Goal: Task Accomplishment & Management: Manage account settings

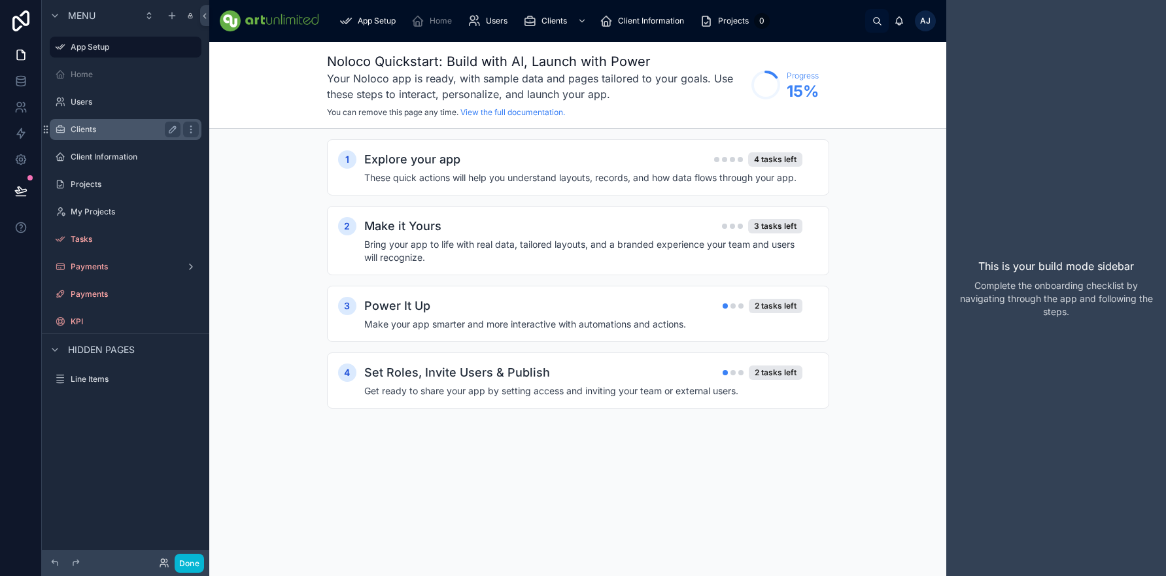
click at [84, 129] on label "Clients" at bounding box center [123, 129] width 105 height 10
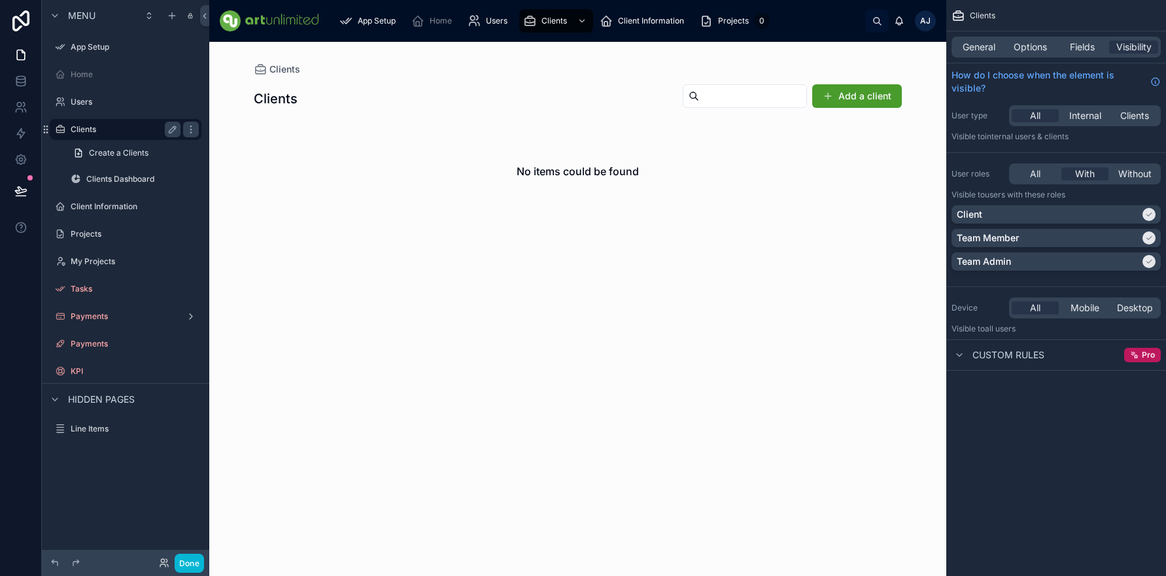
click at [90, 128] on label "Clients" at bounding box center [123, 129] width 105 height 10
click at [111, 126] on label "Clients" at bounding box center [123, 129] width 105 height 10
click at [98, 206] on label "Client Information" at bounding box center [123, 206] width 105 height 10
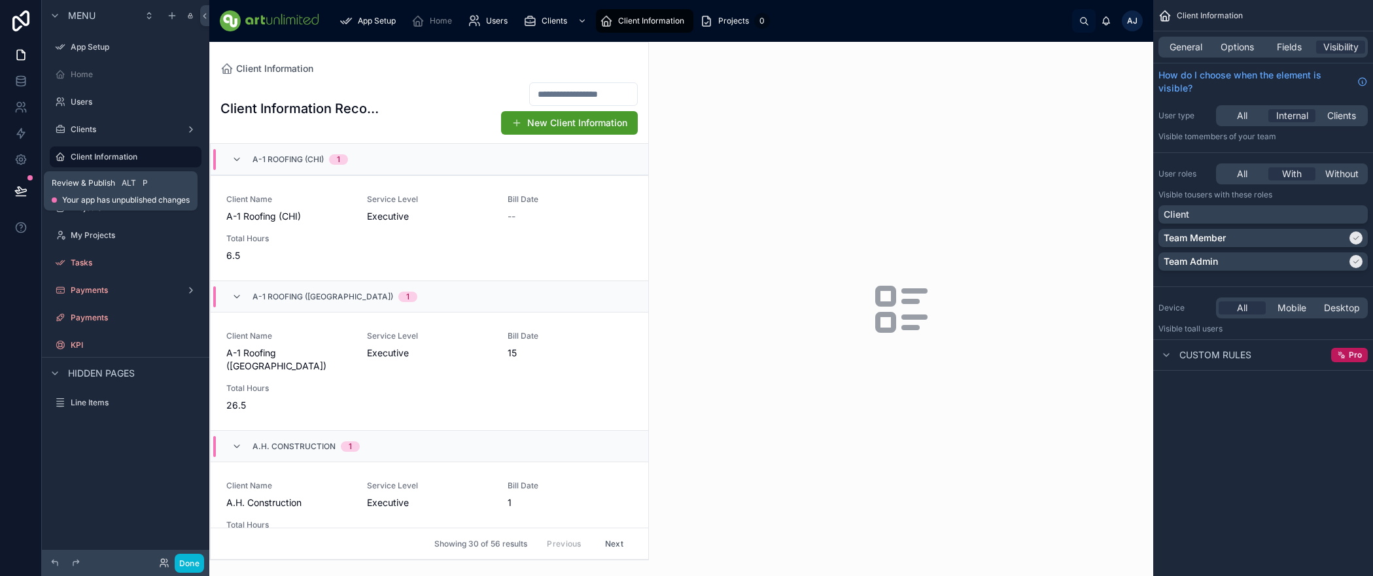
click at [20, 193] on icon at bounding box center [20, 190] width 11 height 7
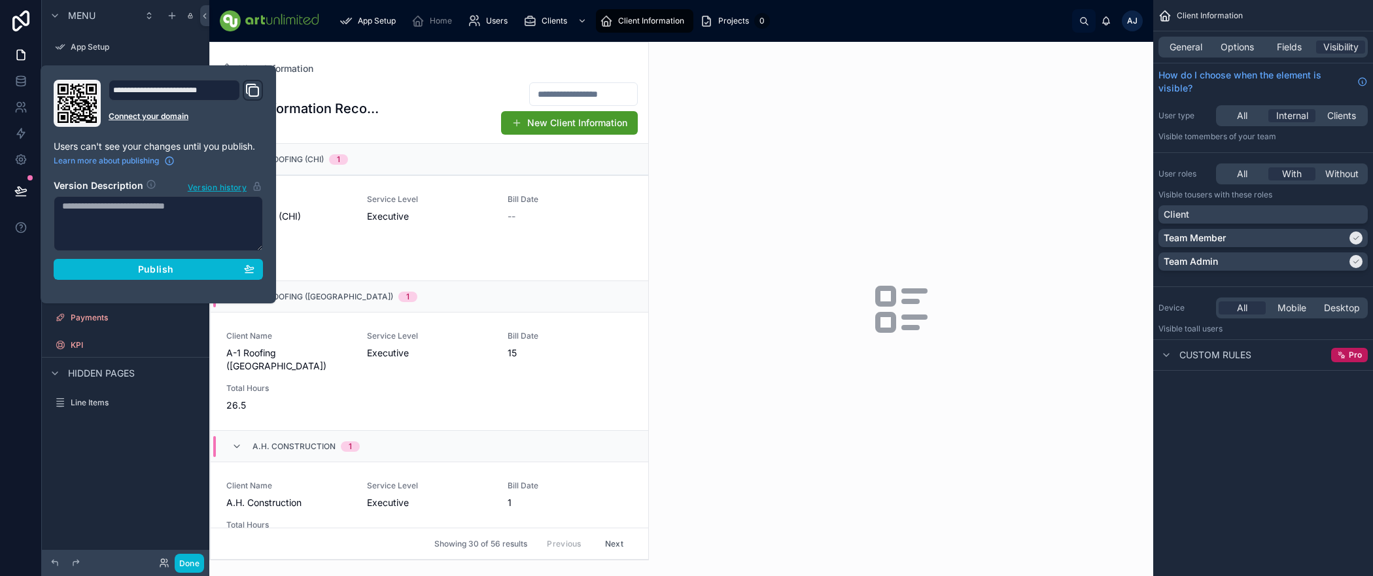
click at [252, 92] on icon "Domain and Custom Link" at bounding box center [253, 90] width 16 height 16
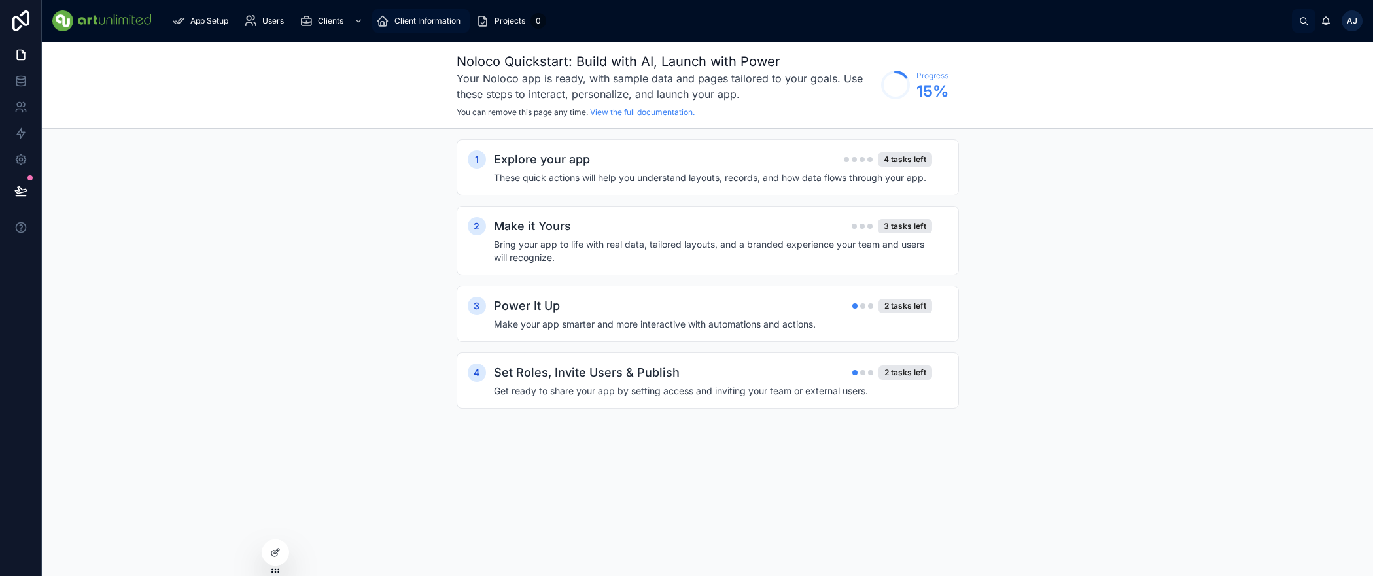
click at [417, 24] on span "Client Information" at bounding box center [427, 21] width 66 height 10
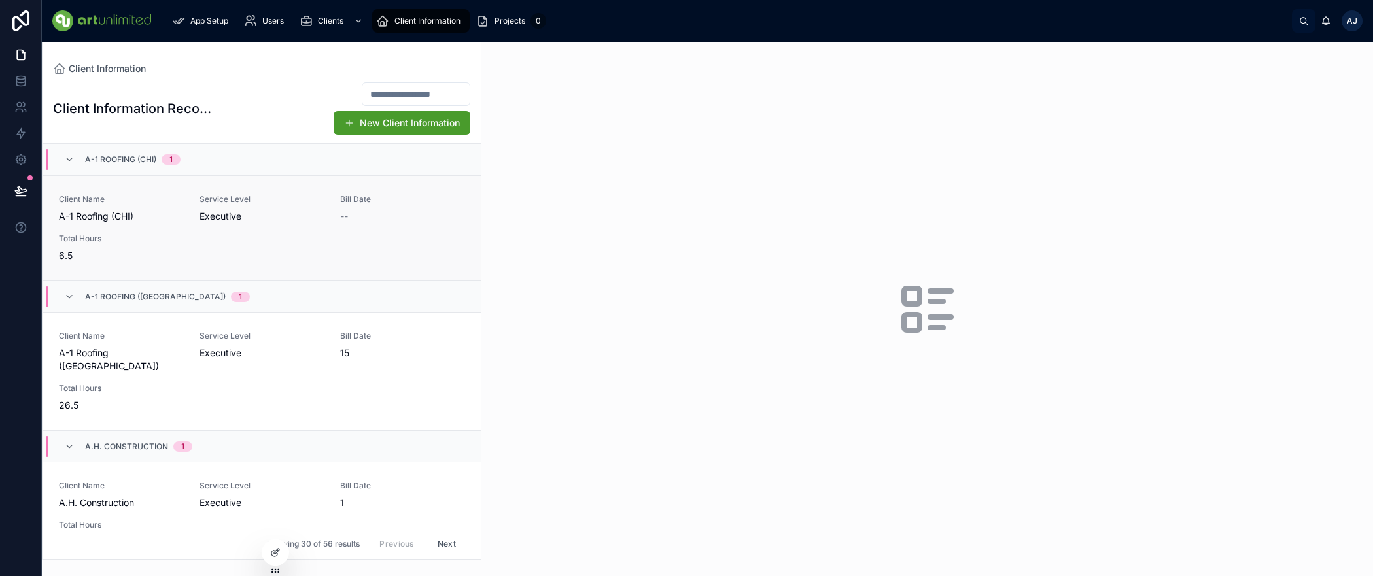
click at [261, 233] on div "Client Name A-1 Roofing (CHI) Service Level Executive Bill Date -- Total Hours …" at bounding box center [262, 228] width 406 height 68
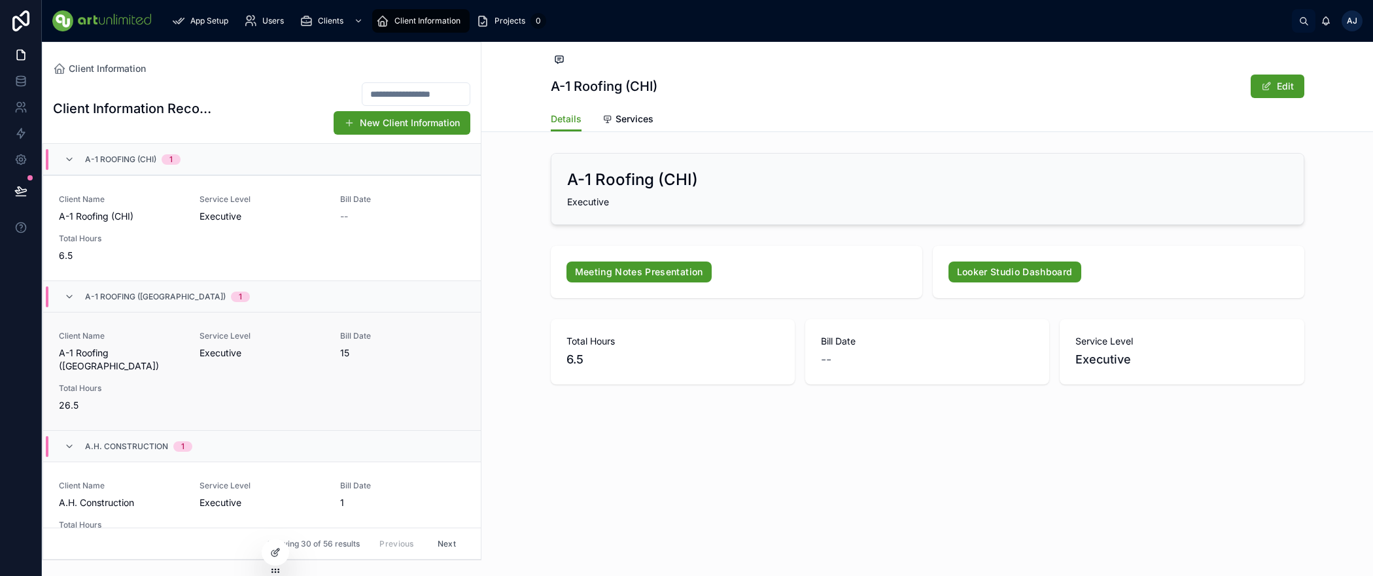
click at [267, 363] on div "Client Name A-1 Roofing (WA) Service Level Executive Bill Date 15 Total Hours 2…" at bounding box center [262, 371] width 406 height 81
click at [372, 92] on input "text" at bounding box center [415, 94] width 107 height 18
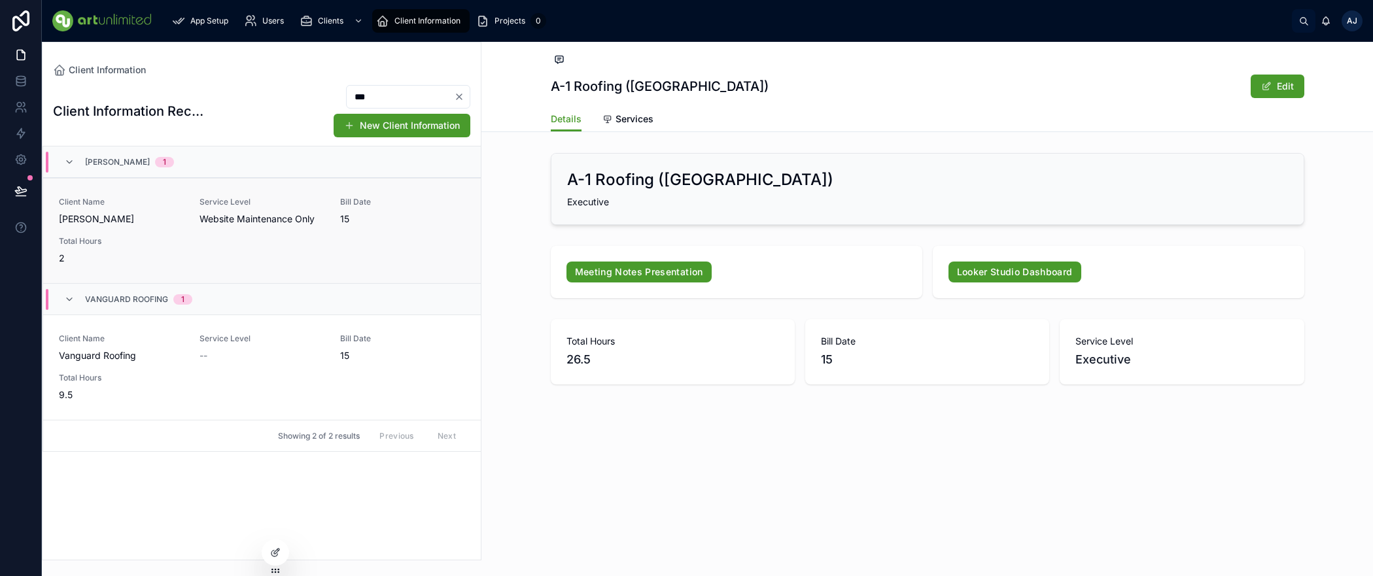
type input "***"
click at [199, 227] on div "Client Name VanWeelden Service Level Website Maintenance Only Bill Date 15 Tota…" at bounding box center [262, 231] width 406 height 68
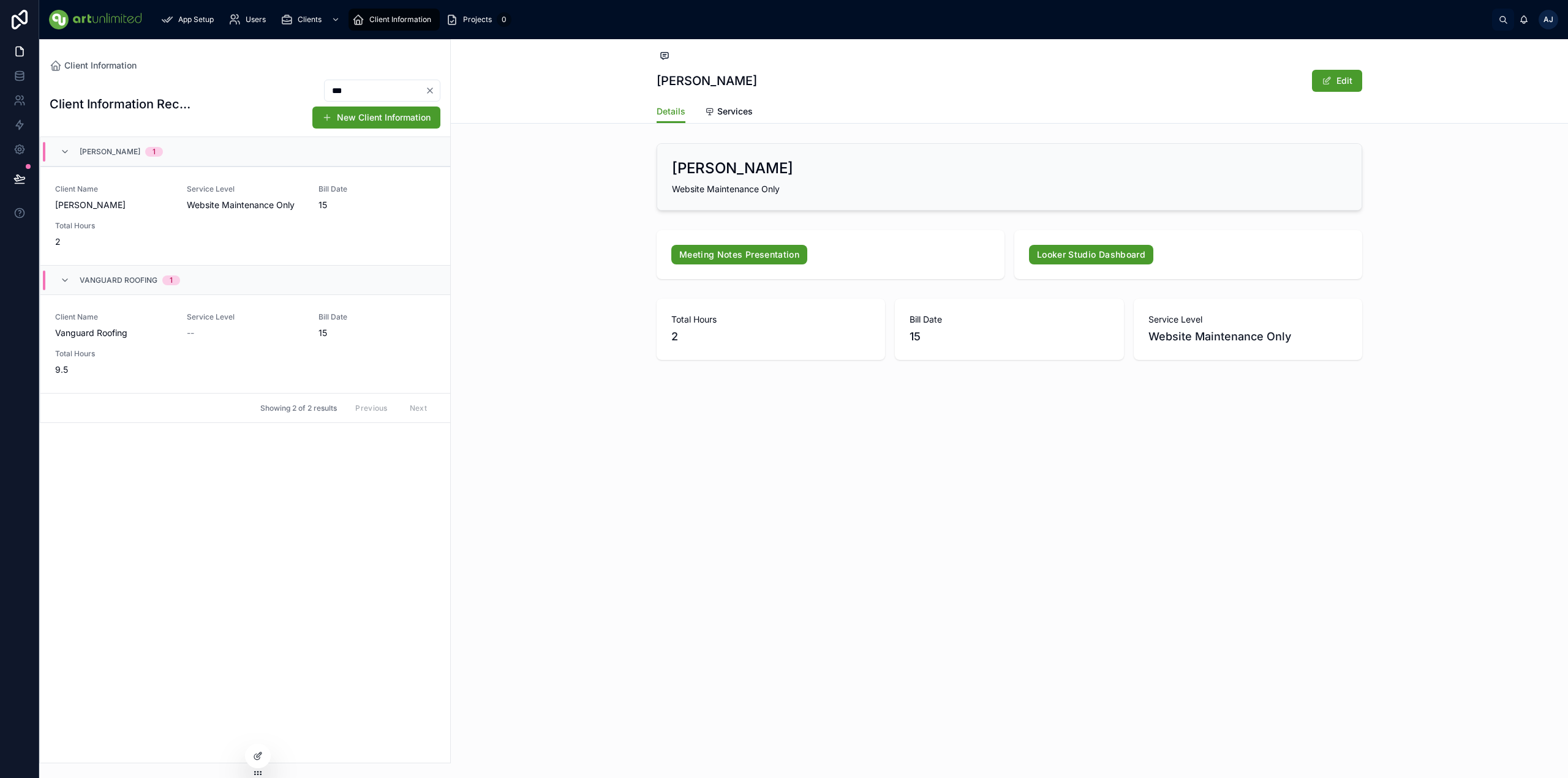
drag, startPoint x: 330, startPoint y: 91, endPoint x: 344, endPoint y: 86, distance: 14.9
click at [279, 90] on div "*** New Client Information" at bounding box center [318, 104] width 244 height 51
drag, startPoint x: 431, startPoint y: 89, endPoint x: 441, endPoint y: 93, distance: 10.8
click at [431, 89] on icon "Clear" at bounding box center [429, 90] width 5 height 5
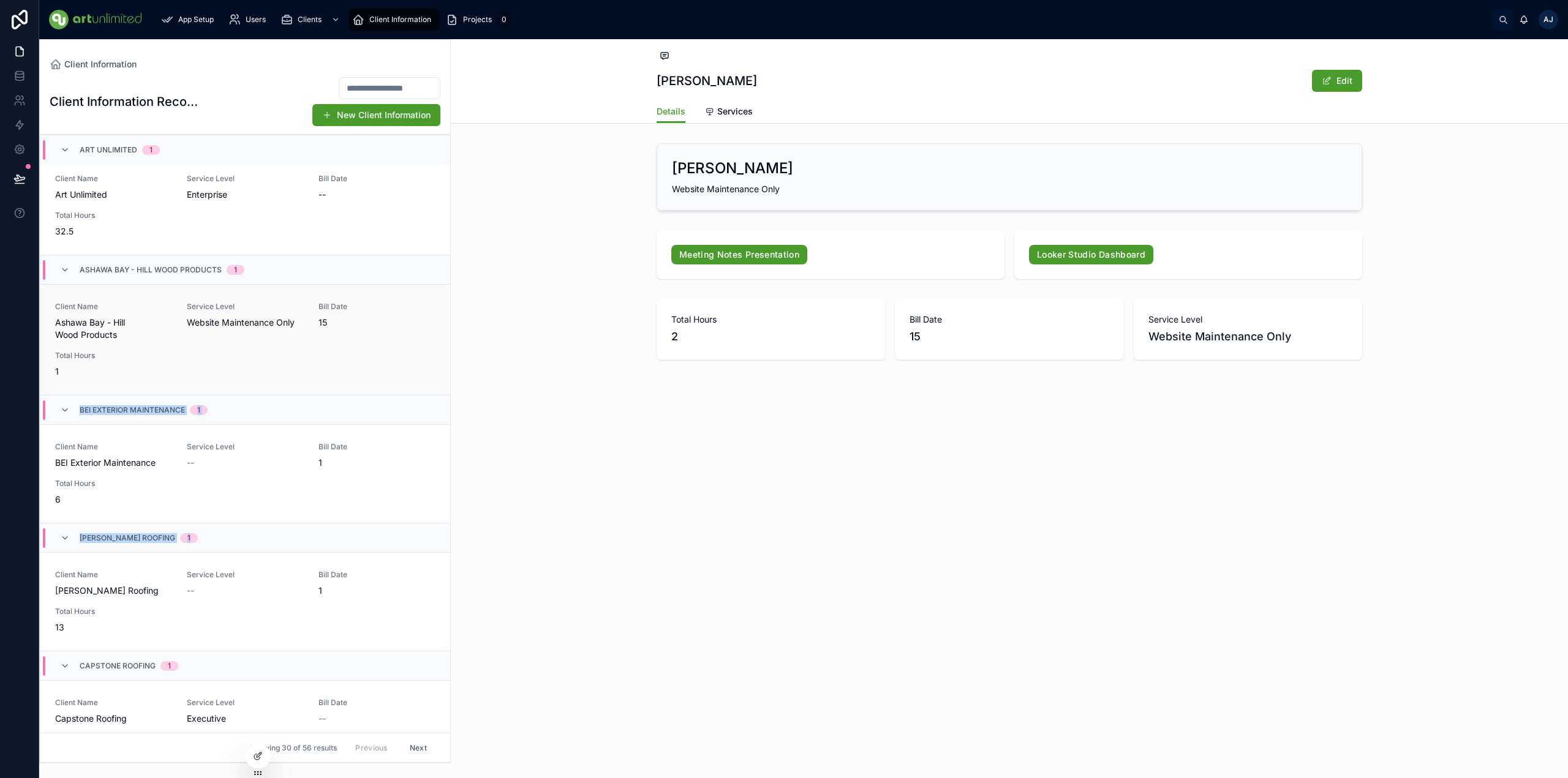
scroll to position [782, 0]
click at [221, 330] on div "Service Level Website Maintenance Only" at bounding box center [244, 328] width 117 height 39
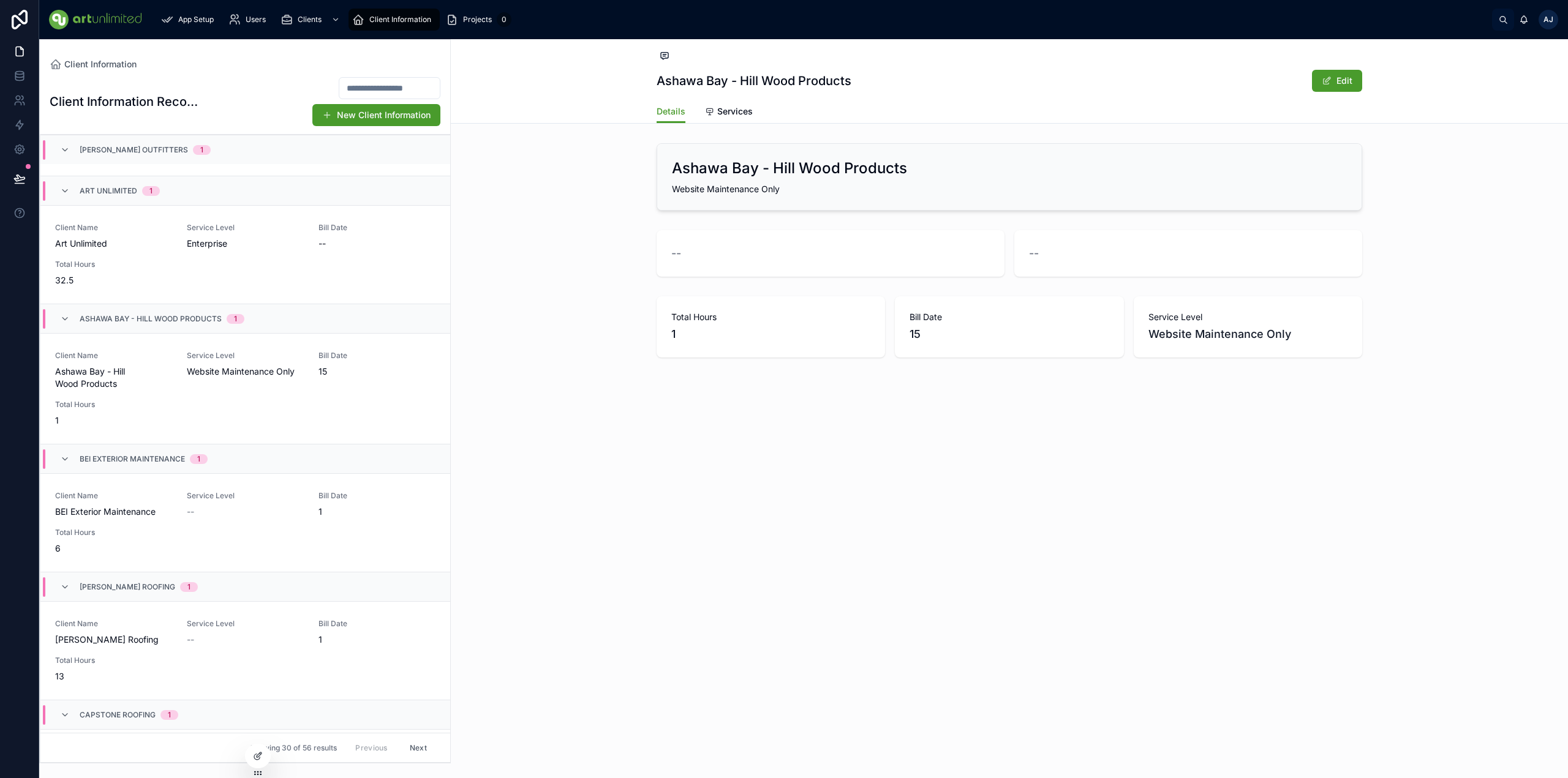
scroll to position [525, 0]
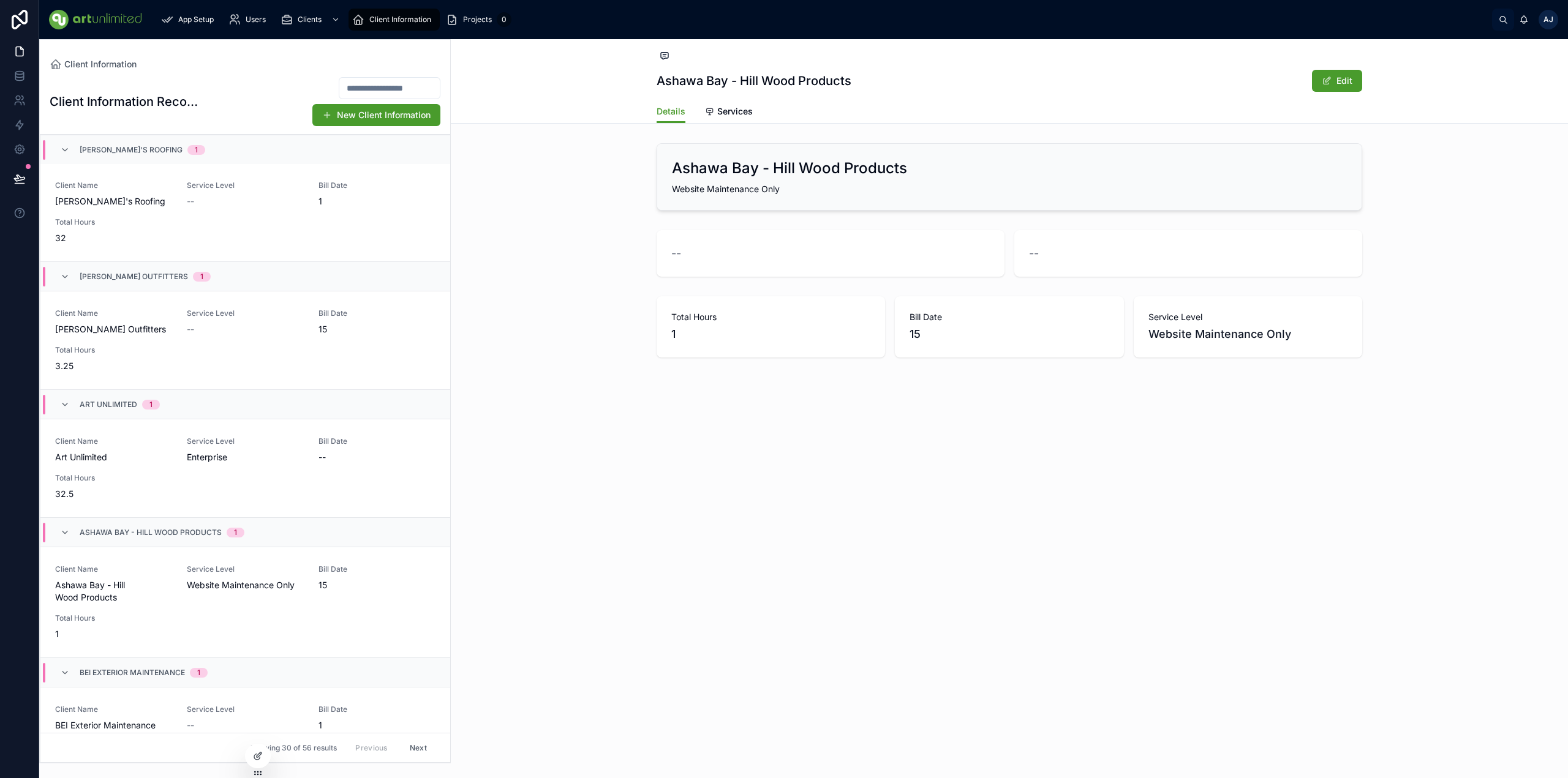
click at [214, 539] on span "Website Maintenance Only" at bounding box center [244, 585] width 117 height 12
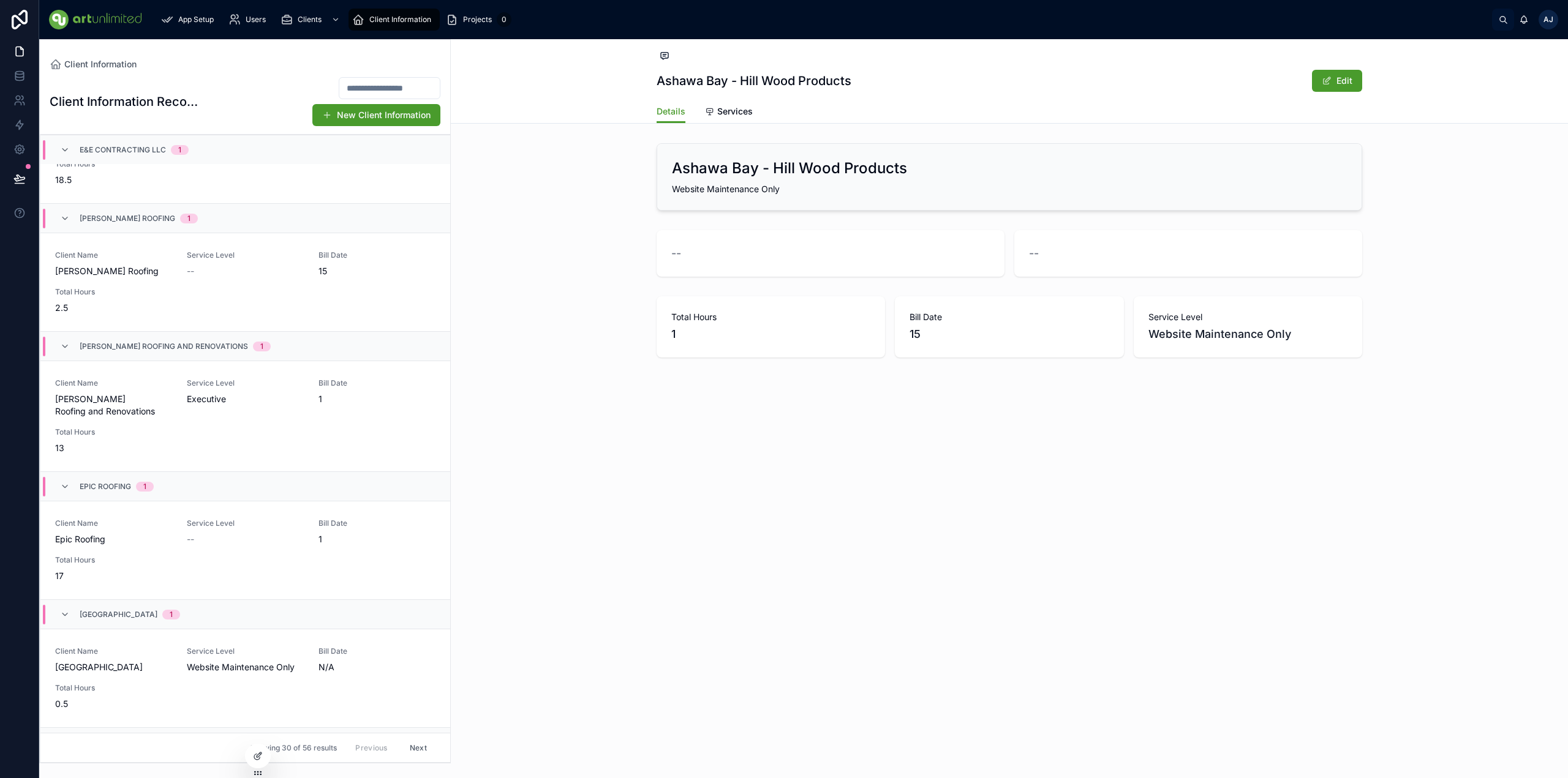
scroll to position [2537, 0]
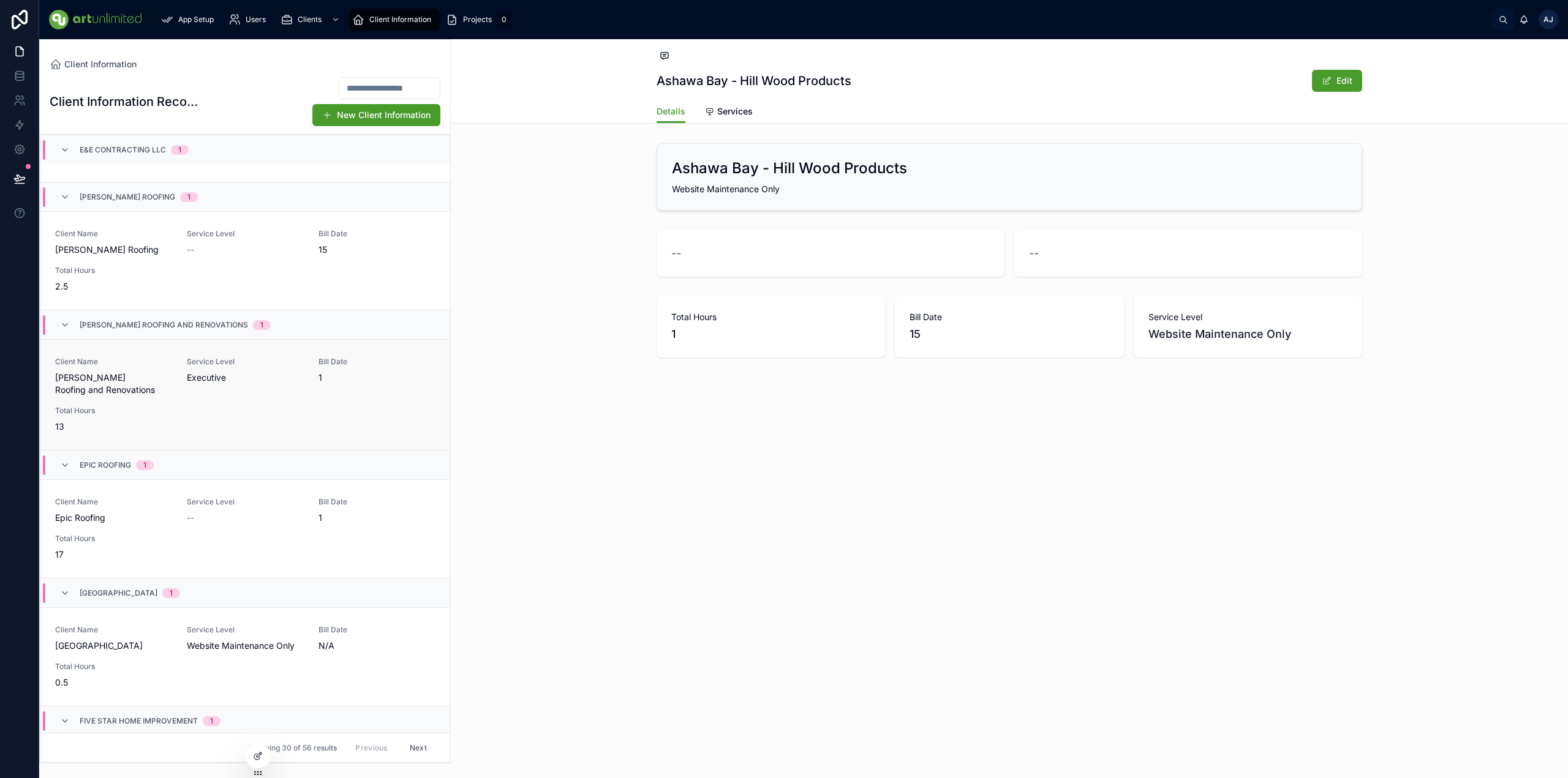
click at [234, 407] on div "Client Name Echols Roofing and Renovations Service Level Executive Bill Date 1 …" at bounding box center [245, 394] width 380 height 76
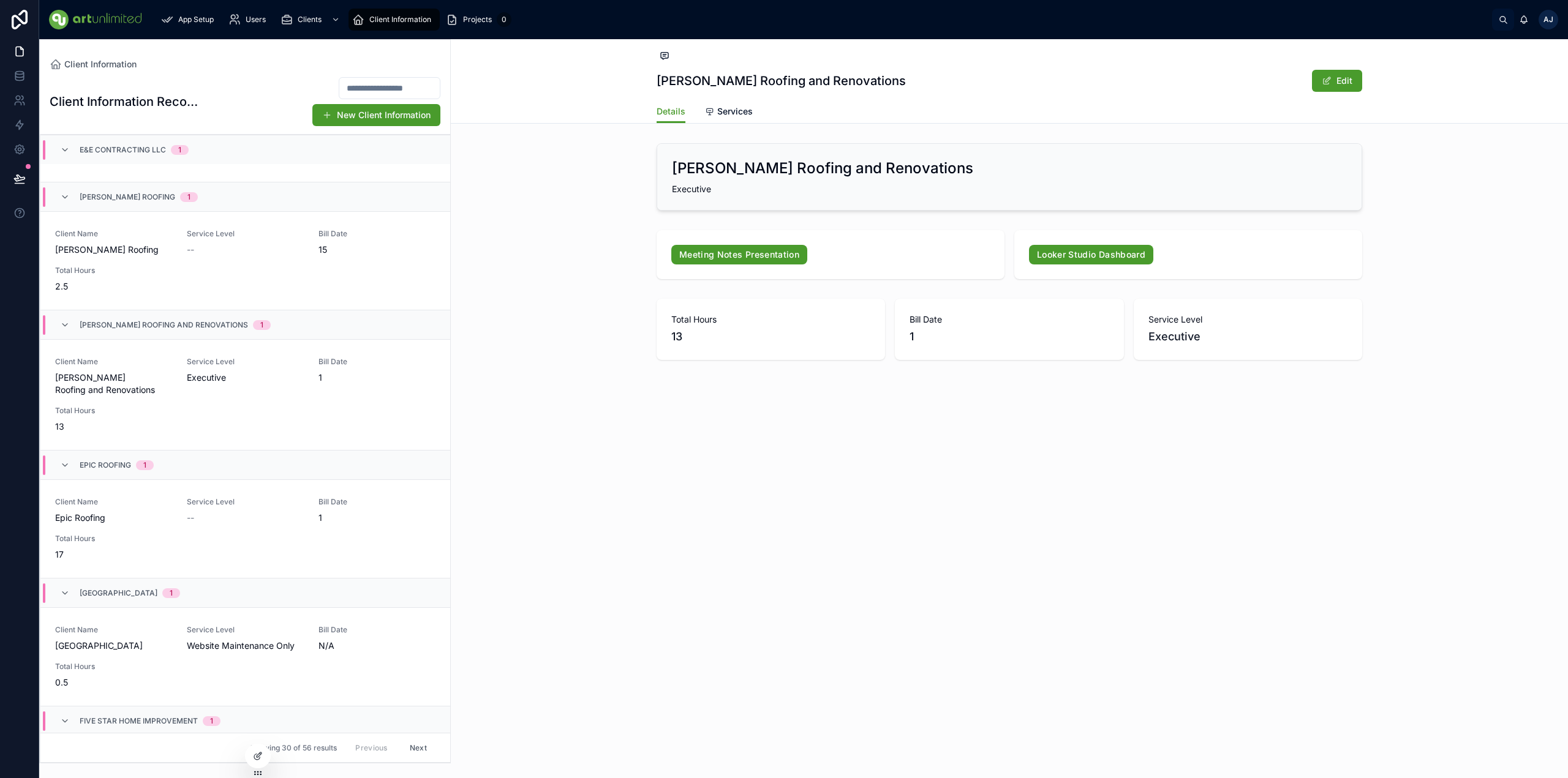
click at [729, 109] on span "Services" at bounding box center [735, 110] width 36 height 12
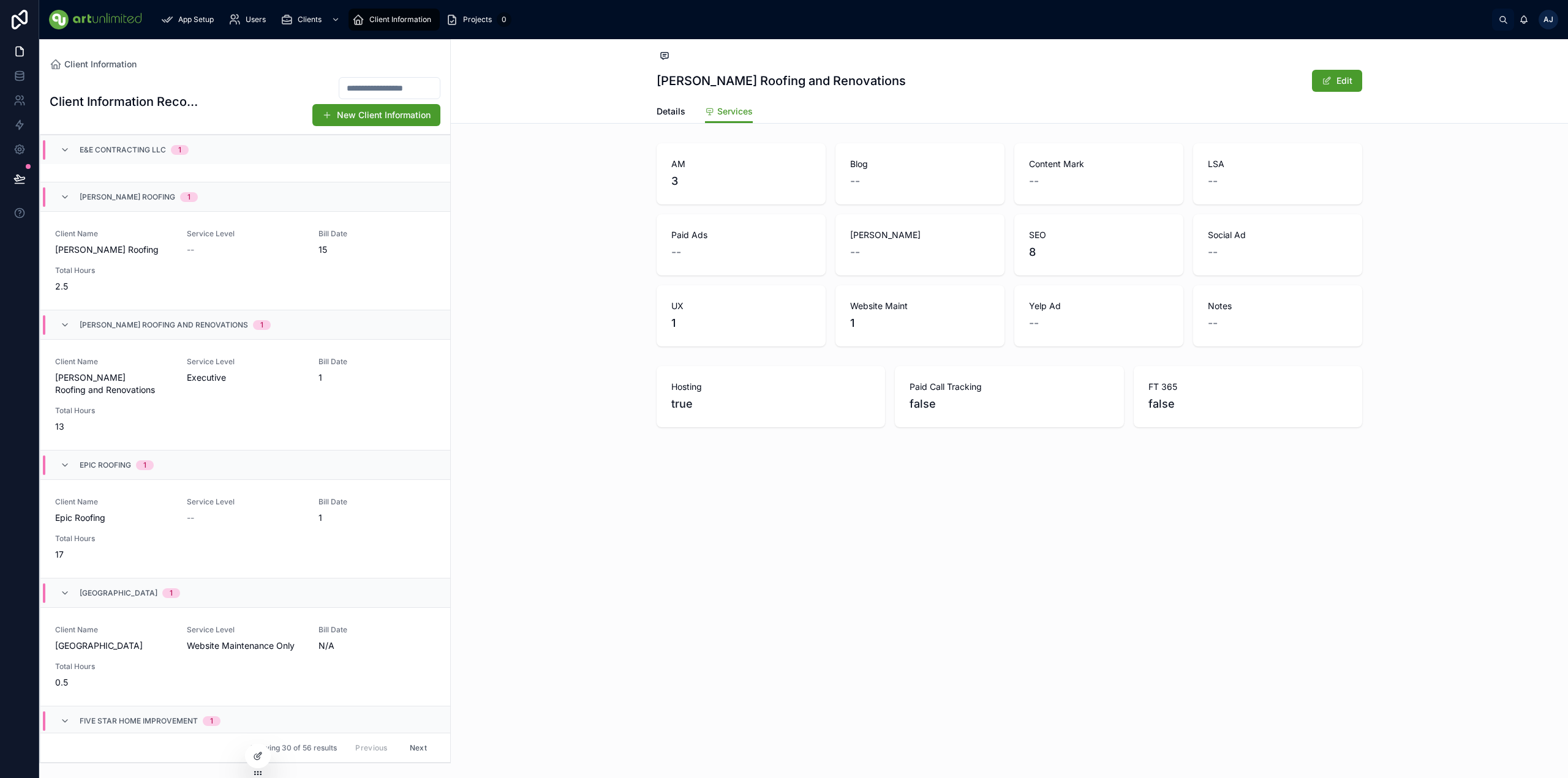
click at [352, 89] on input "text" at bounding box center [389, 88] width 100 height 17
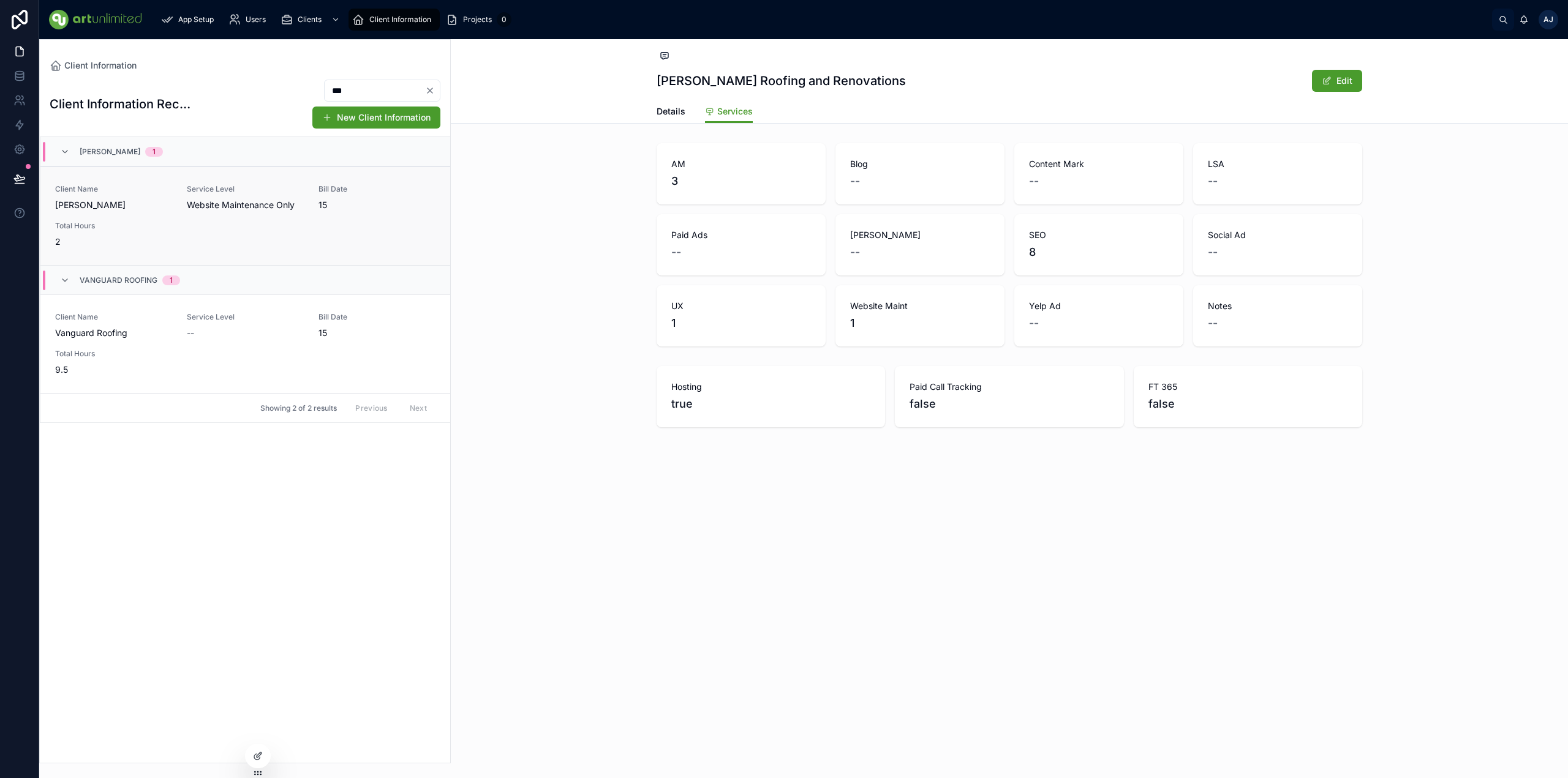
type input "***"
click at [168, 210] on span "VanWeelden" at bounding box center [113, 205] width 117 height 12
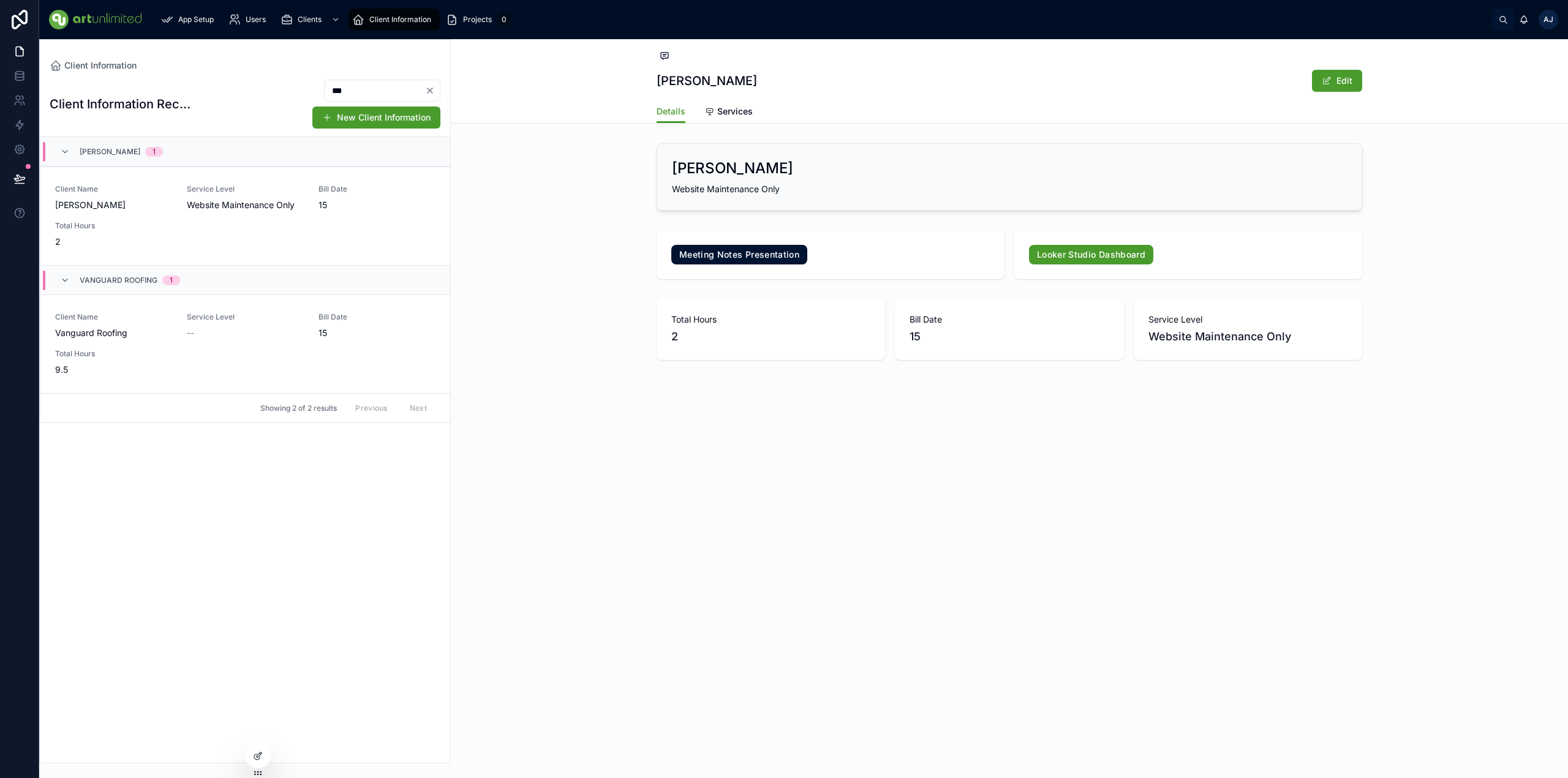
click at [730, 256] on link "Meeting Notes Presentation" at bounding box center [739, 255] width 136 height 20
click at [1075, 256] on link "Looker Studio Dashboard" at bounding box center [1091, 255] width 125 height 20
click at [247, 22] on span "Users" at bounding box center [256, 20] width 21 height 9
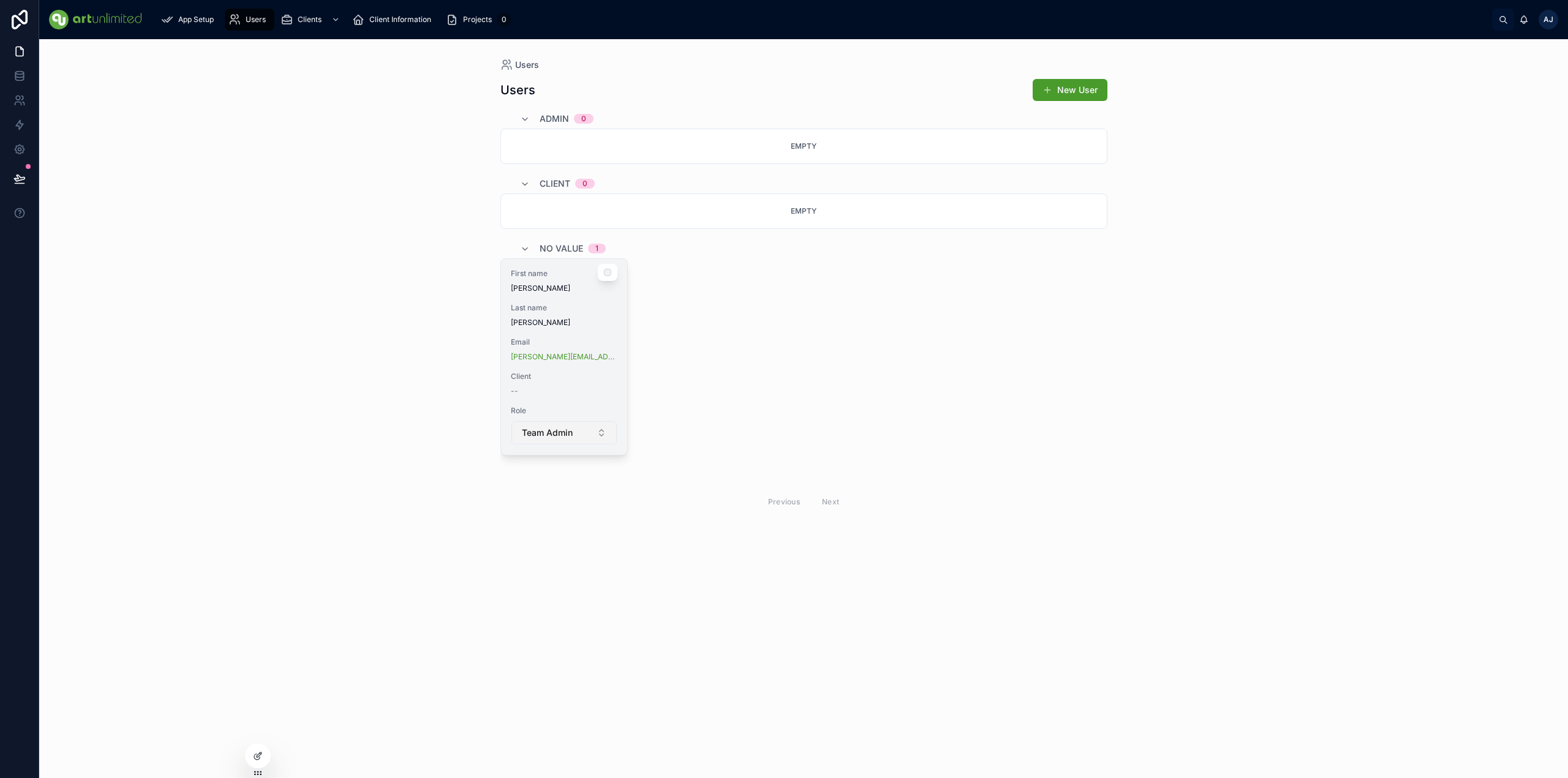
click at [576, 436] on button "Team Admin" at bounding box center [564, 433] width 105 height 23
click at [578, 438] on button "Team Admin" at bounding box center [564, 433] width 105 height 23
click at [590, 434] on button "Team Admin" at bounding box center [564, 433] width 105 height 23
click at [497, 539] on div "Users Users New User Admin 0 Empty Client 0 Empty No value 1 First name Amanda …" at bounding box center [804, 408] width 1529 height 739
click at [255, 20] on span "Users" at bounding box center [256, 20] width 21 height 9
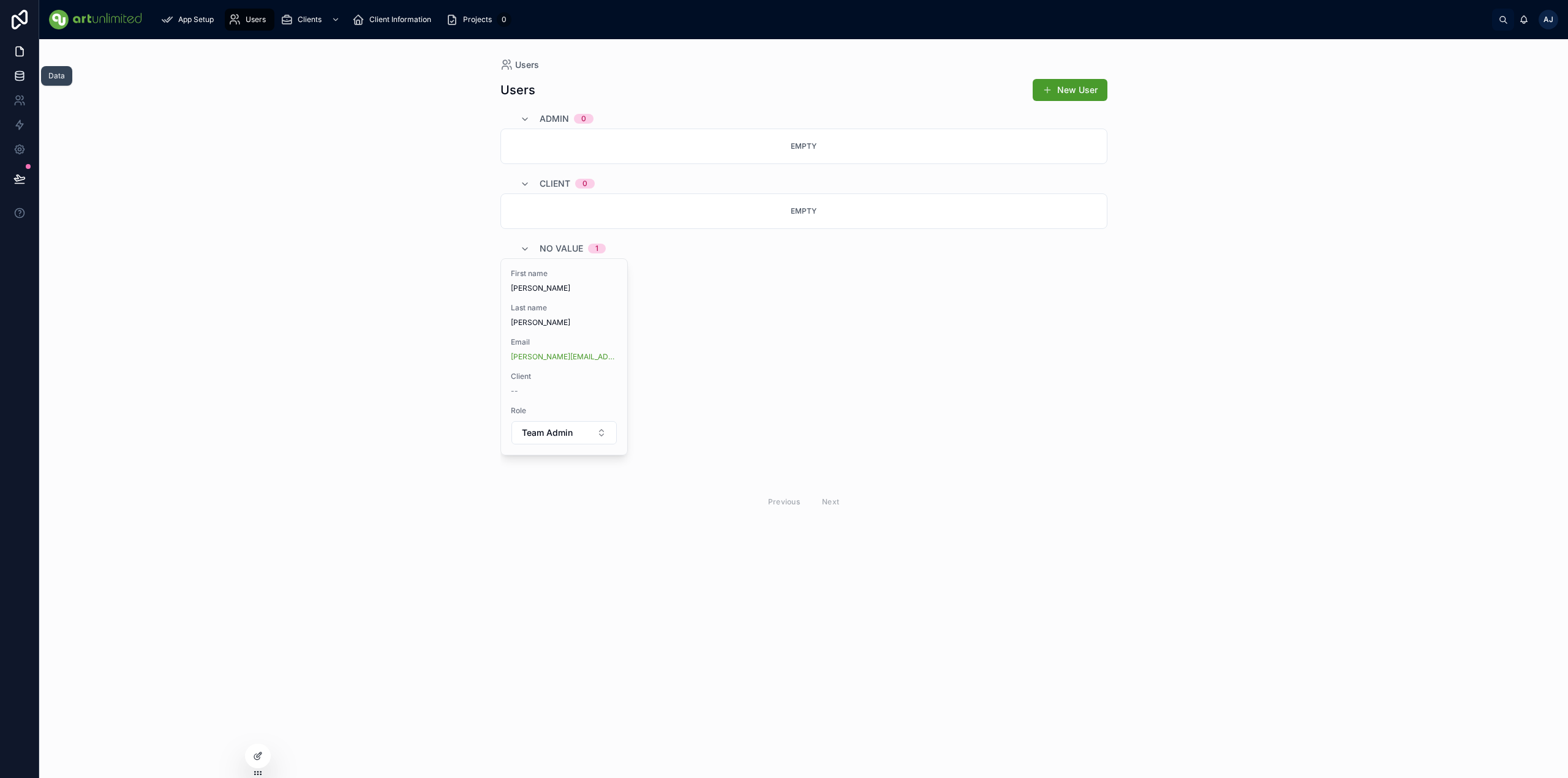
click at [20, 81] on icon at bounding box center [19, 78] width 8 height 5
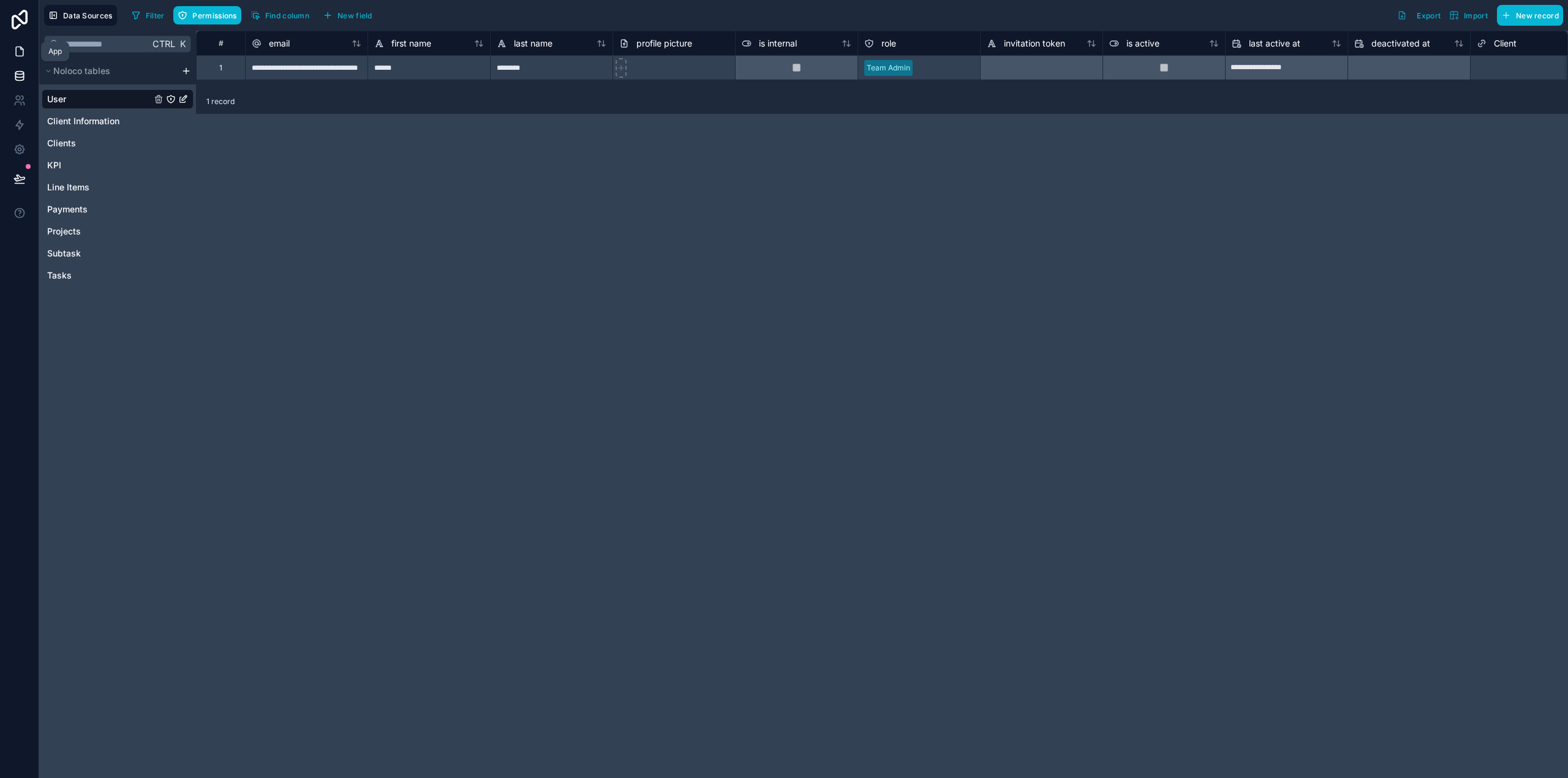
click at [19, 54] on icon at bounding box center [19, 51] width 12 height 12
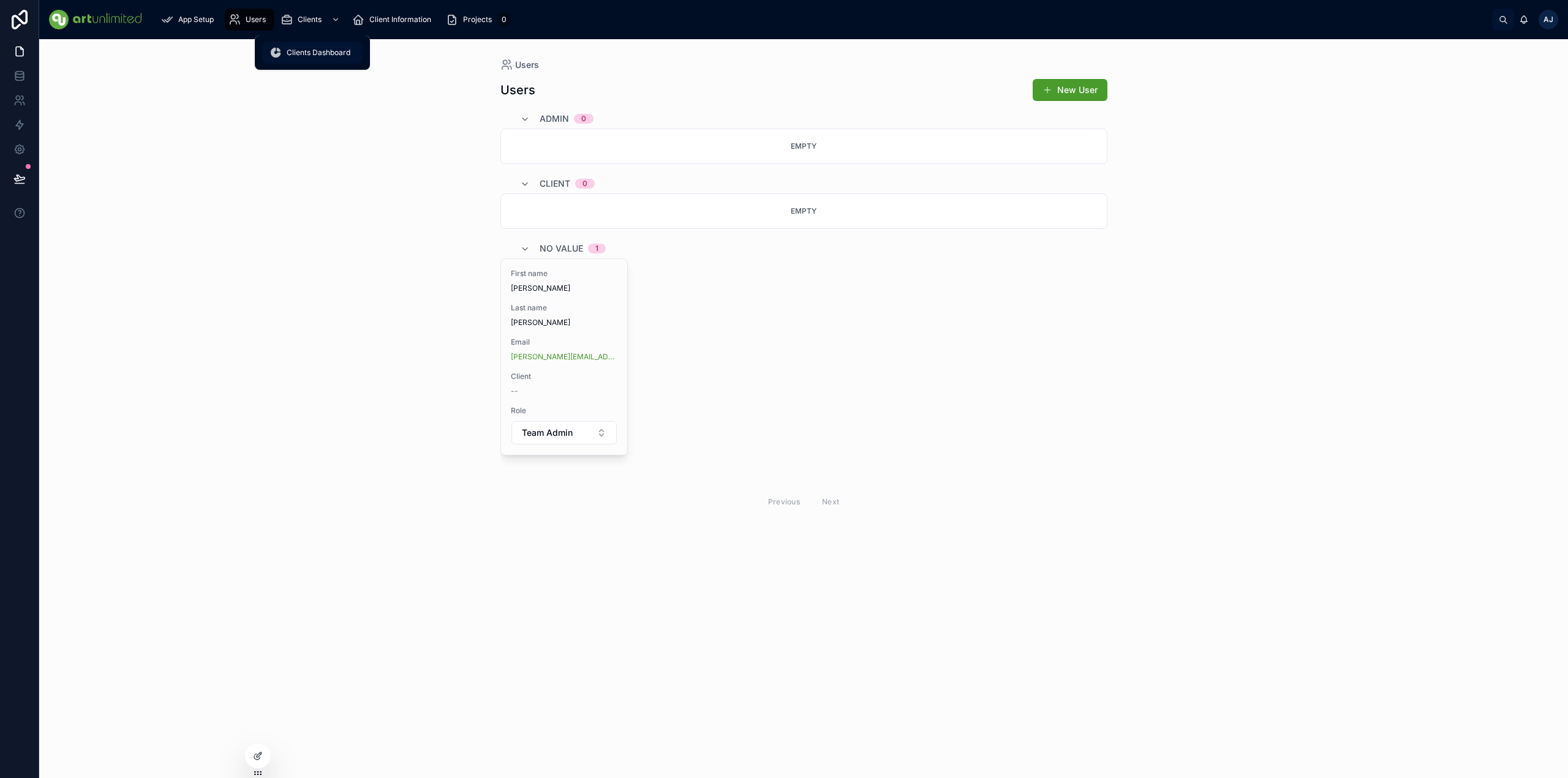
click at [306, 54] on span "Clients Dashboard" at bounding box center [318, 52] width 64 height 9
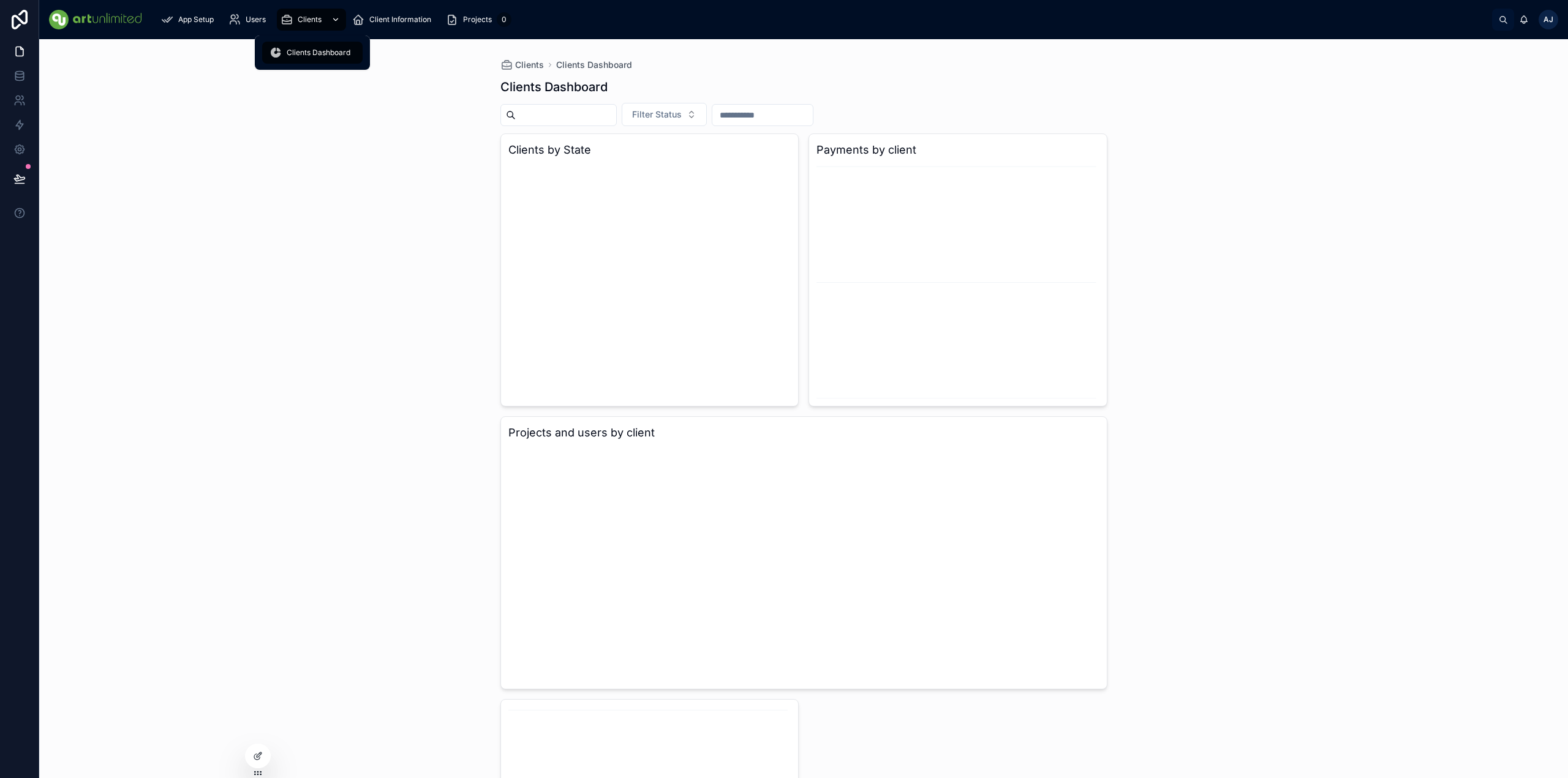
click at [306, 20] on span "Clients" at bounding box center [310, 20] width 24 height 9
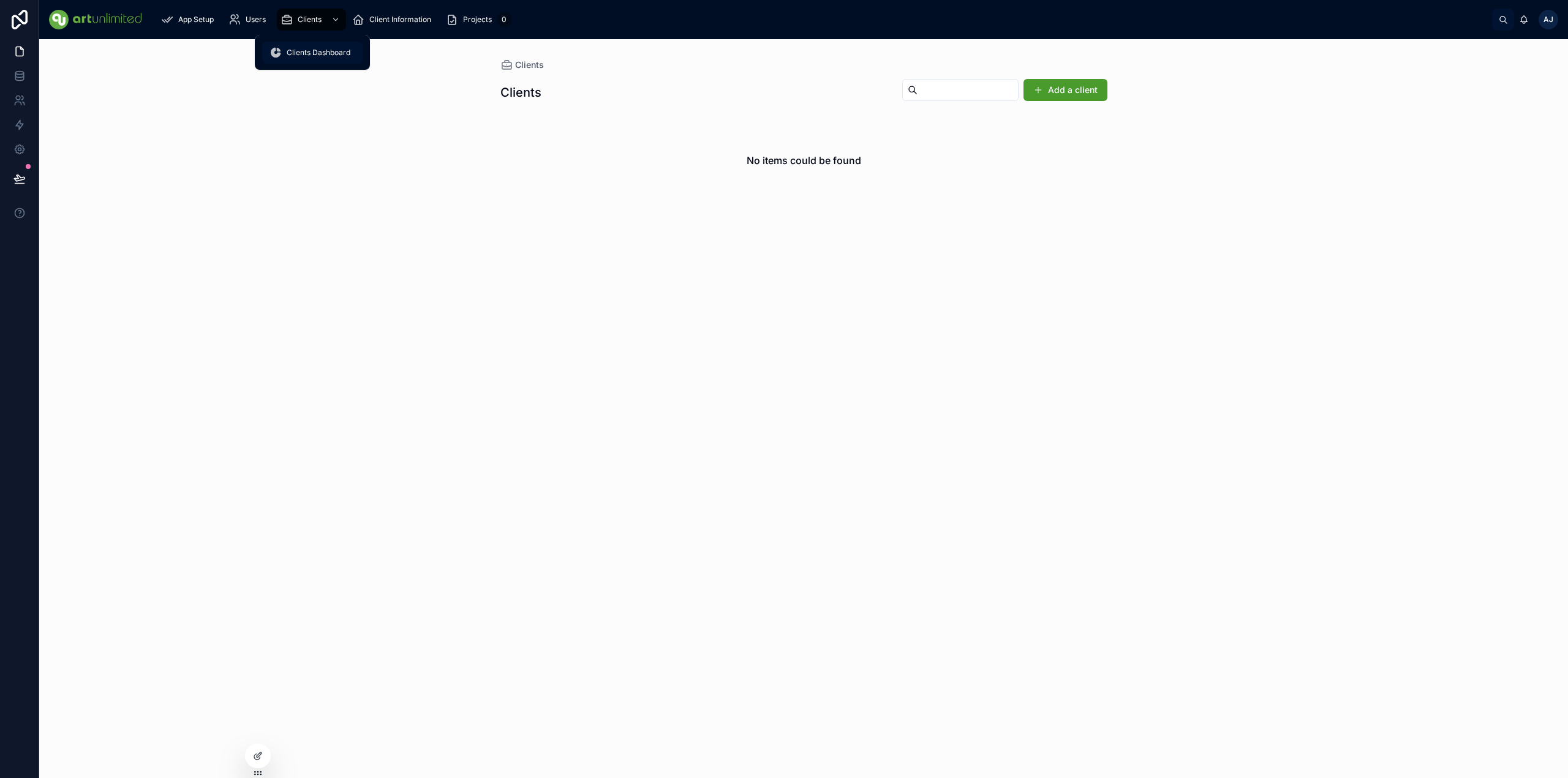
click at [307, 54] on span "Clients Dashboard" at bounding box center [318, 52] width 64 height 9
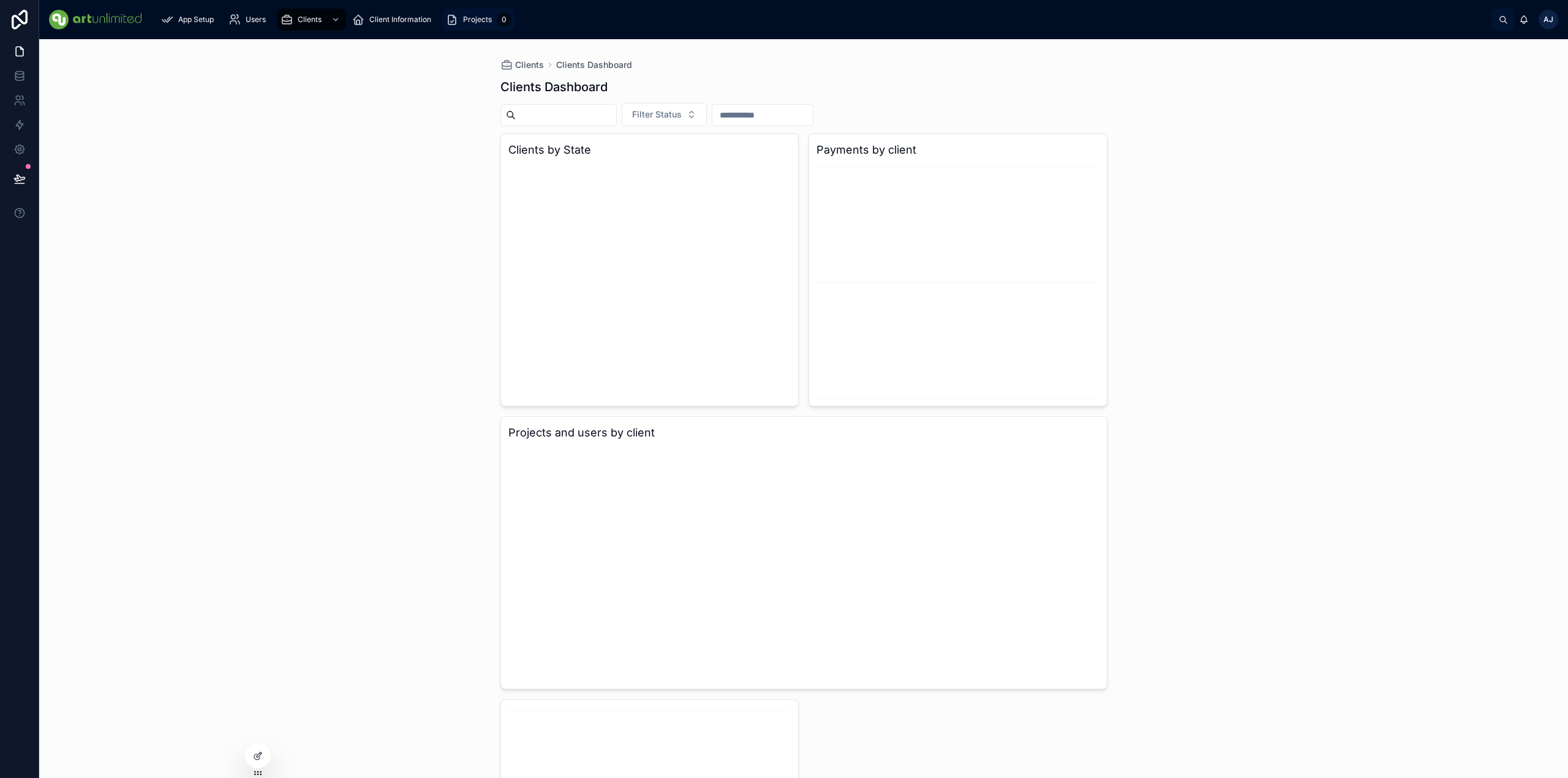
click at [477, 21] on span "Projects" at bounding box center [477, 20] width 29 height 9
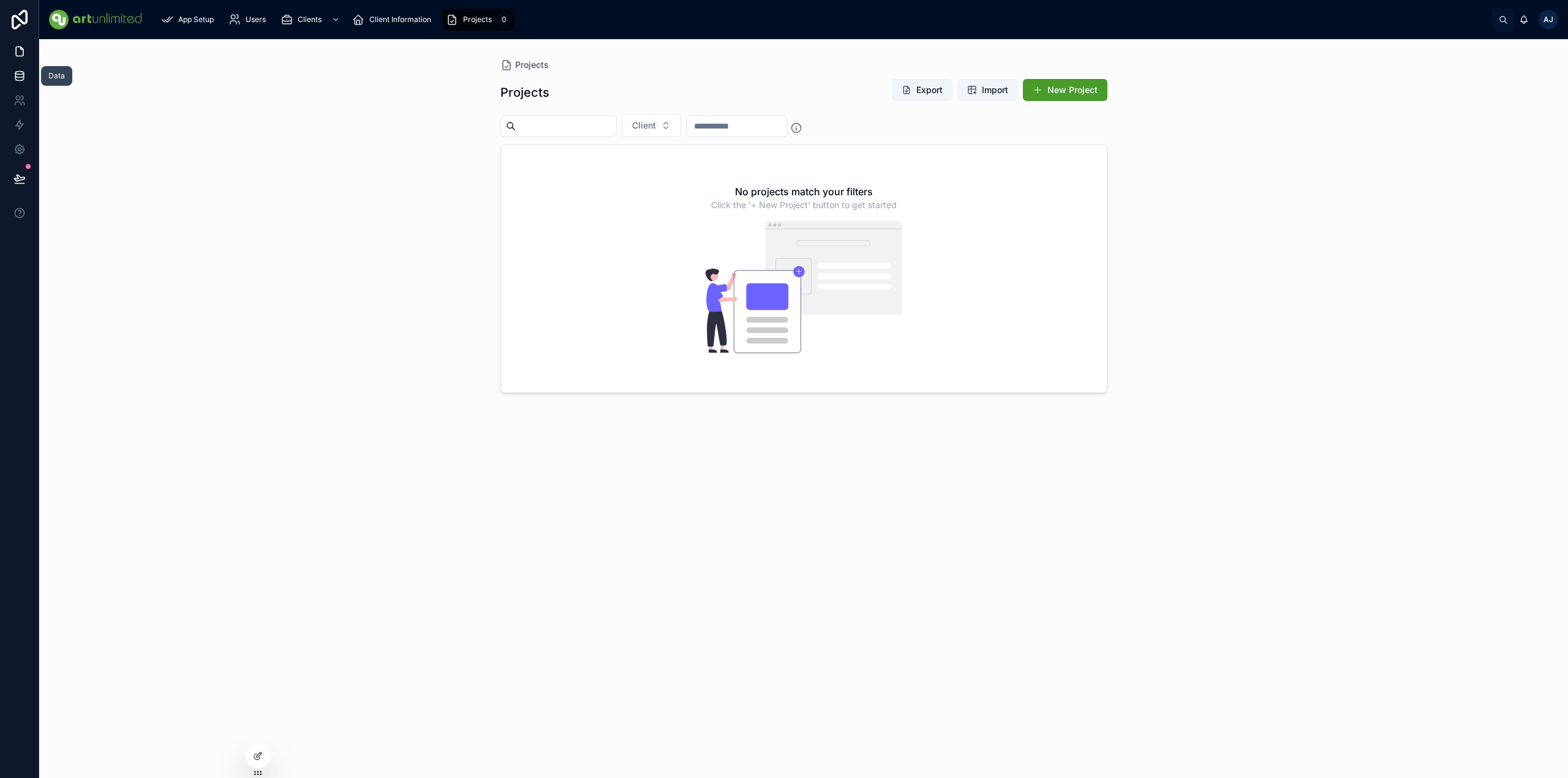
click at [22, 79] on icon at bounding box center [19, 76] width 12 height 12
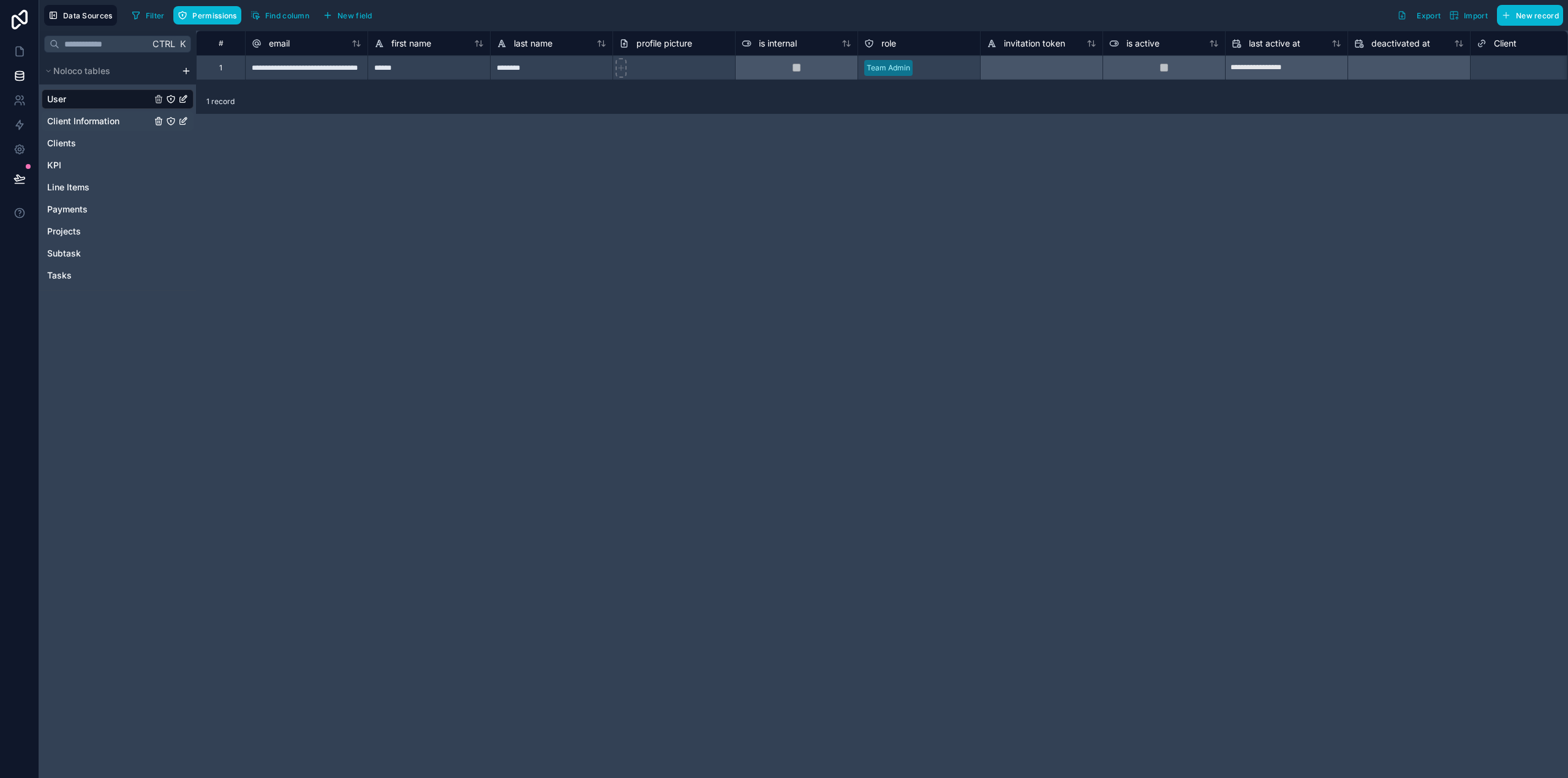
click at [90, 120] on span "Client Information" at bounding box center [82, 121] width 72 height 12
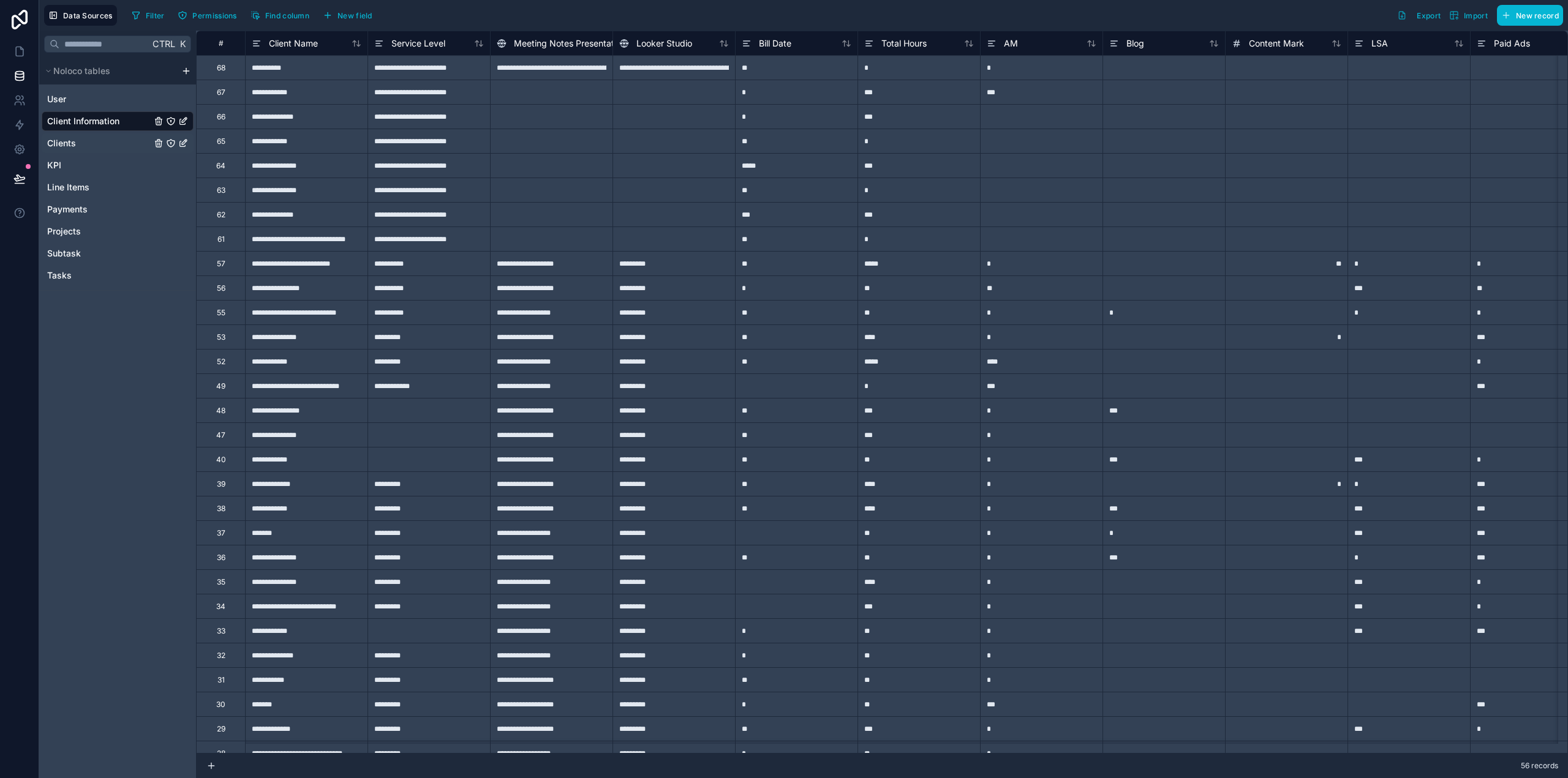
click at [73, 143] on span "Clients" at bounding box center [61, 142] width 29 height 12
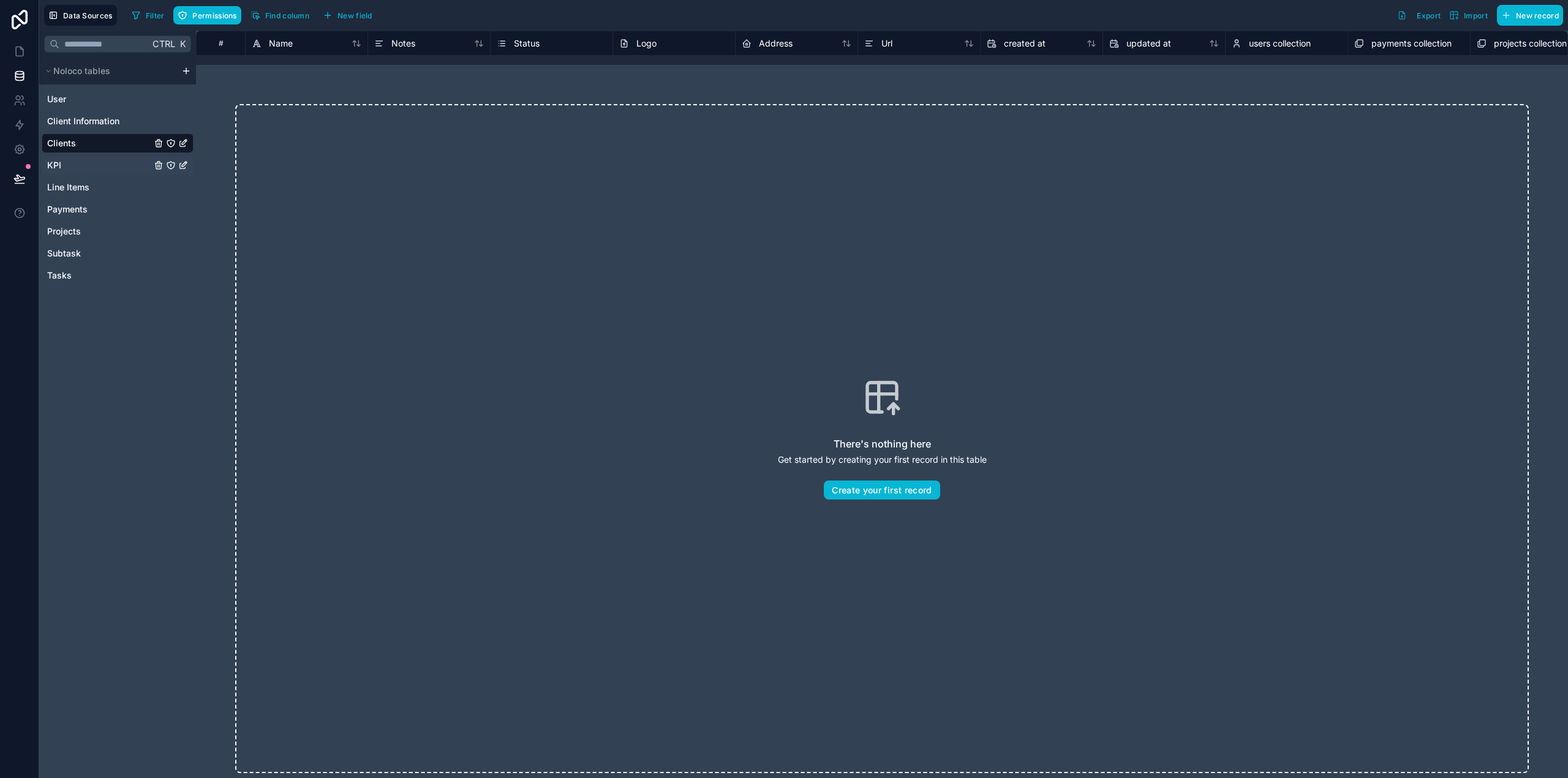
click at [75, 164] on link "KPI" at bounding box center [98, 165] width 104 height 12
click at [75, 189] on span "Line Items" at bounding box center [67, 187] width 42 height 12
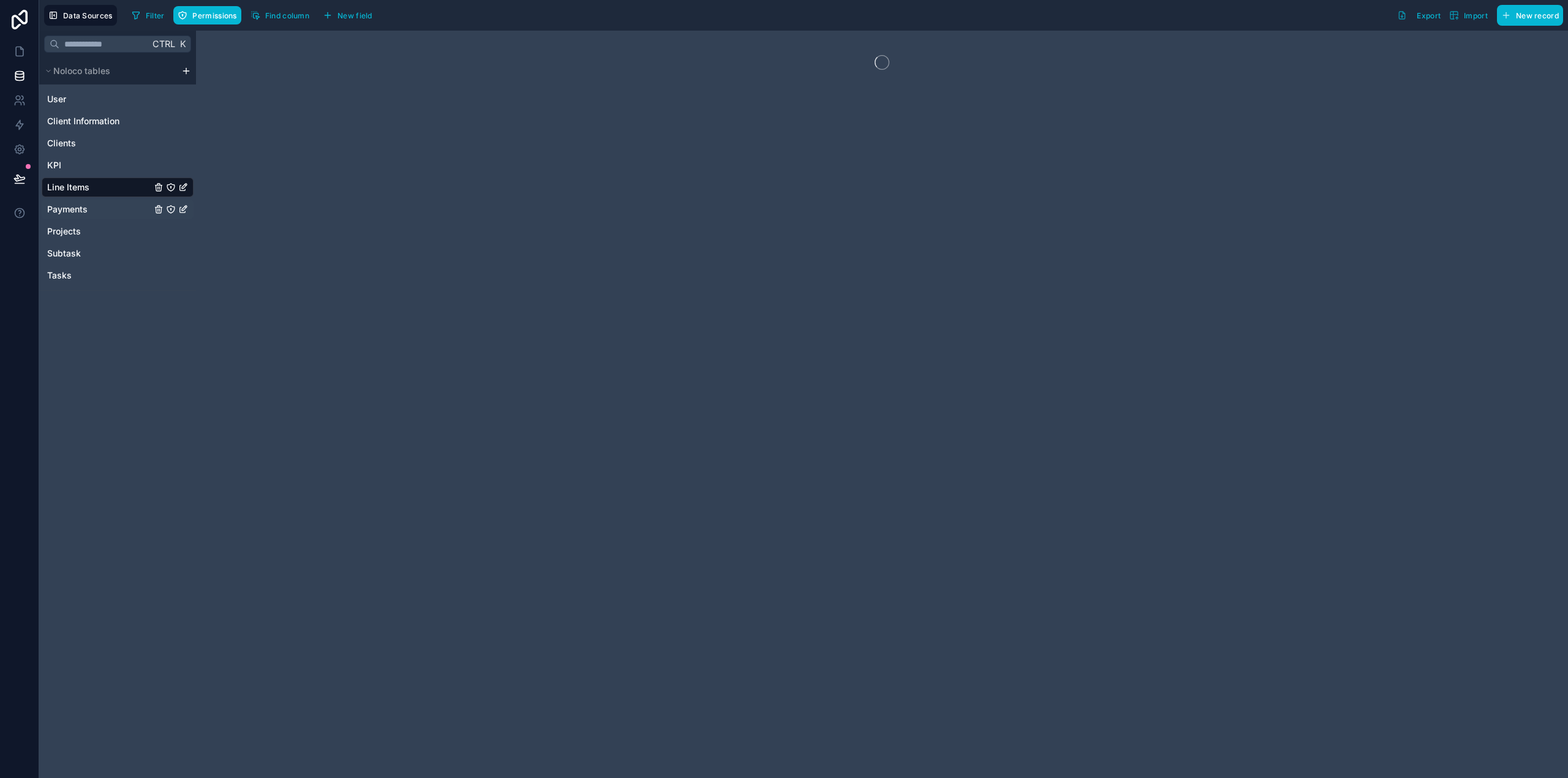
click at [81, 213] on span "Payments" at bounding box center [67, 209] width 40 height 12
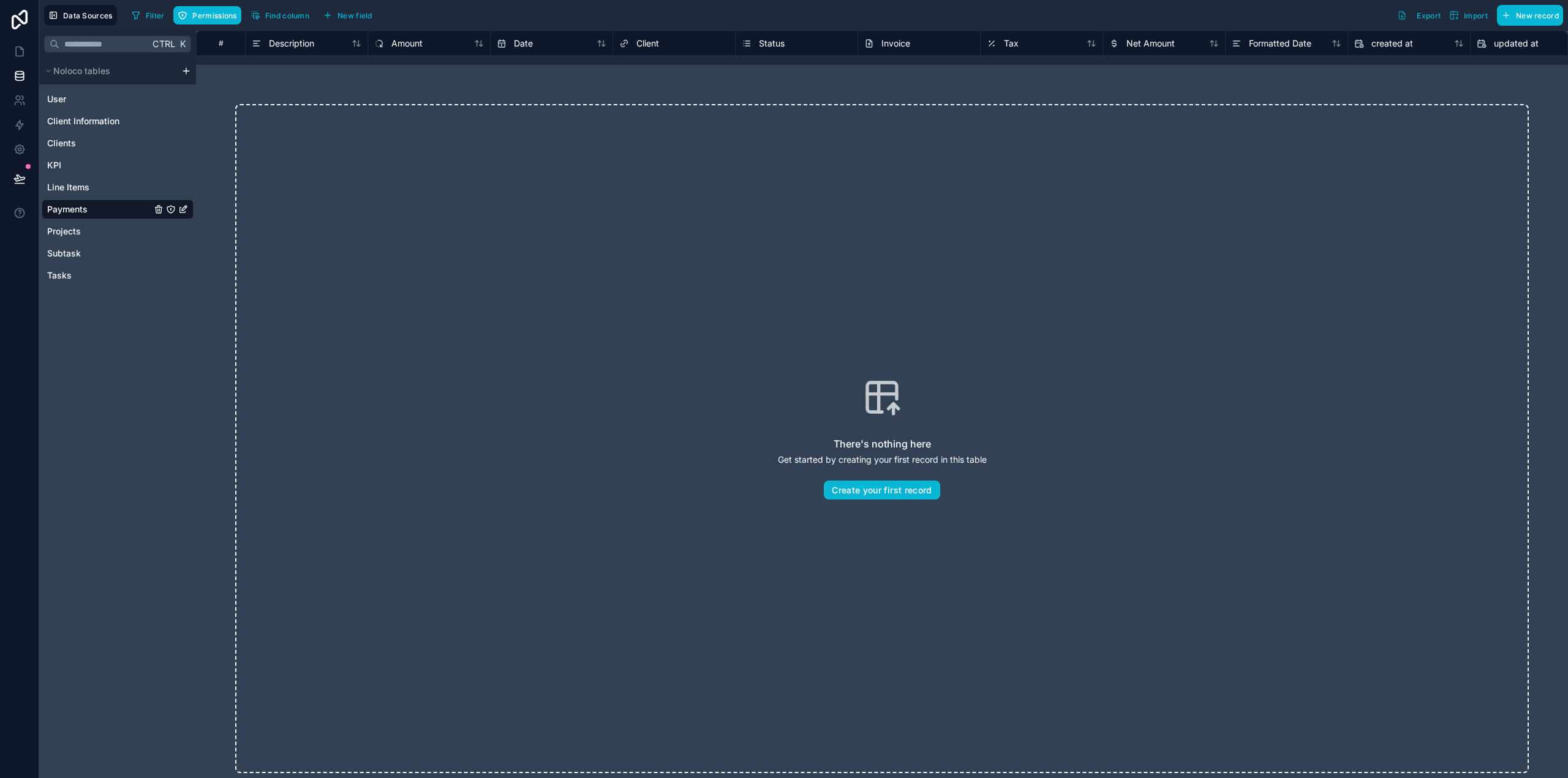
click at [185, 73] on html "Data Sources Filter Permissions Find column New field Export Import New record …" at bounding box center [784, 389] width 1568 height 778
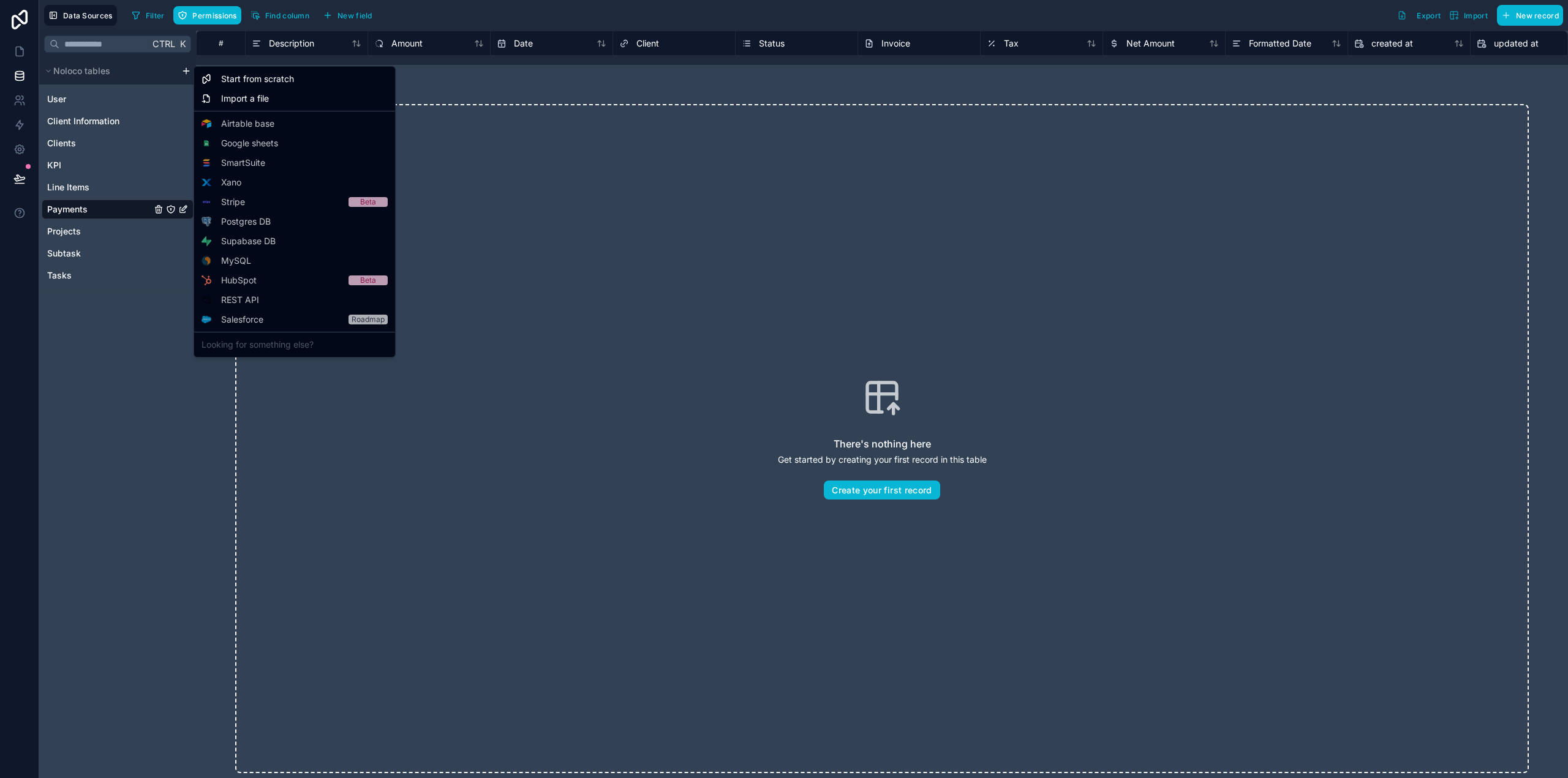
click at [189, 404] on html "Data Sources Filter Permissions Find column New field Export Import New record …" at bounding box center [784, 389] width 1568 height 778
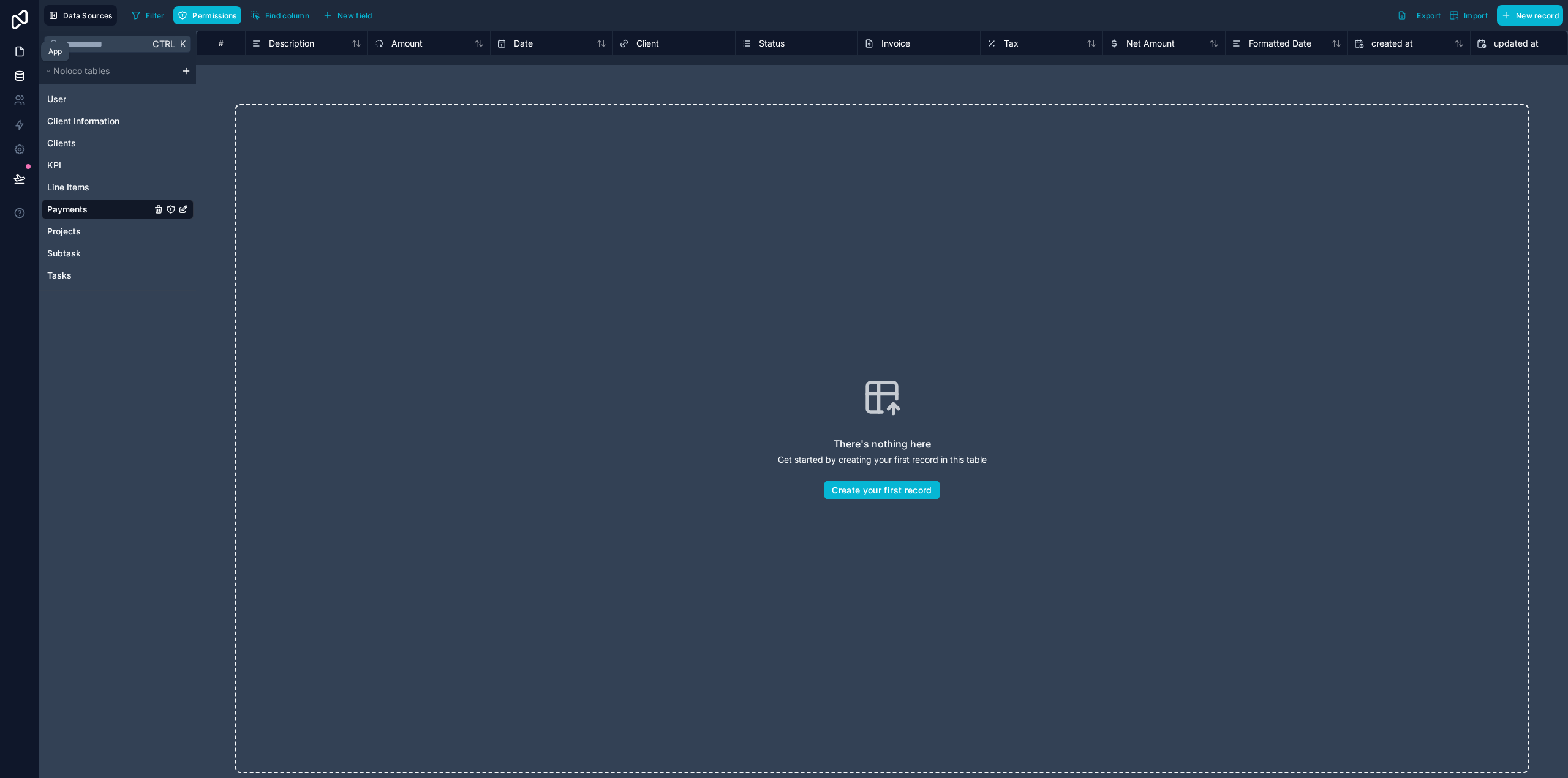
click at [17, 54] on icon at bounding box center [19, 51] width 12 height 12
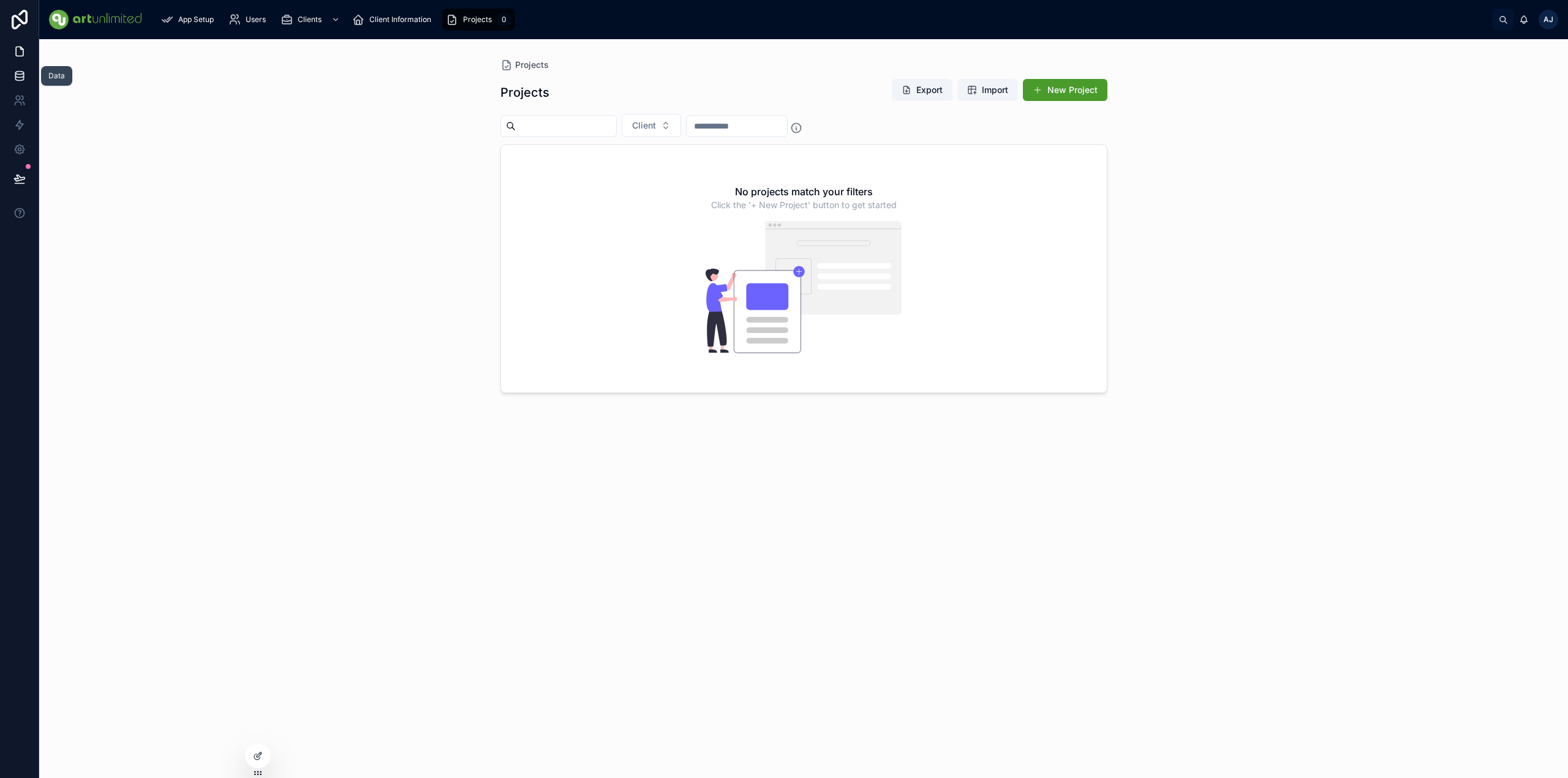
click at [20, 77] on icon at bounding box center [19, 75] width 8 height 5
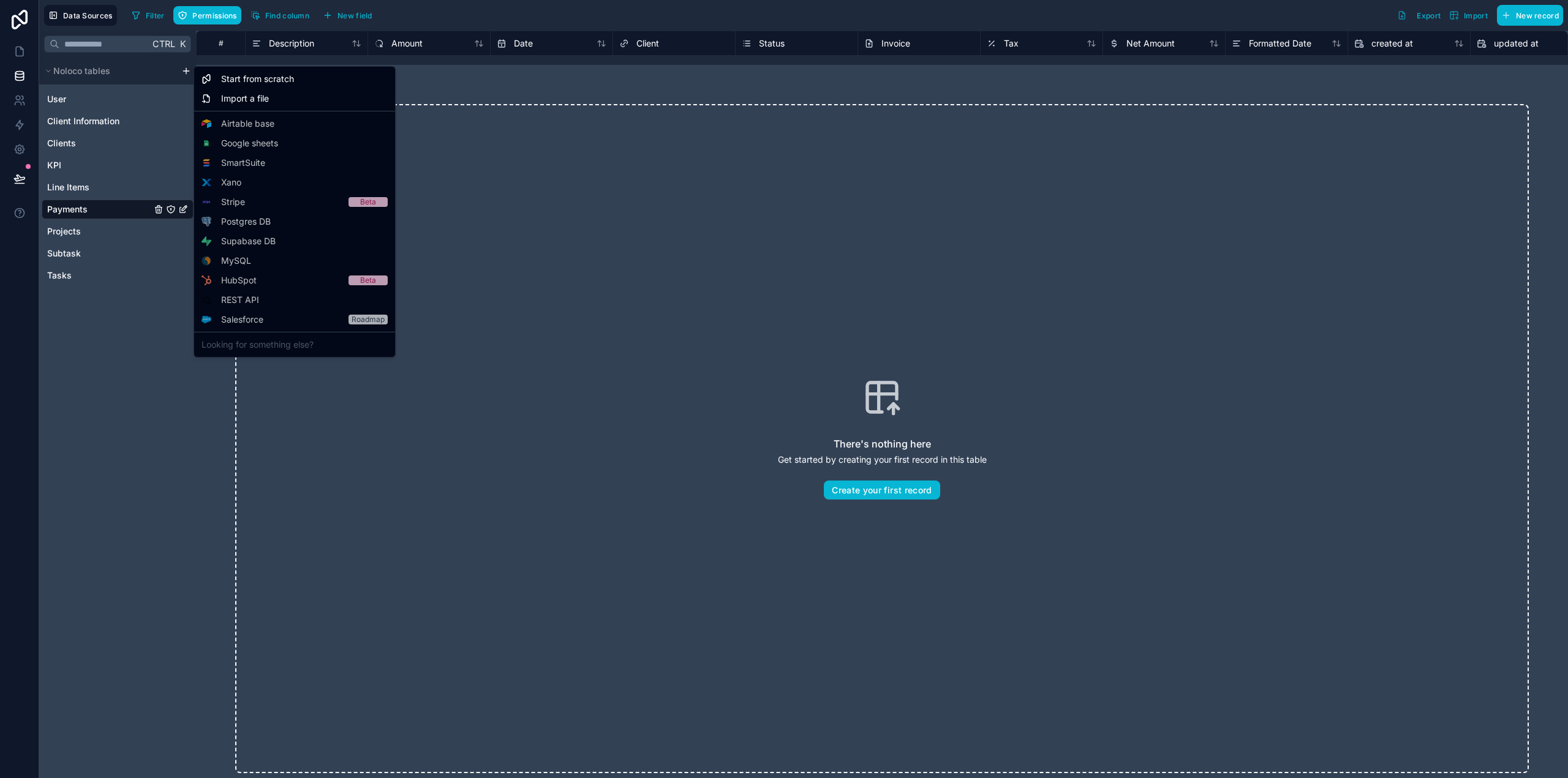
click at [185, 72] on html "Data Sources Filter Permissions Find column New field Export Import New record …" at bounding box center [784, 389] width 1568 height 778
click at [21, 52] on html "App Data Sources Filter Permissions Find column New field Export Import New rec…" at bounding box center [784, 389] width 1568 height 778
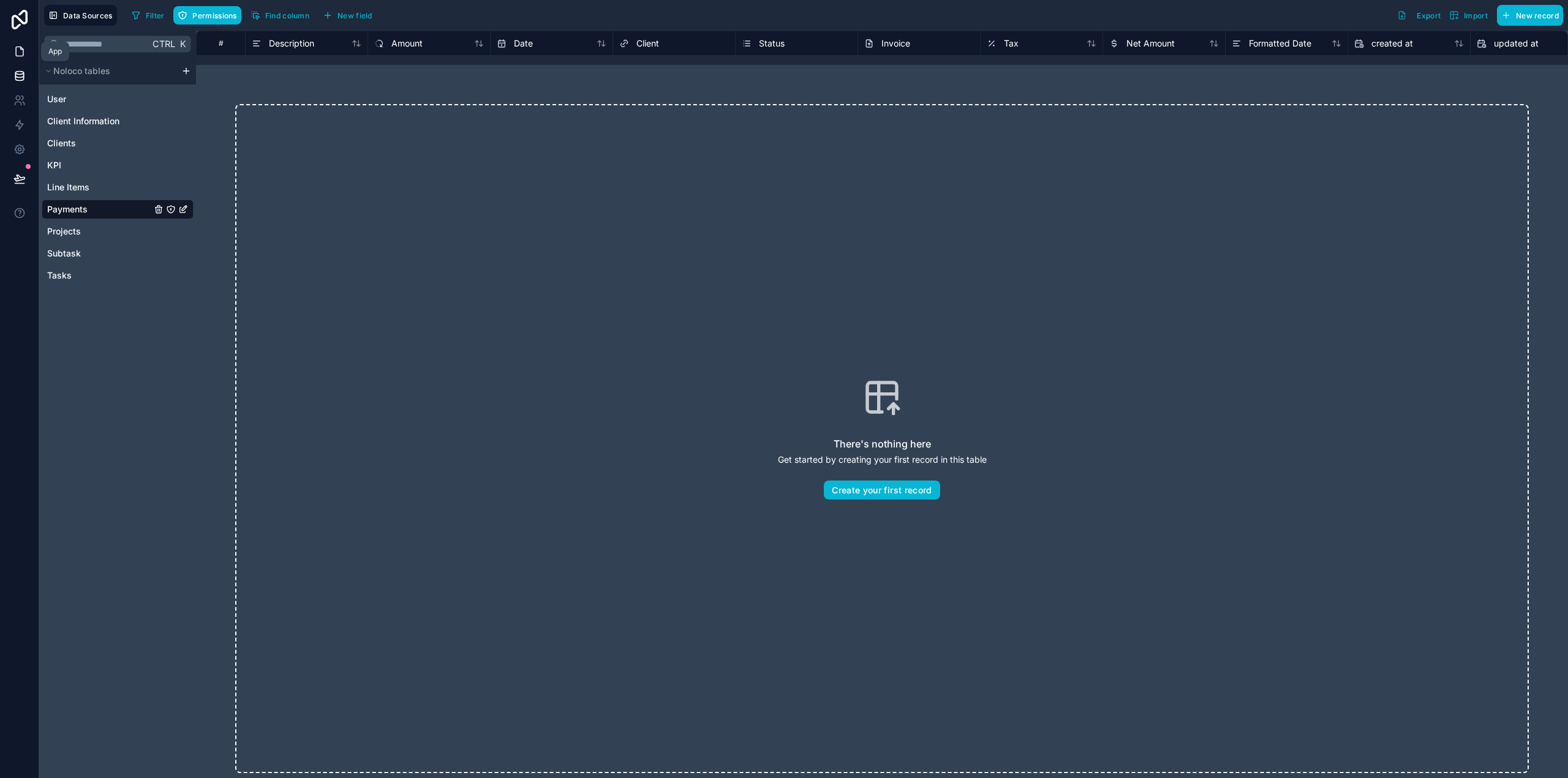
click at [20, 51] on icon at bounding box center [19, 51] width 12 height 12
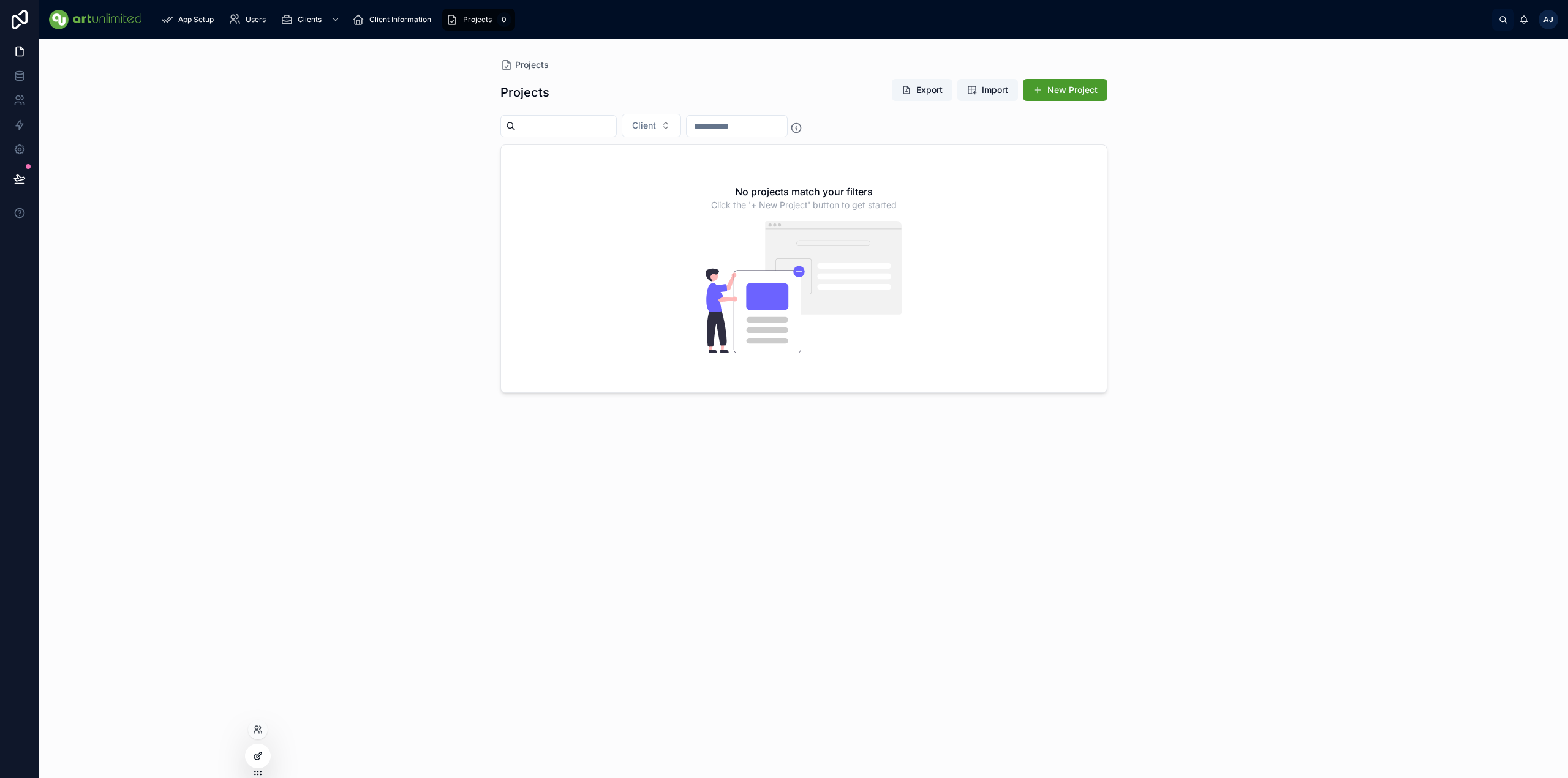
click at [259, 539] on icon at bounding box center [259, 755] width 5 height 5
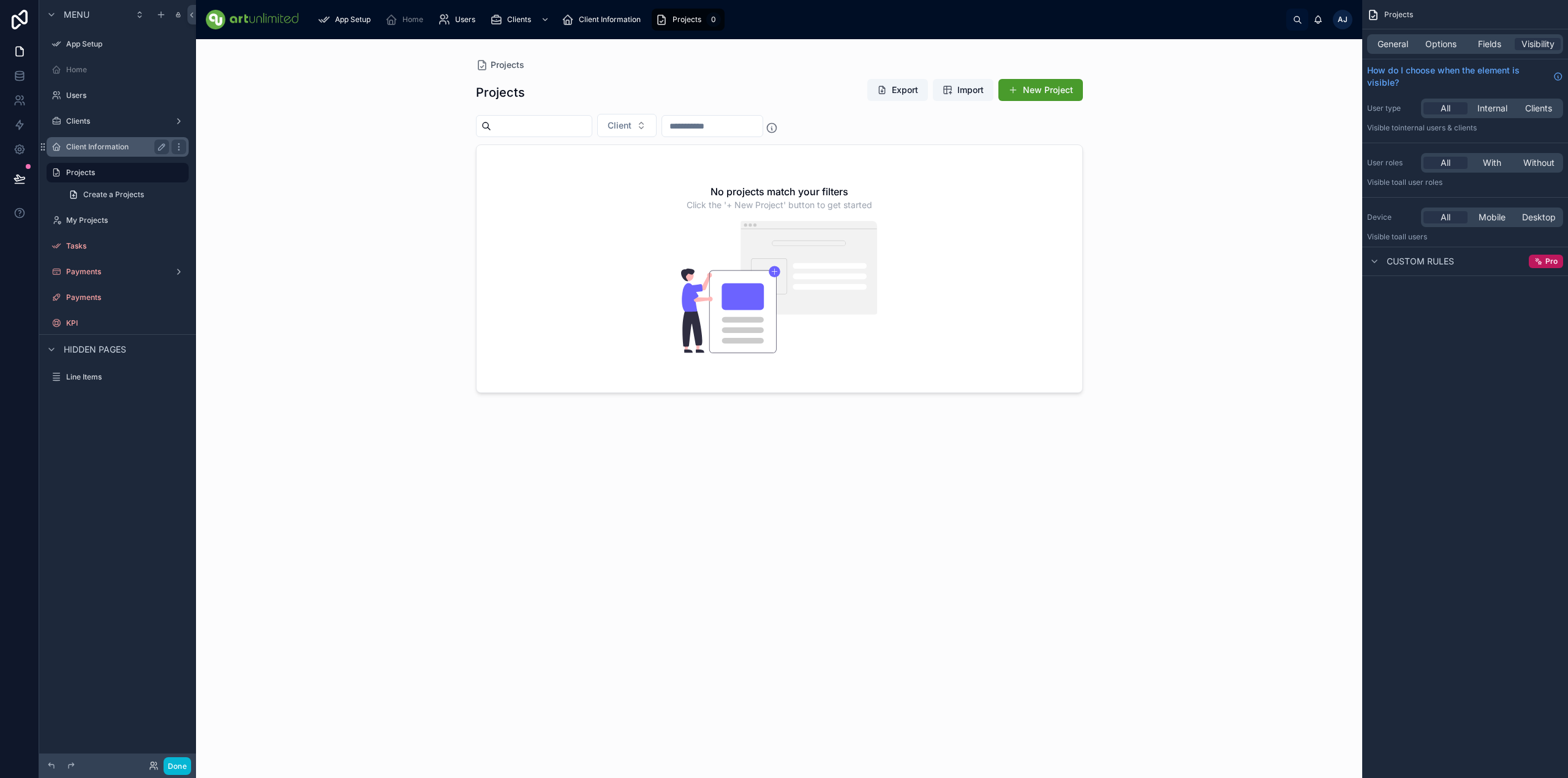
click at [93, 148] on label "Client Information" at bounding box center [115, 147] width 98 height 9
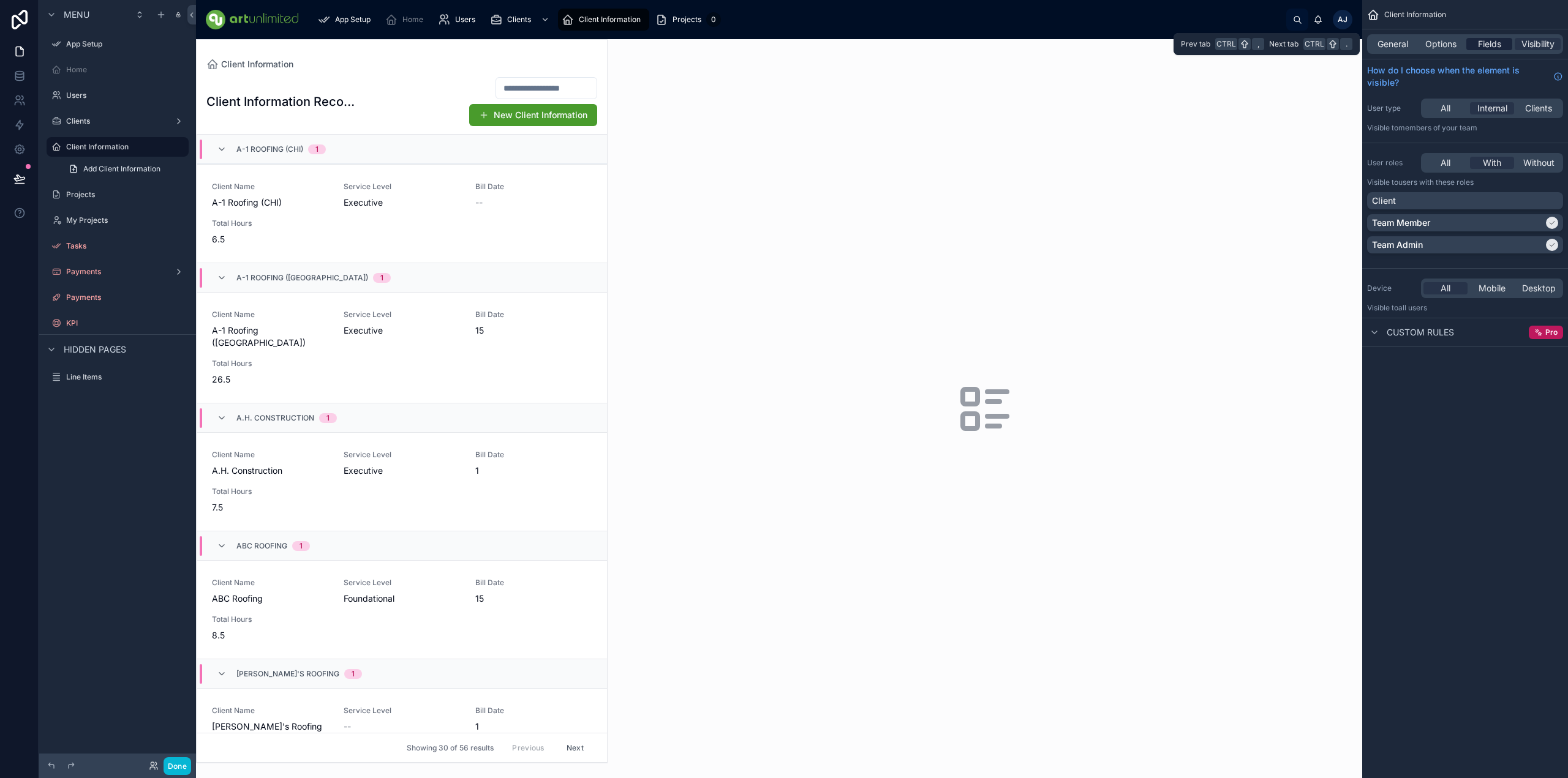
click at [1285, 46] on span "Fields" at bounding box center [1489, 44] width 23 height 12
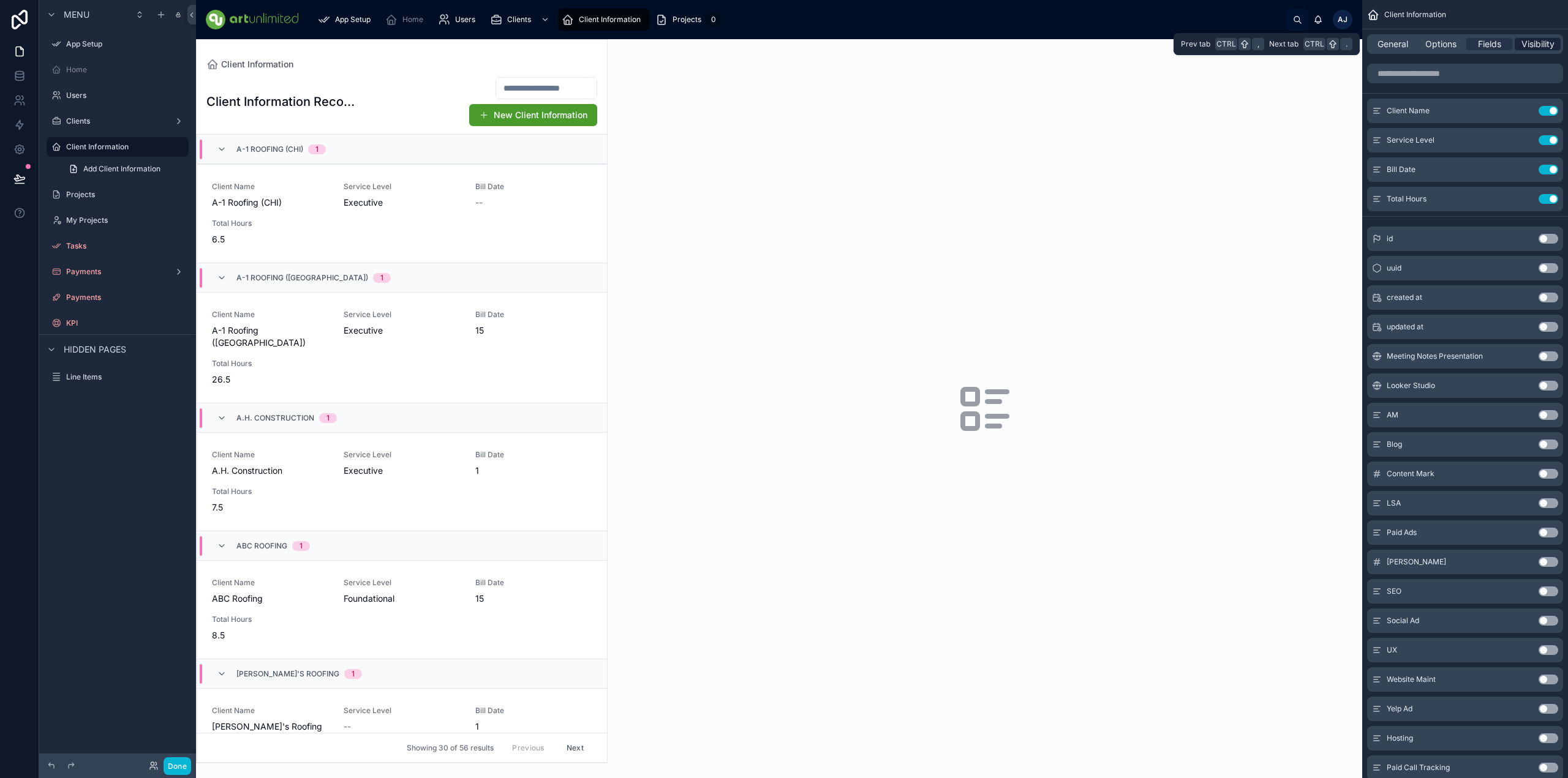
click at [1285, 46] on span "Visibility" at bounding box center [1538, 44] width 33 height 12
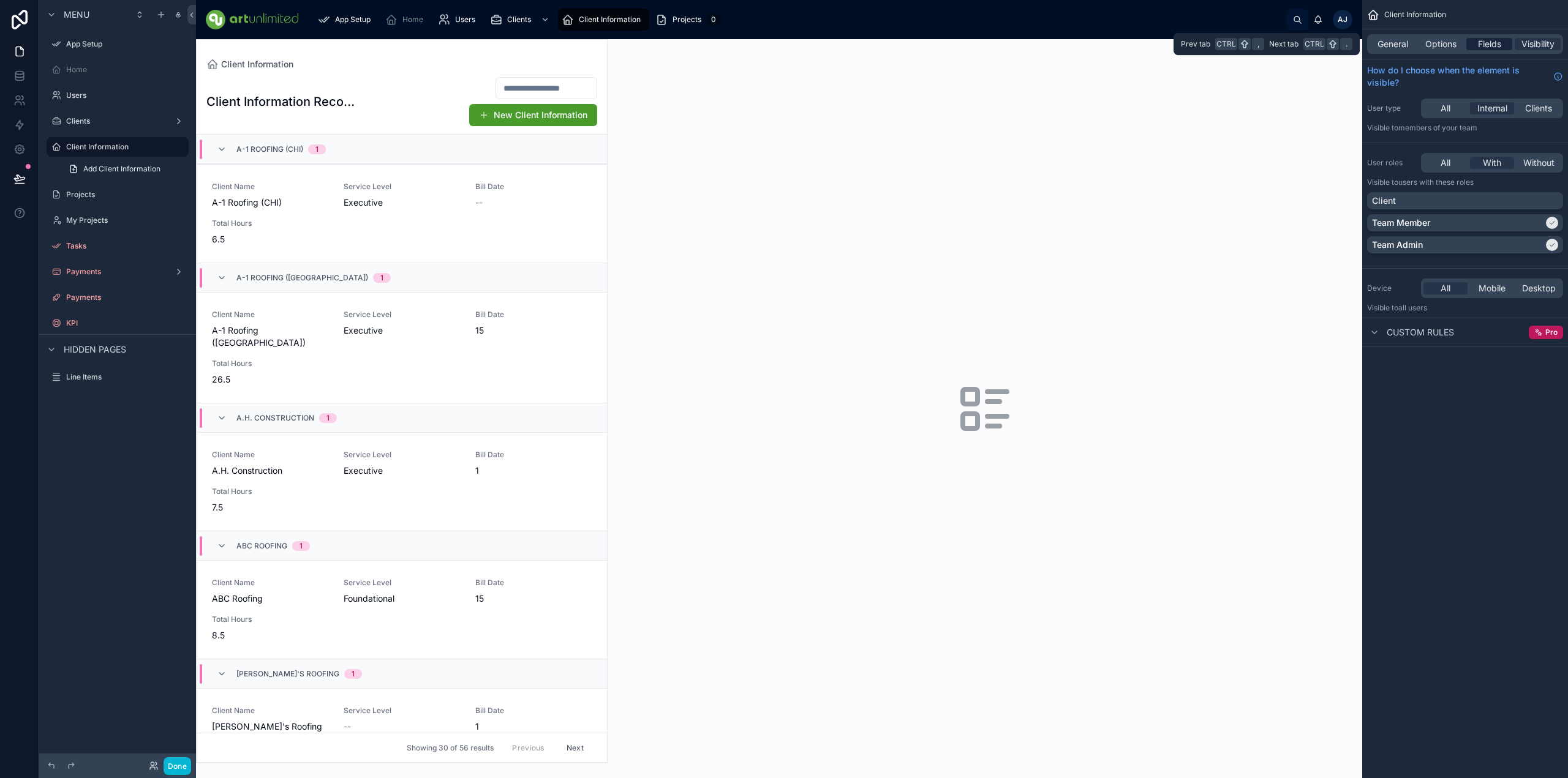
click at [1285, 44] on span "Fields" at bounding box center [1489, 44] width 23 height 12
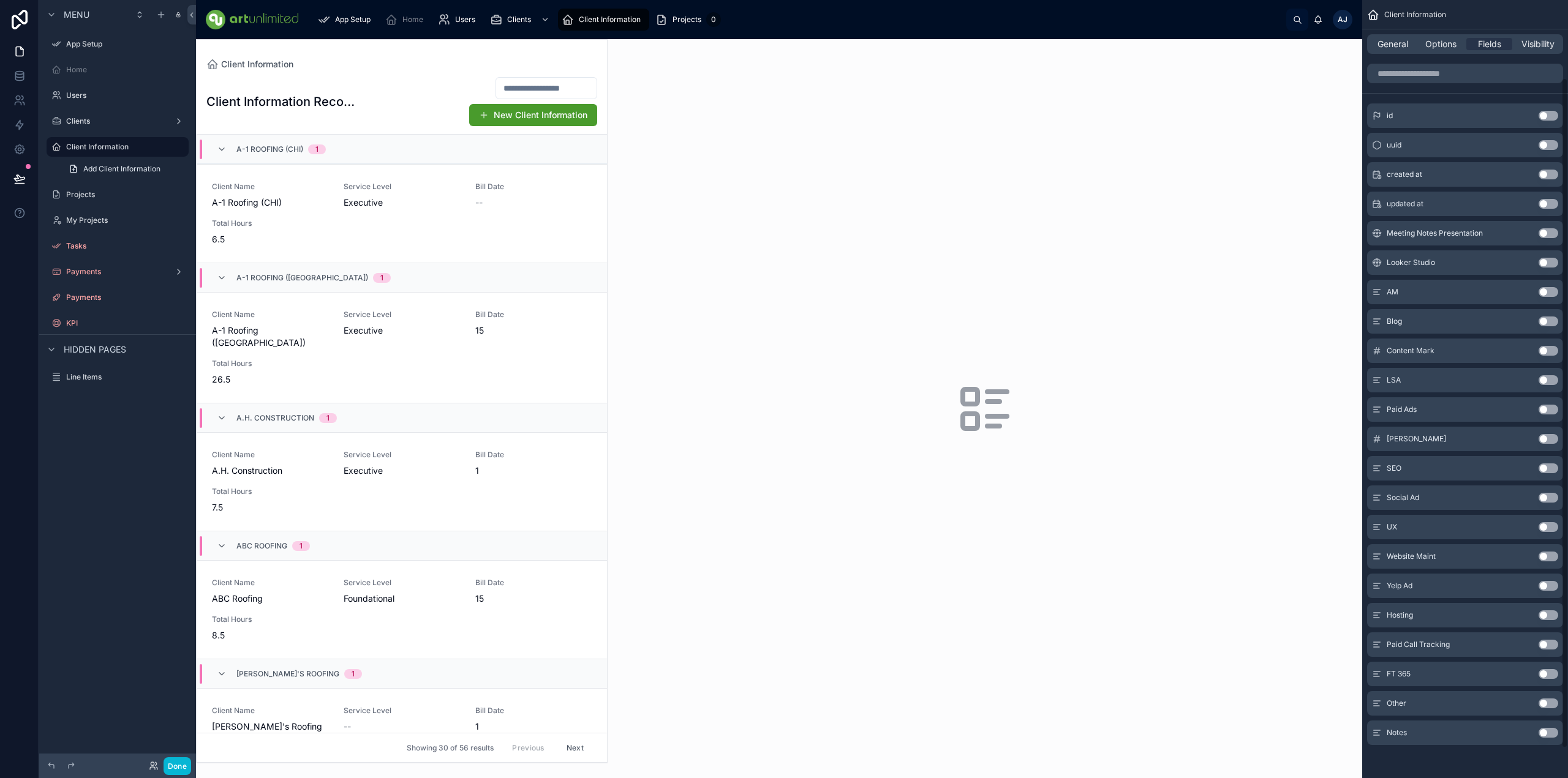
scroll to position [125, 0]
click at [1285, 437] on button "Use setting" at bounding box center [1548, 437] width 20 height 9
click at [1285, 539] on button "Use setting" at bounding box center [1548, 614] width 20 height 9
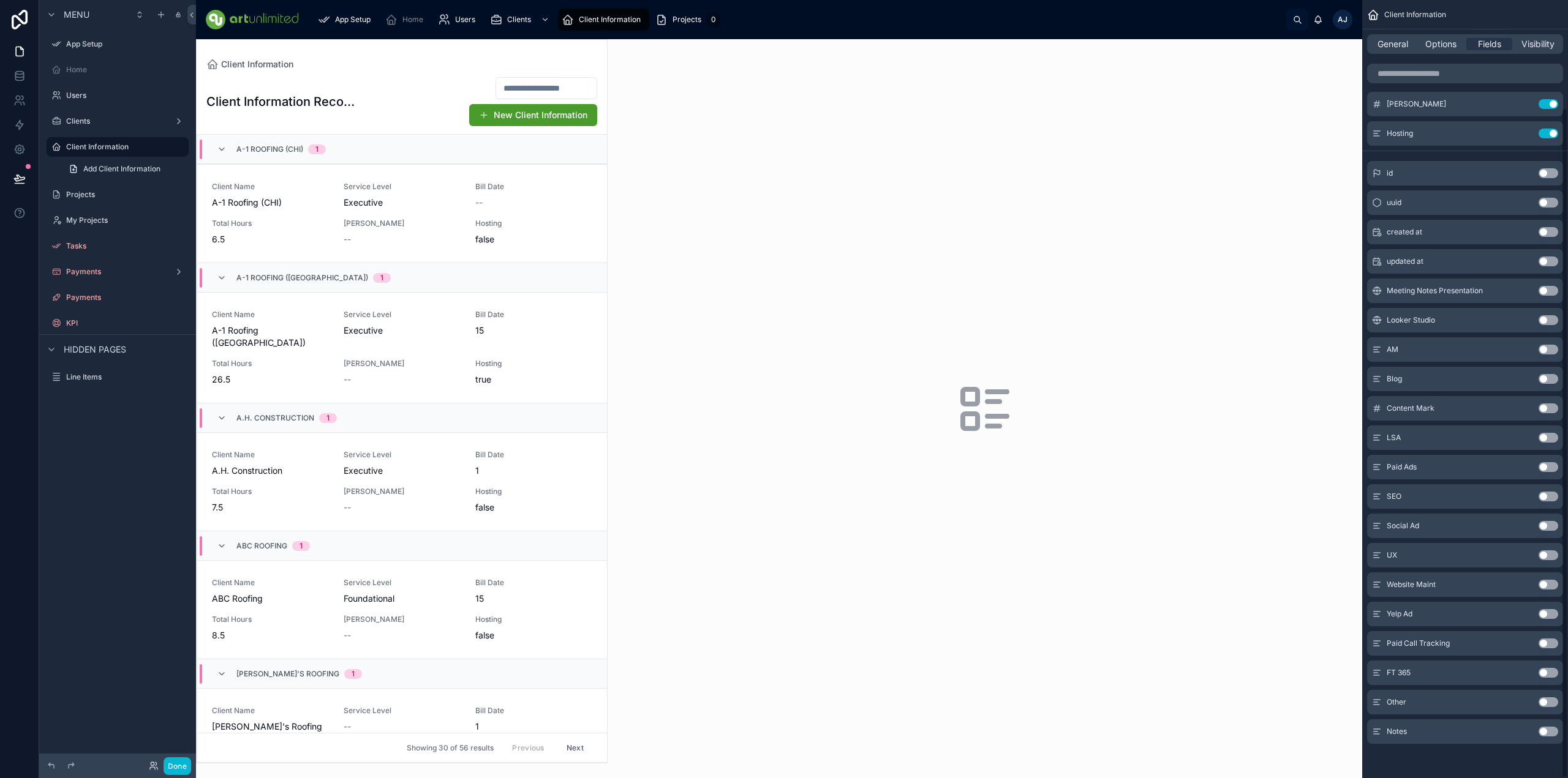
click at [1285, 539] on button "Use setting" at bounding box center [1548, 584] width 20 height 9
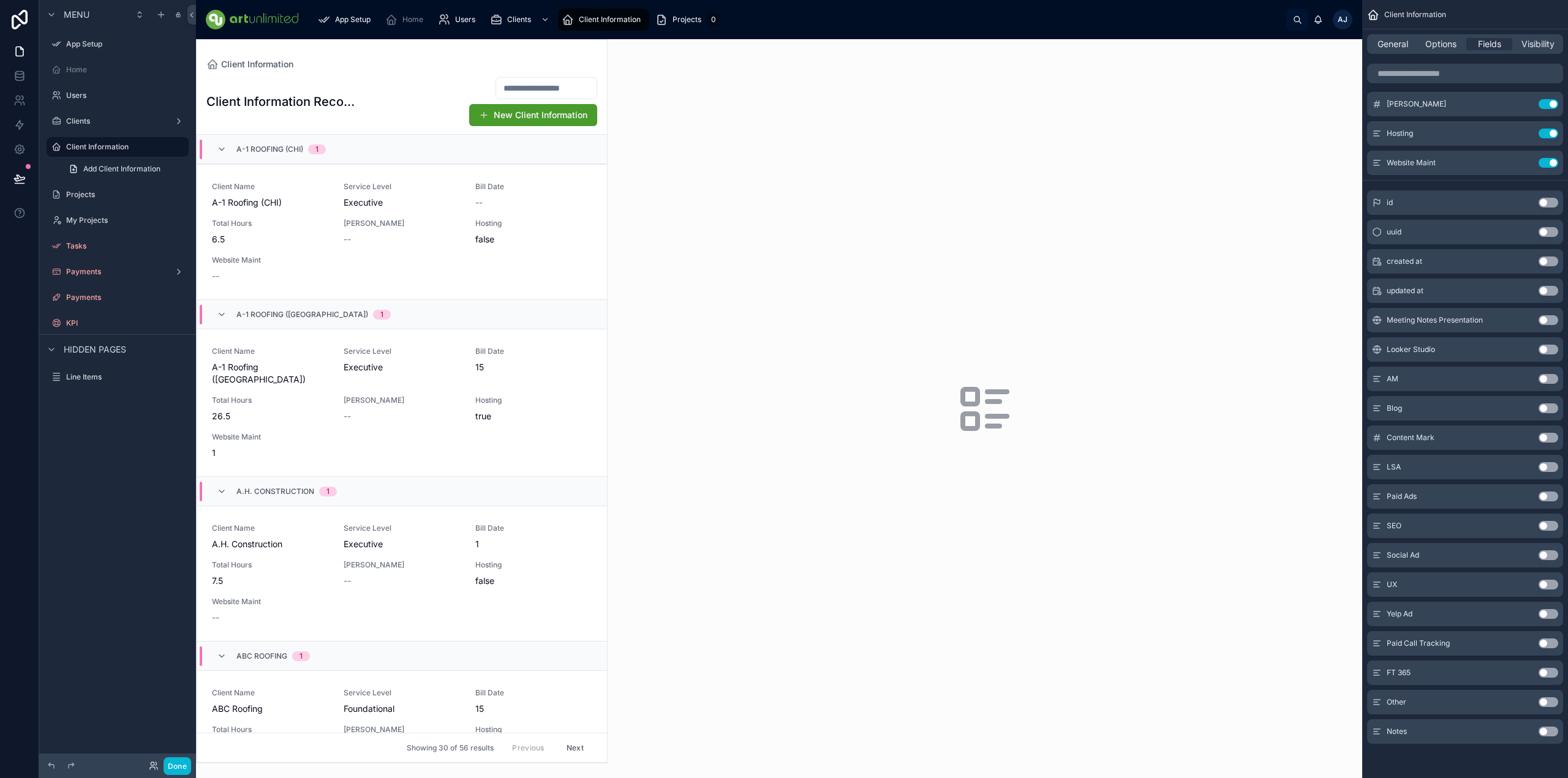
click at [1285, 539] on button "Use setting" at bounding box center [1548, 555] width 20 height 9
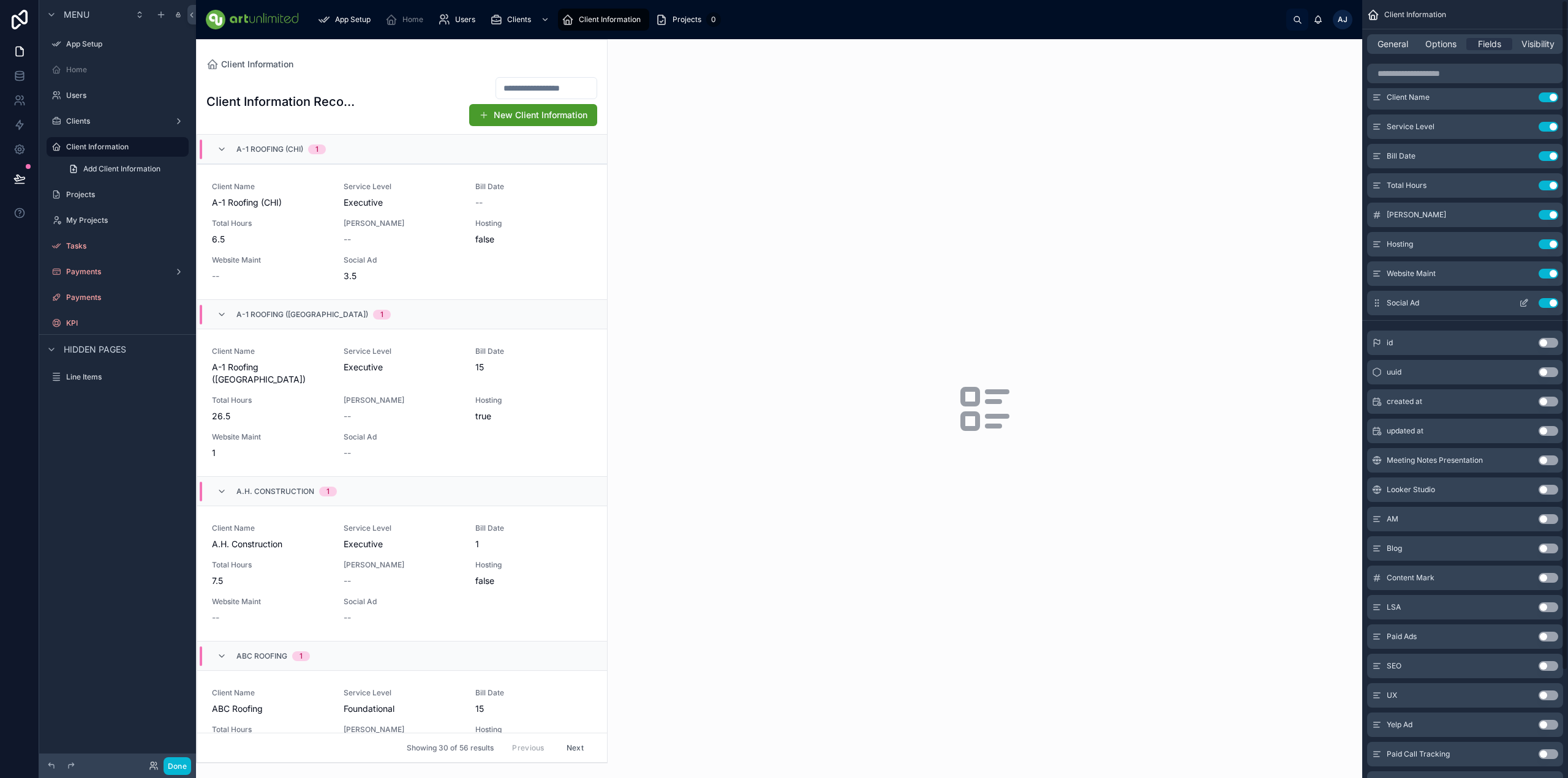
scroll to position [0, 0]
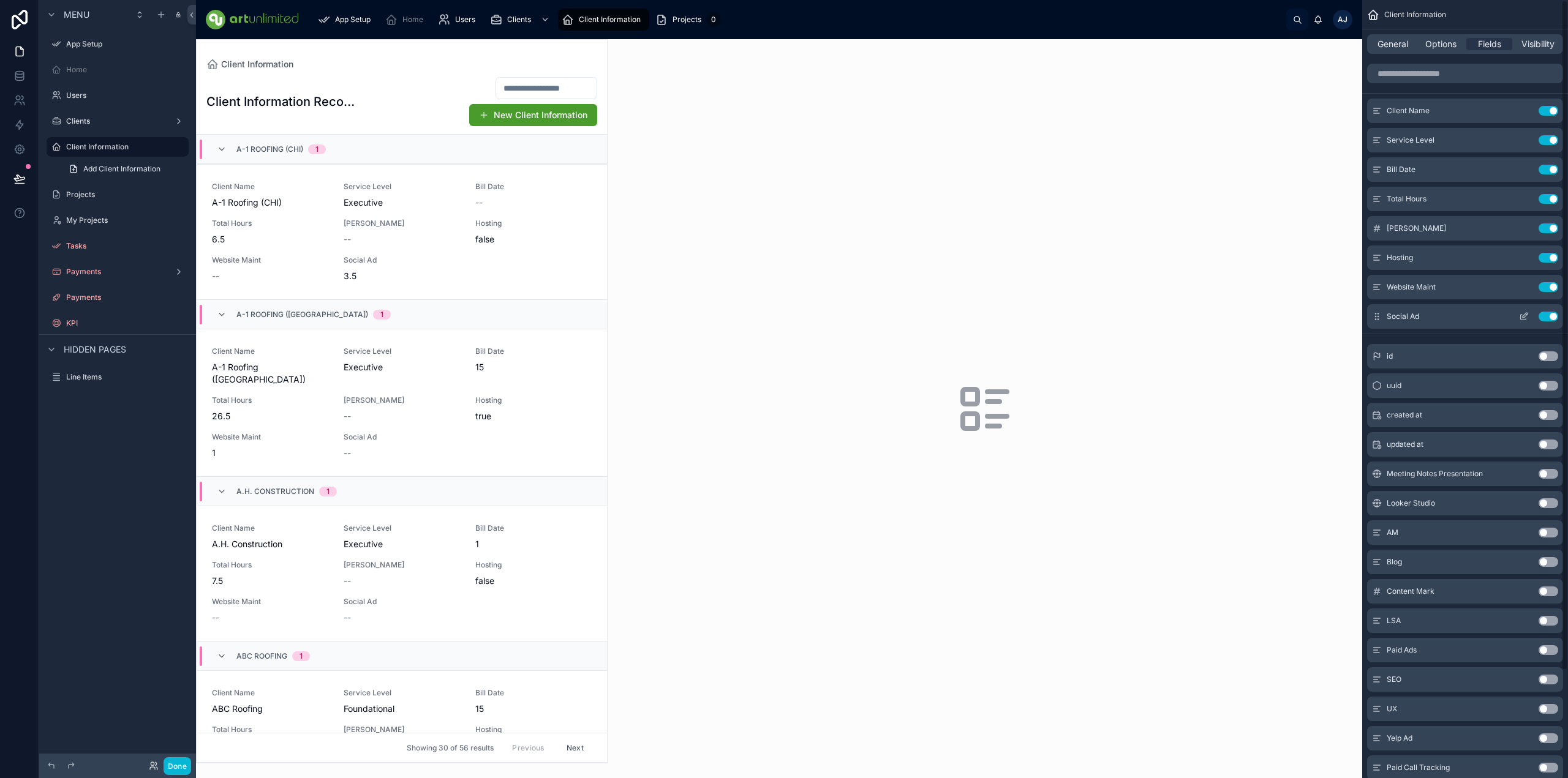
click at [1285, 315] on button "Use setting" at bounding box center [1548, 316] width 20 height 9
click at [1285, 287] on button "Use setting" at bounding box center [1548, 286] width 20 height 9
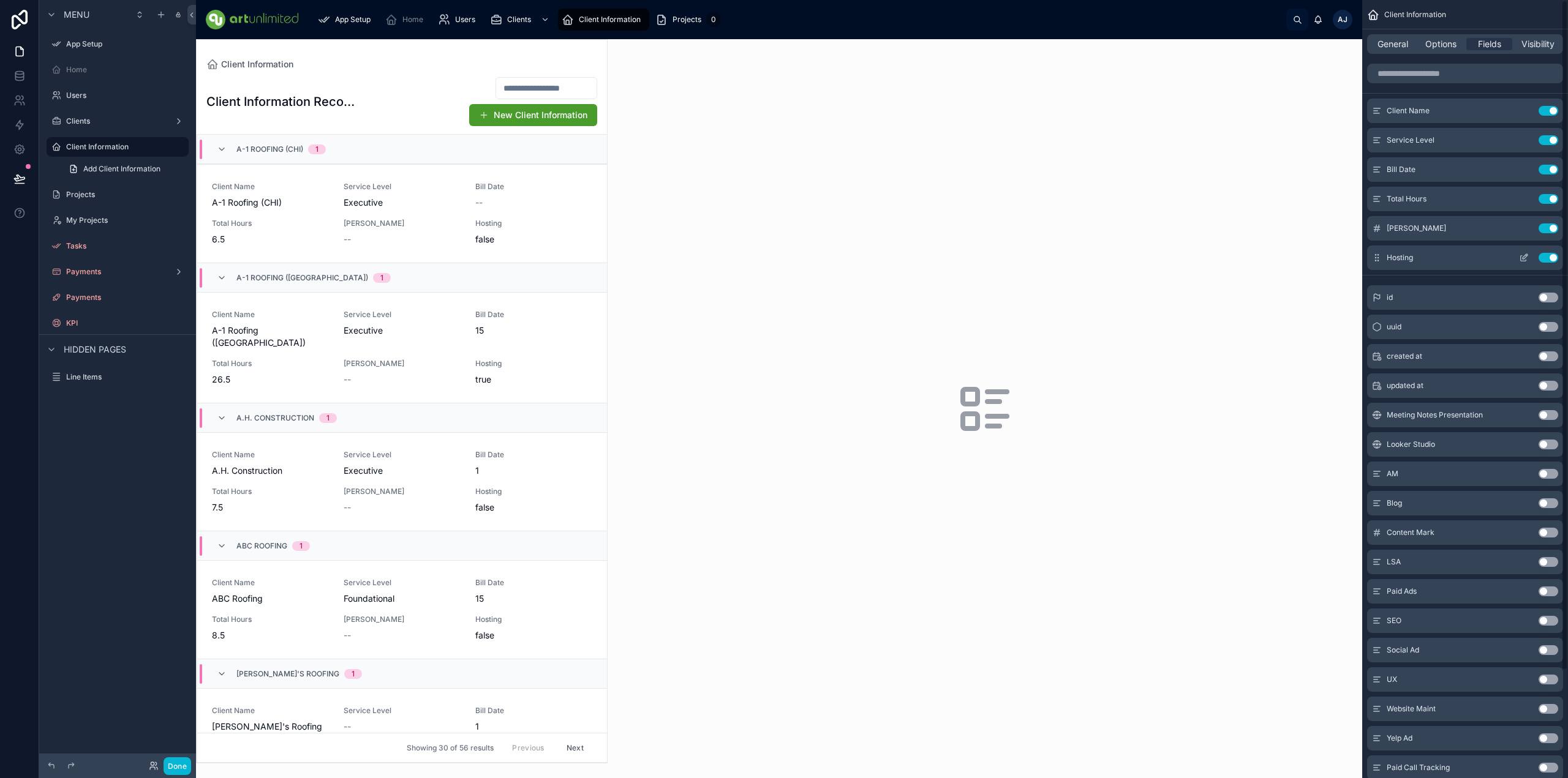
click at [1285, 259] on button "Use setting" at bounding box center [1548, 257] width 20 height 9
click at [1285, 228] on button "Use setting" at bounding box center [1548, 228] width 20 height 9
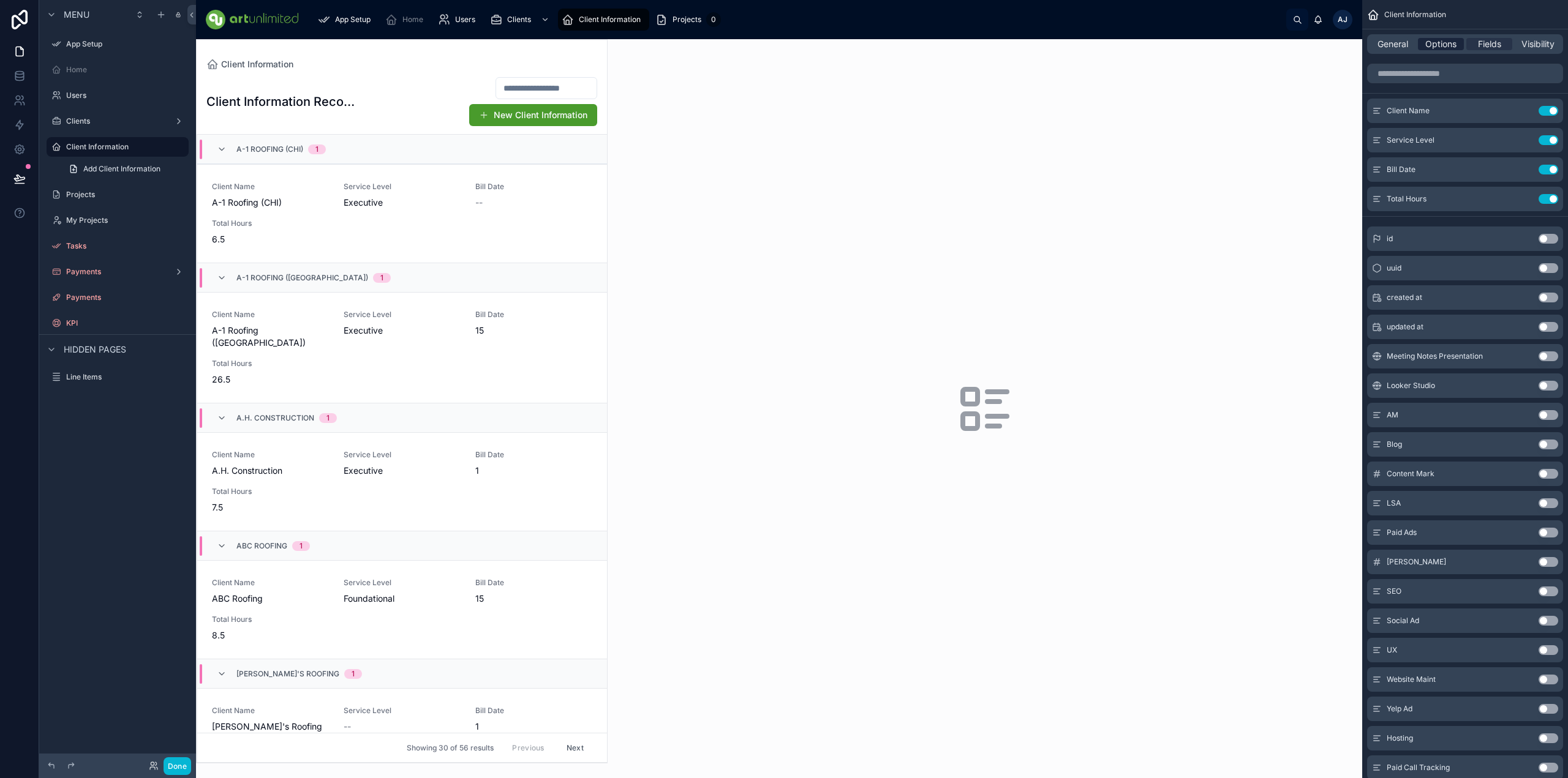
click at [1285, 45] on span "Options" at bounding box center [1441, 44] width 31 height 12
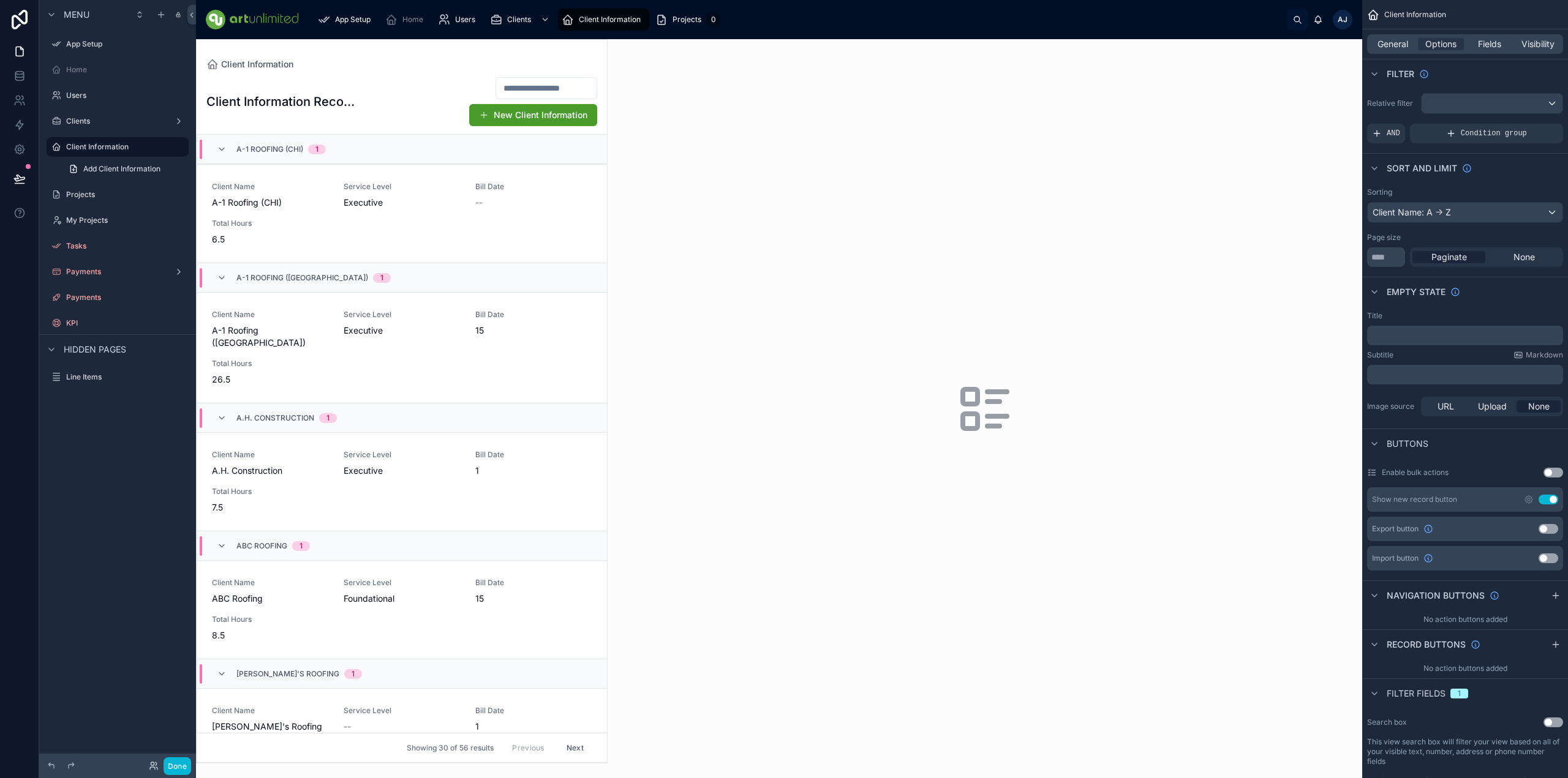
click at [449, 108] on div at bounding box center [402, 402] width 410 height 723
click at [177, 539] on button "Done" at bounding box center [177, 766] width 27 height 18
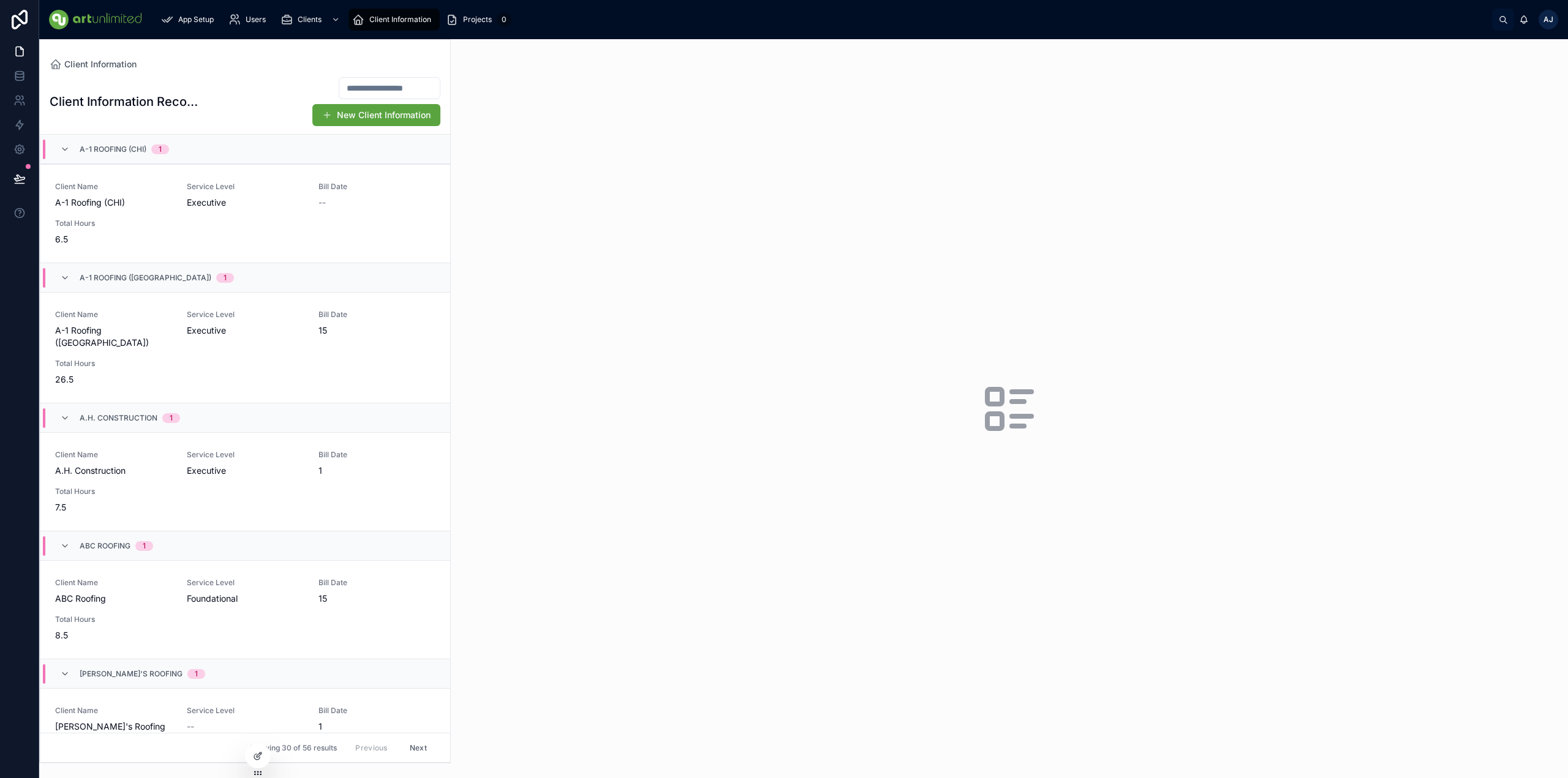
click at [371, 110] on button "New Client Information" at bounding box center [377, 115] width 128 height 22
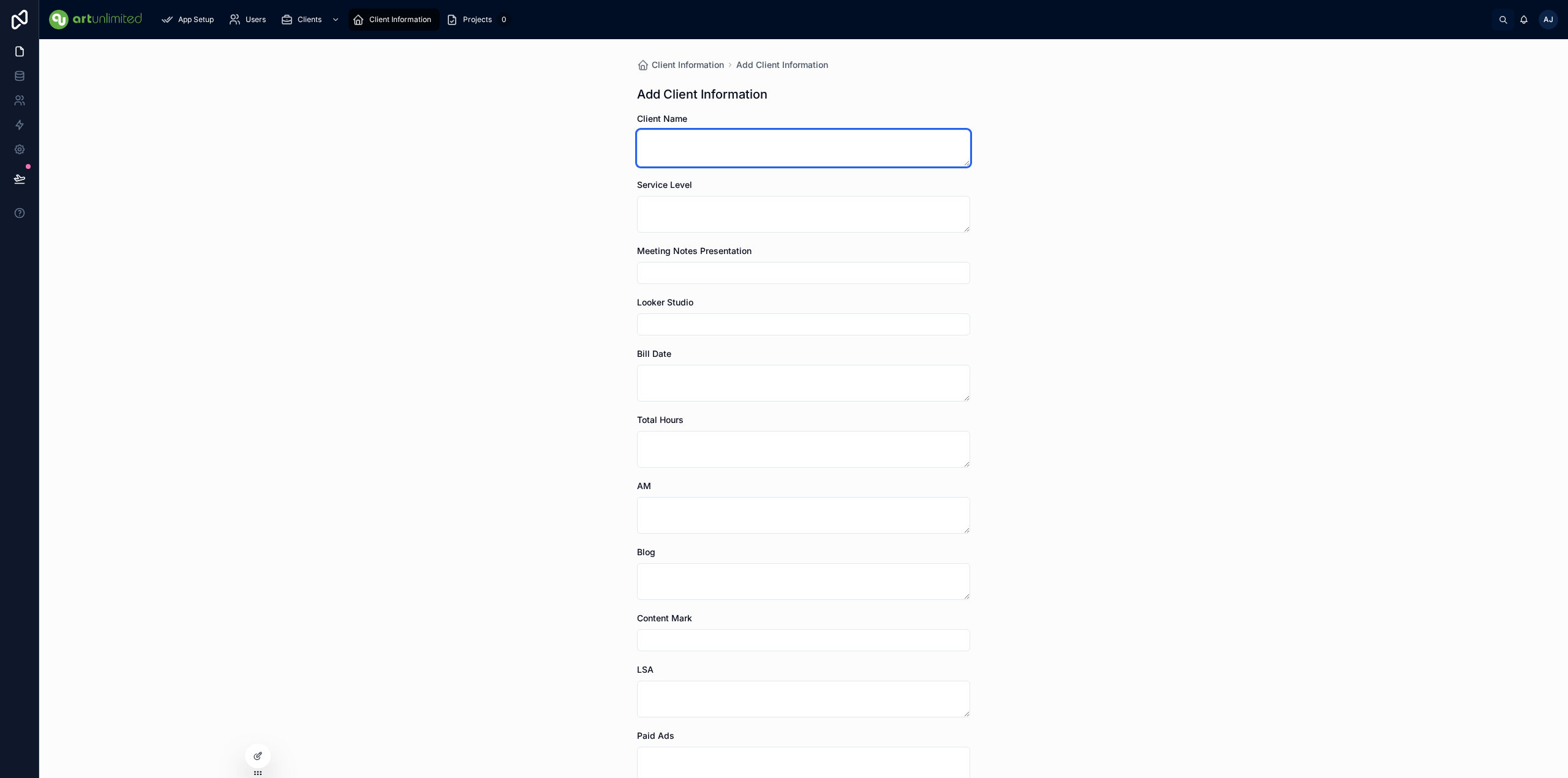
click at [713, 136] on textarea at bounding box center [804, 148] width 333 height 37
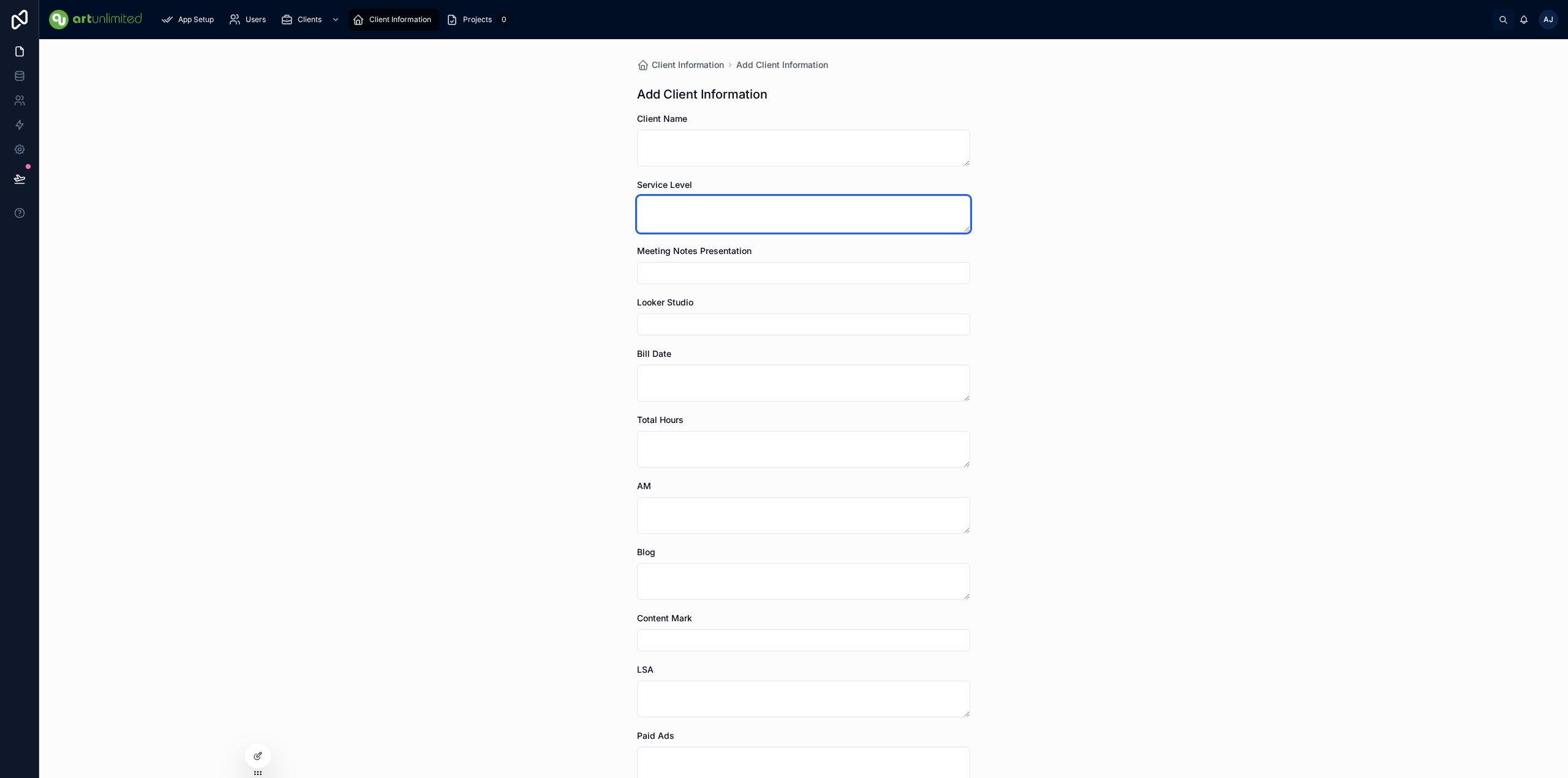
click at [695, 208] on textarea at bounding box center [804, 213] width 333 height 37
click at [679, 272] on input "text" at bounding box center [804, 273] width 332 height 17
click at [679, 314] on div at bounding box center [804, 325] width 333 height 22
click at [679, 325] on input "text" at bounding box center [804, 324] width 332 height 17
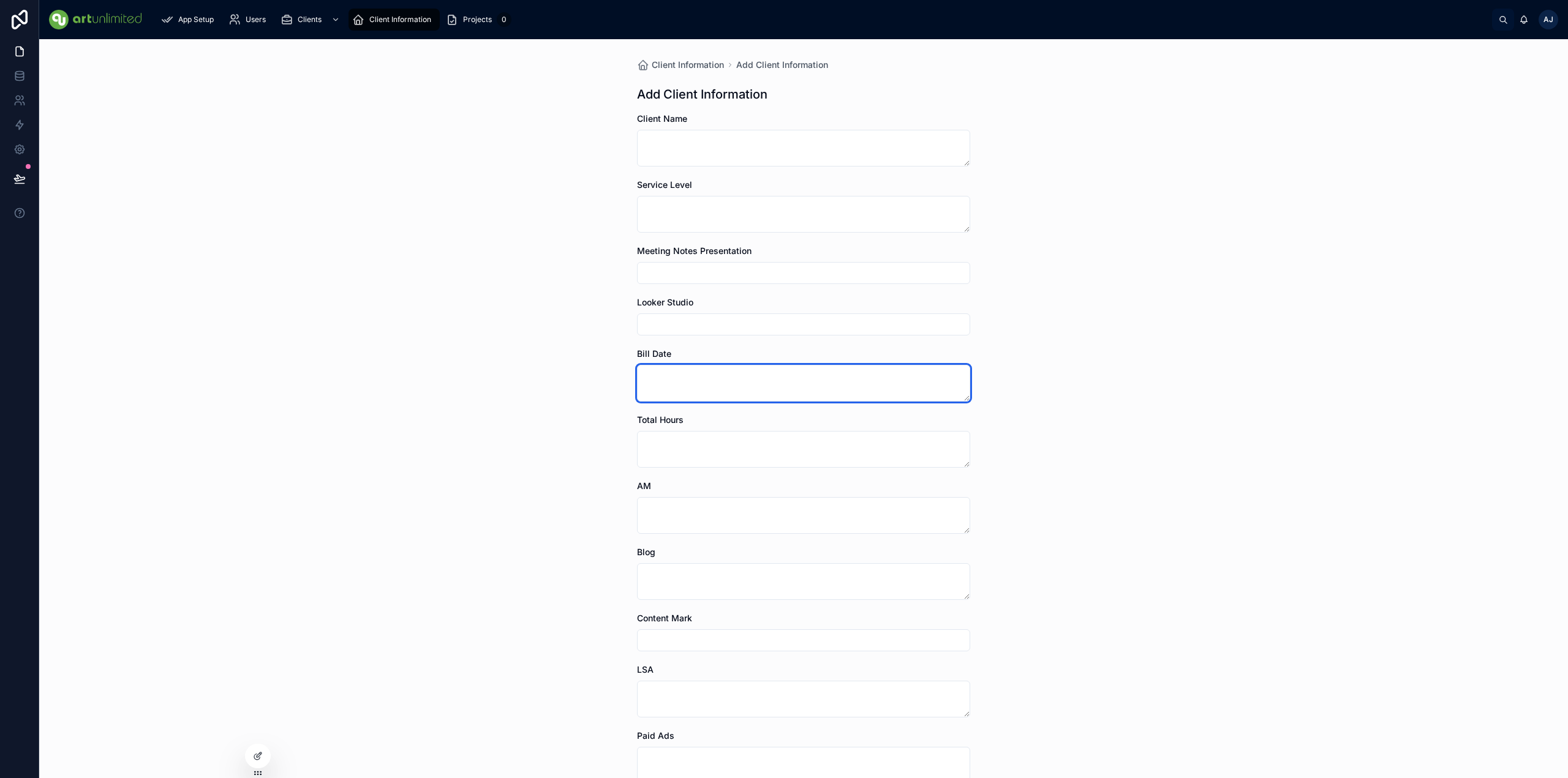
click at [680, 376] on textarea at bounding box center [804, 383] width 333 height 37
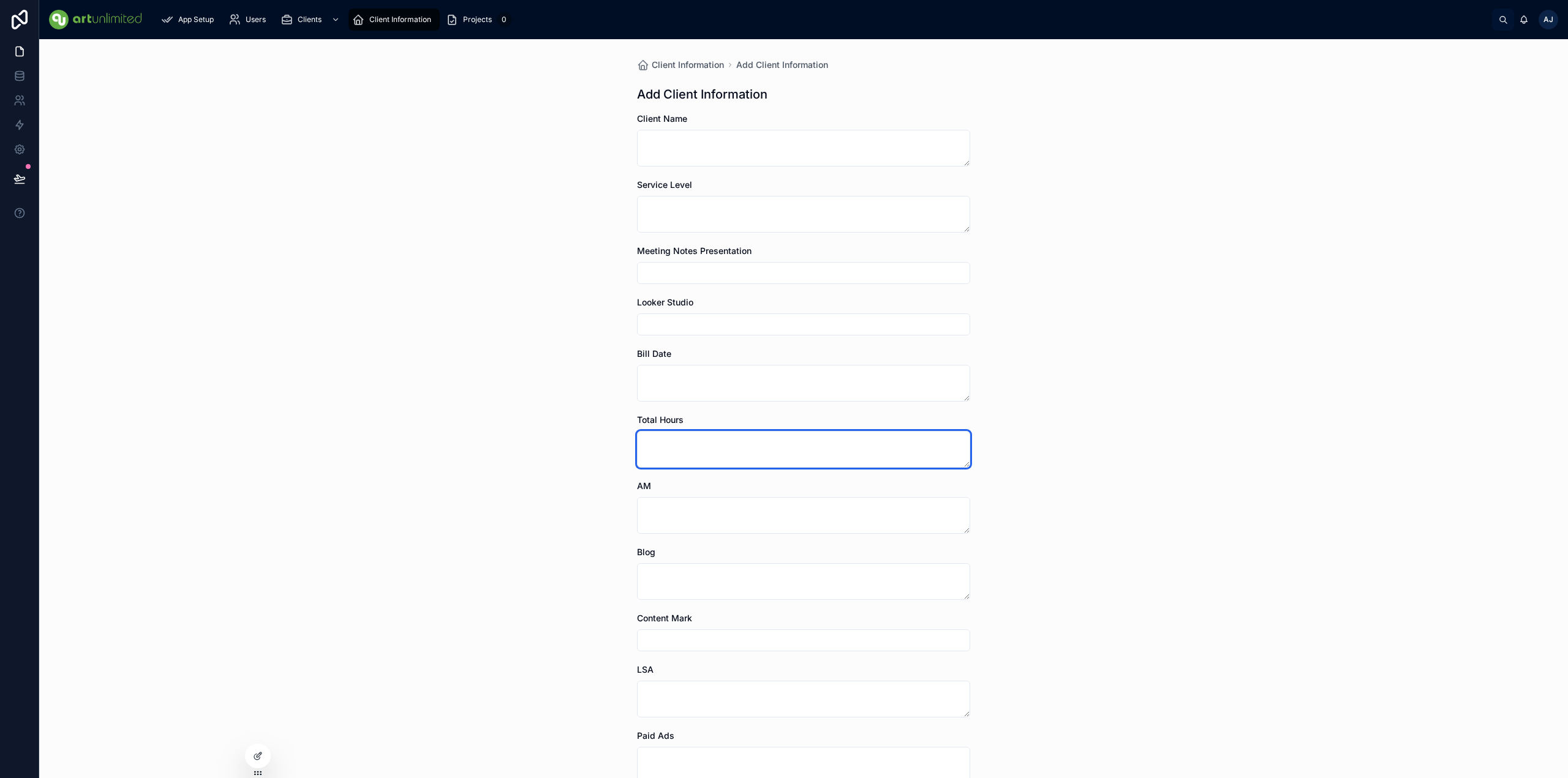
click at [691, 445] on textarea at bounding box center [804, 448] width 333 height 37
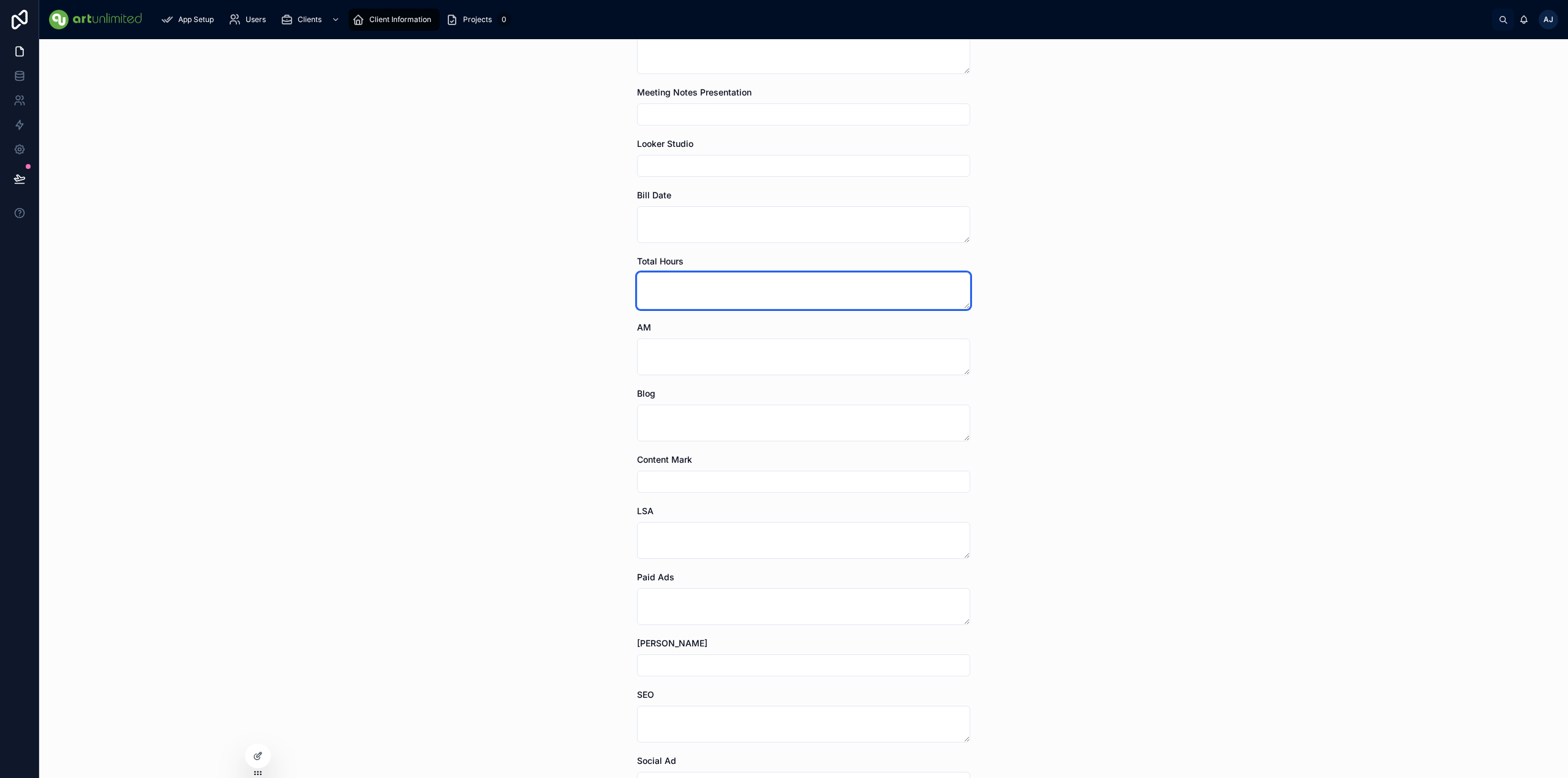
scroll to position [186, 0]
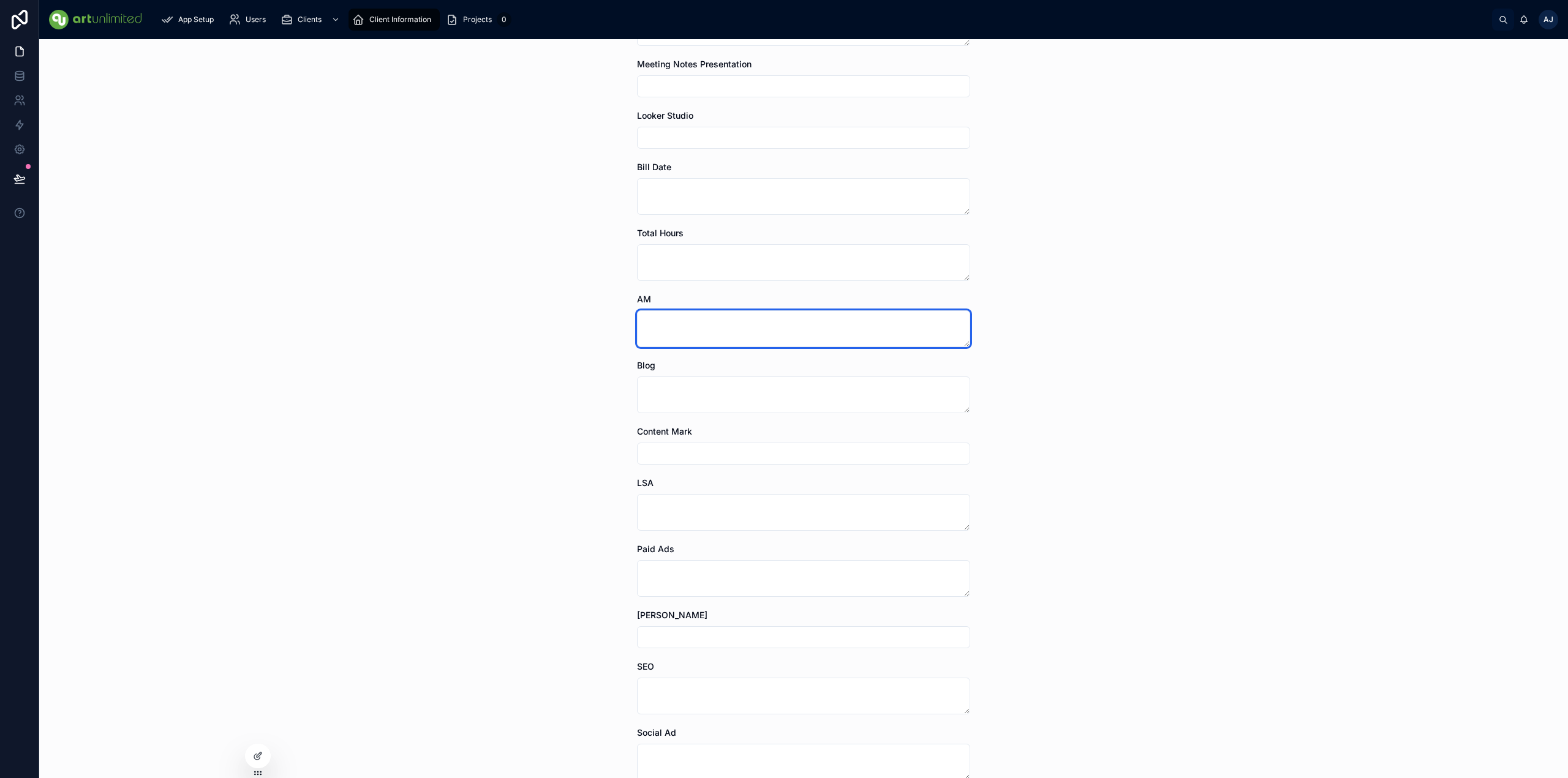
click at [679, 315] on textarea at bounding box center [804, 329] width 333 height 37
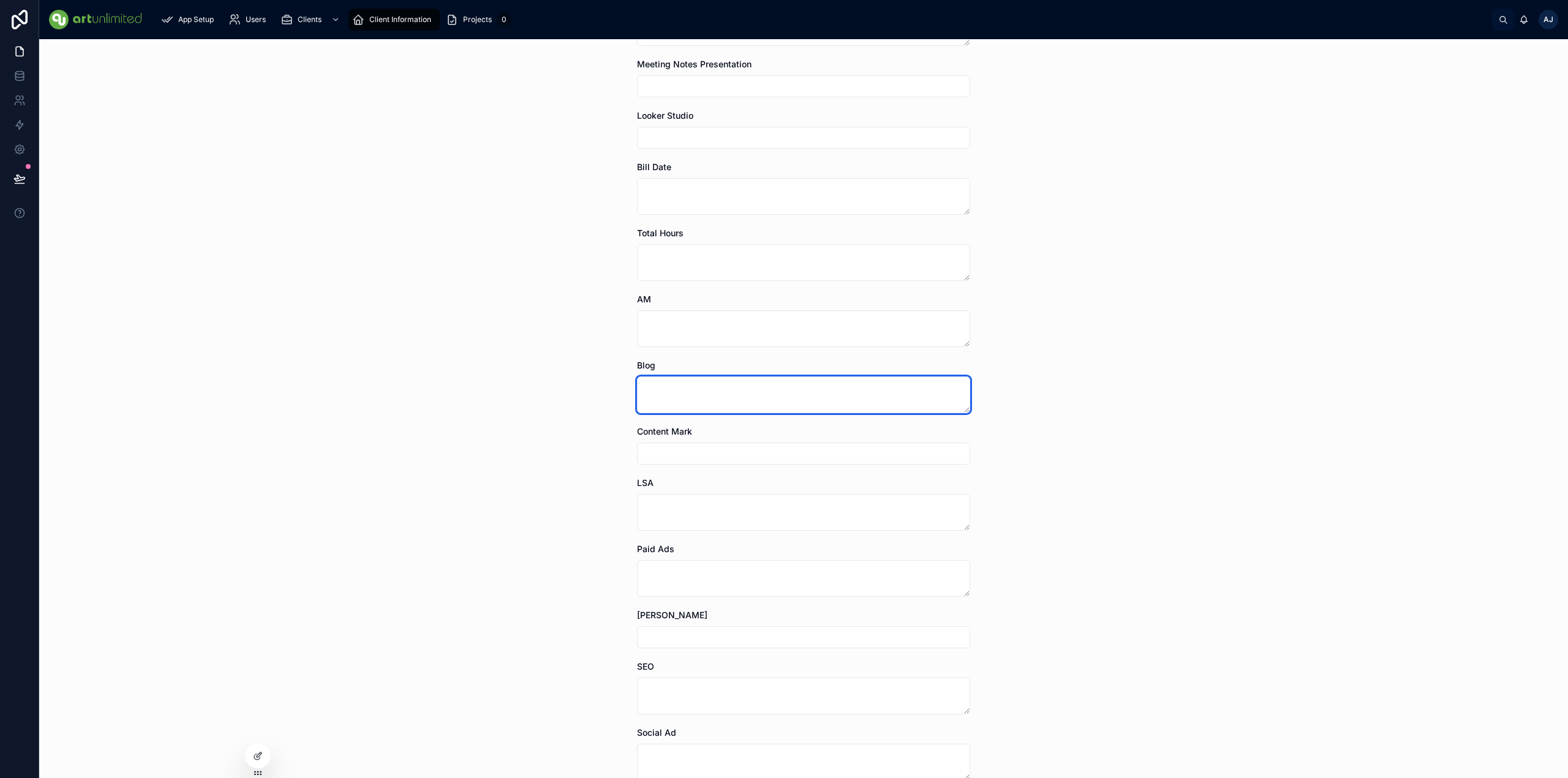
drag, startPoint x: 677, startPoint y: 392, endPoint x: 683, endPoint y: 419, distance: 27.7
click at [677, 392] on textarea at bounding box center [804, 394] width 333 height 37
drag, startPoint x: 697, startPoint y: 452, endPoint x: 702, endPoint y: 467, distance: 15.8
click at [697, 452] on input "text" at bounding box center [804, 453] width 332 height 17
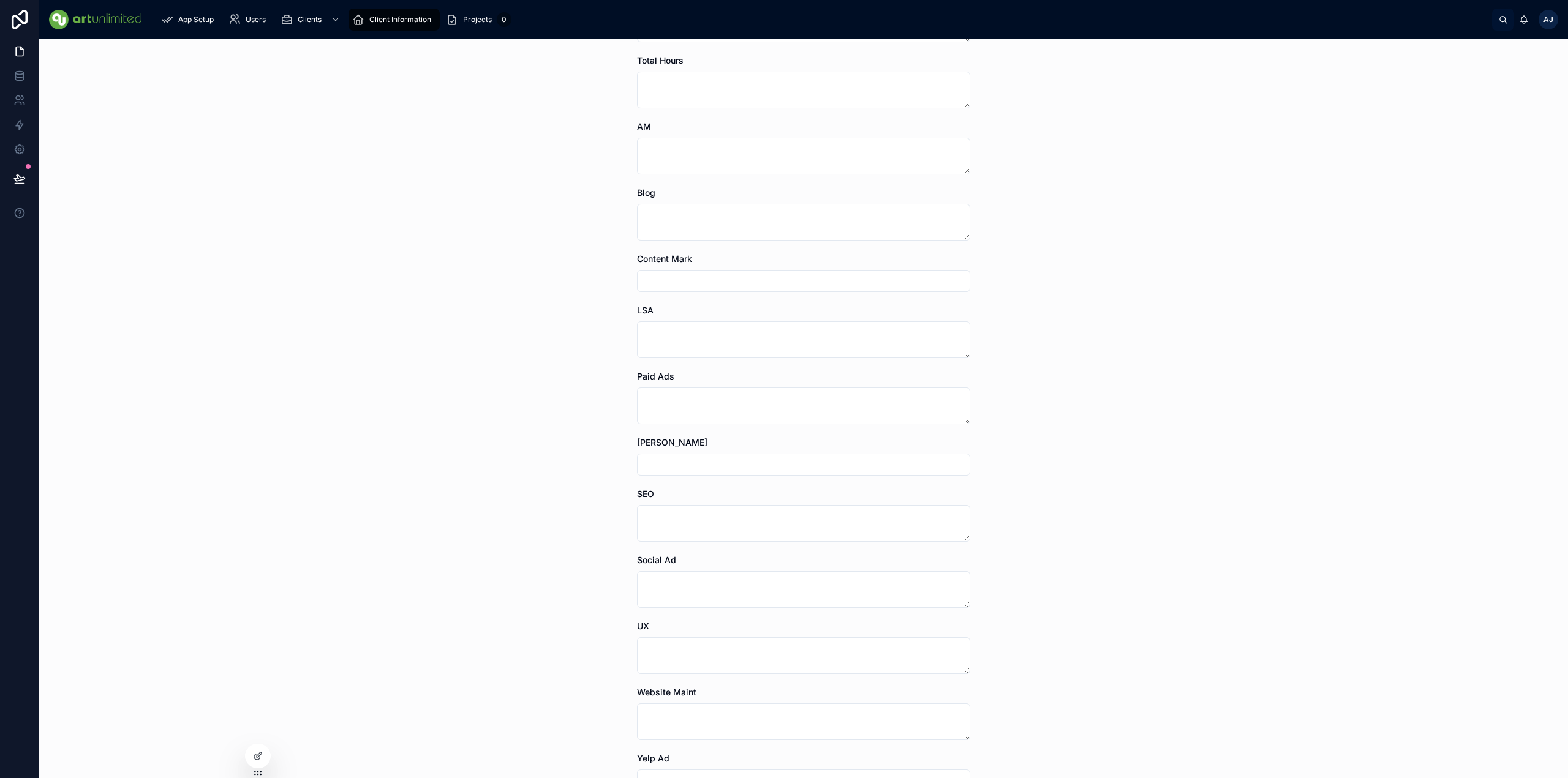
scroll to position [419, 0]
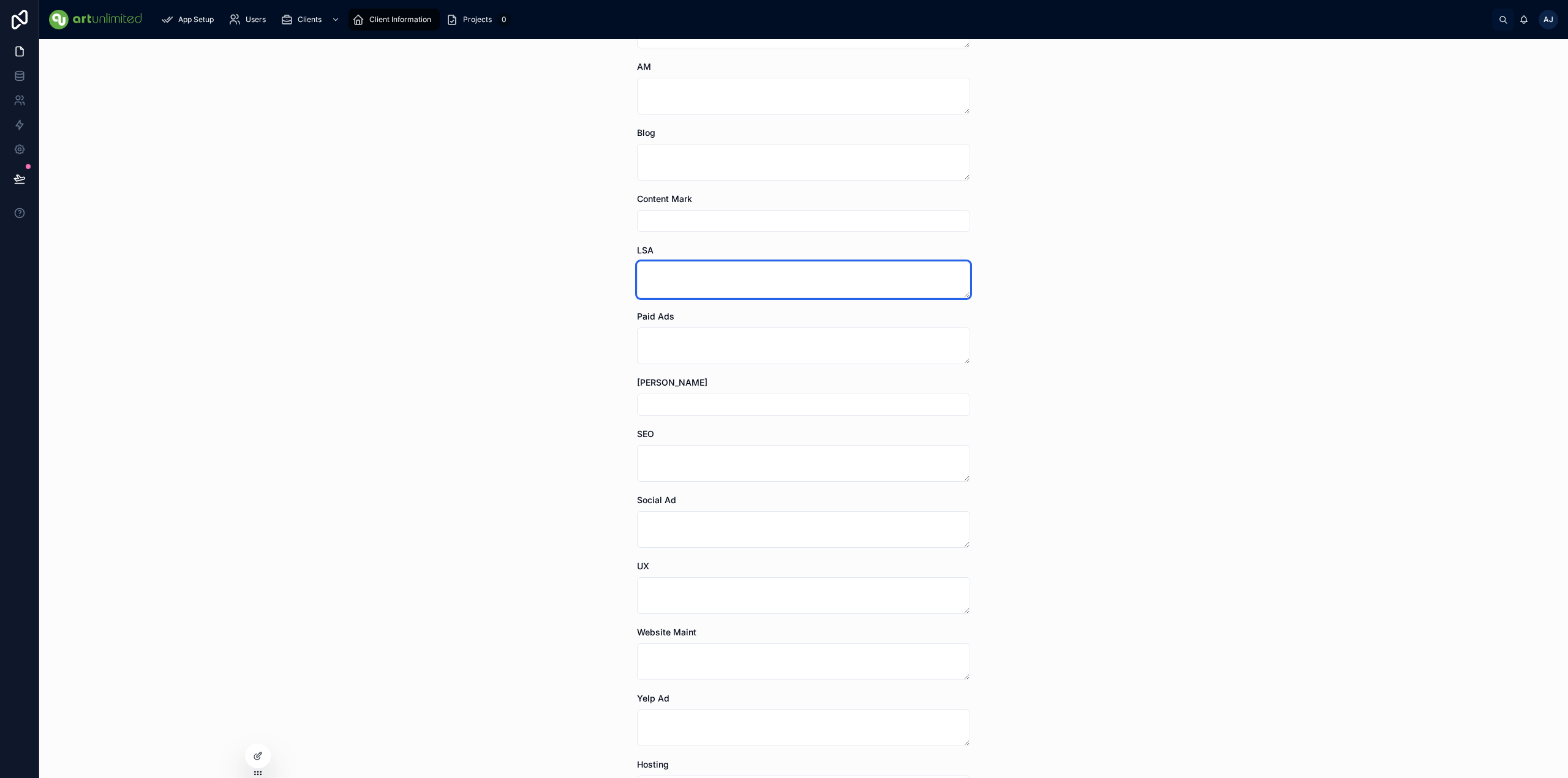
click at [658, 275] on textarea at bounding box center [804, 279] width 333 height 37
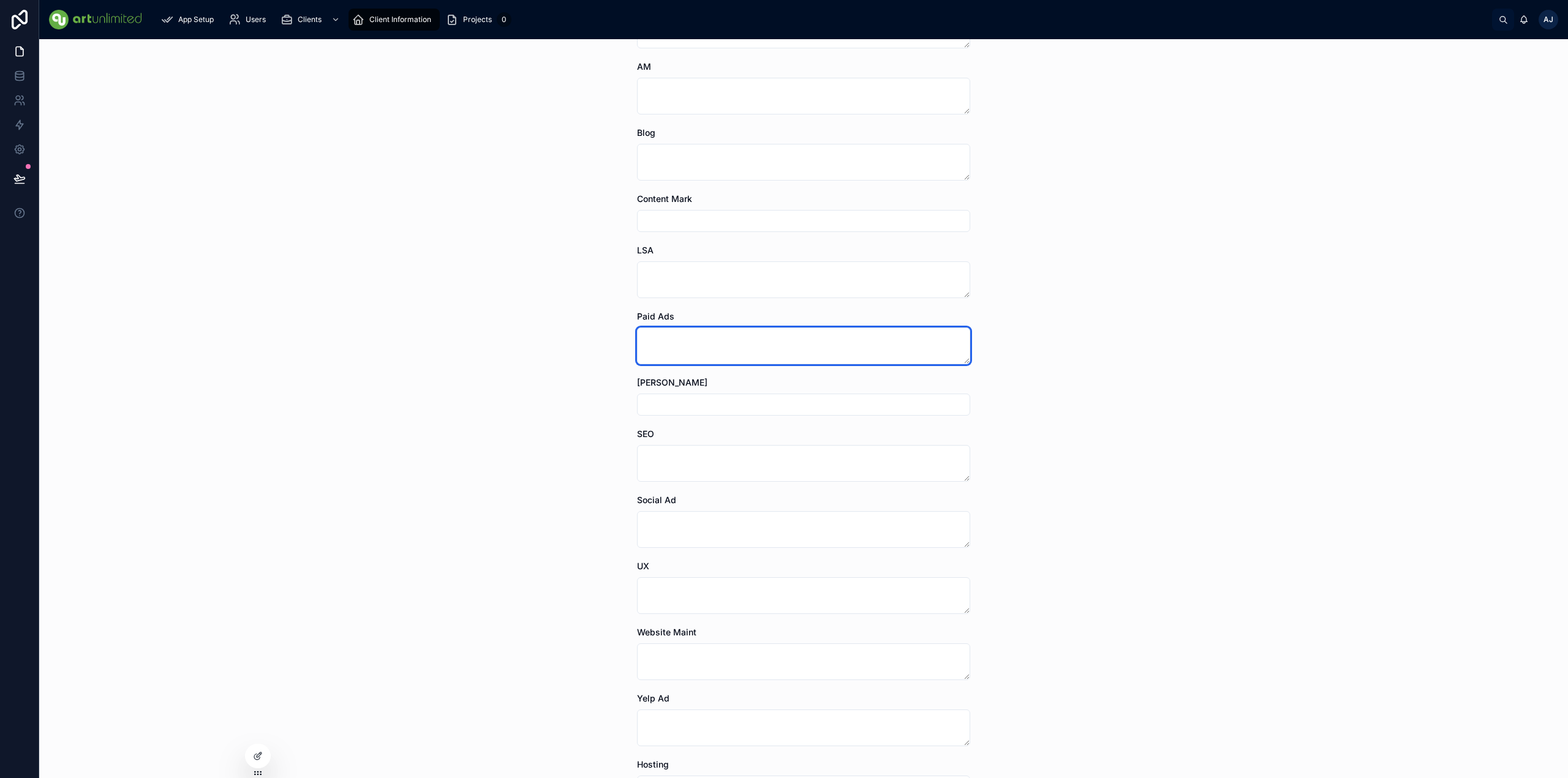
click at [666, 345] on textarea at bounding box center [804, 345] width 333 height 37
click at [672, 400] on input "text" at bounding box center [804, 404] width 332 height 17
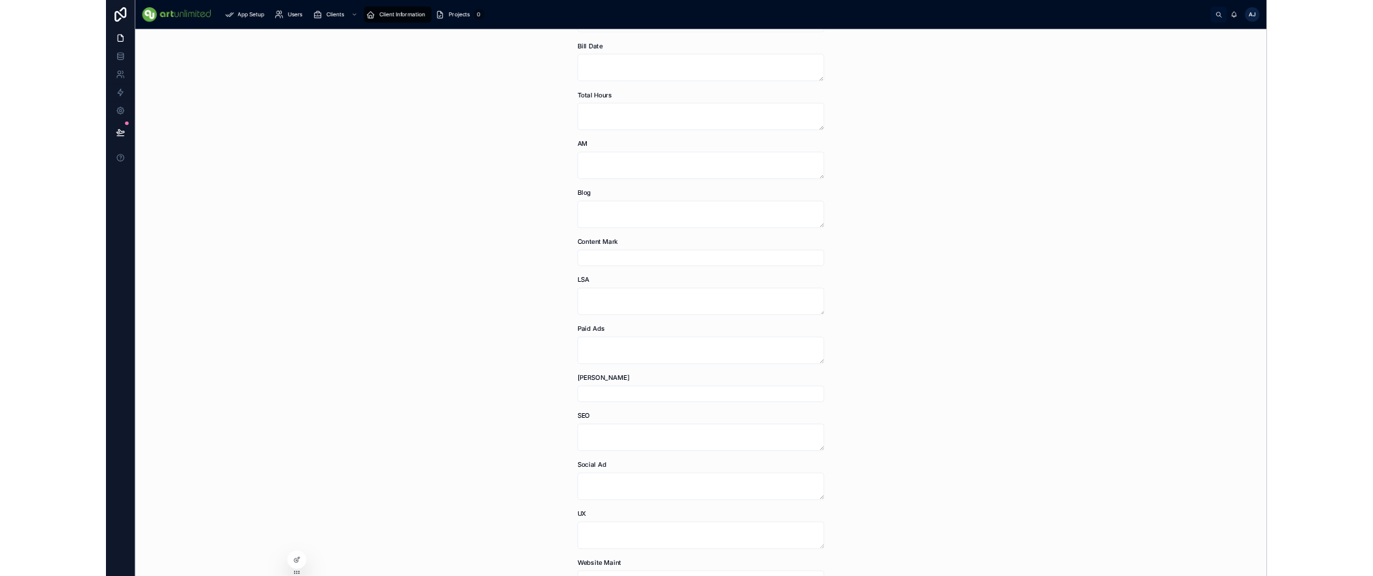
scroll to position [0, 0]
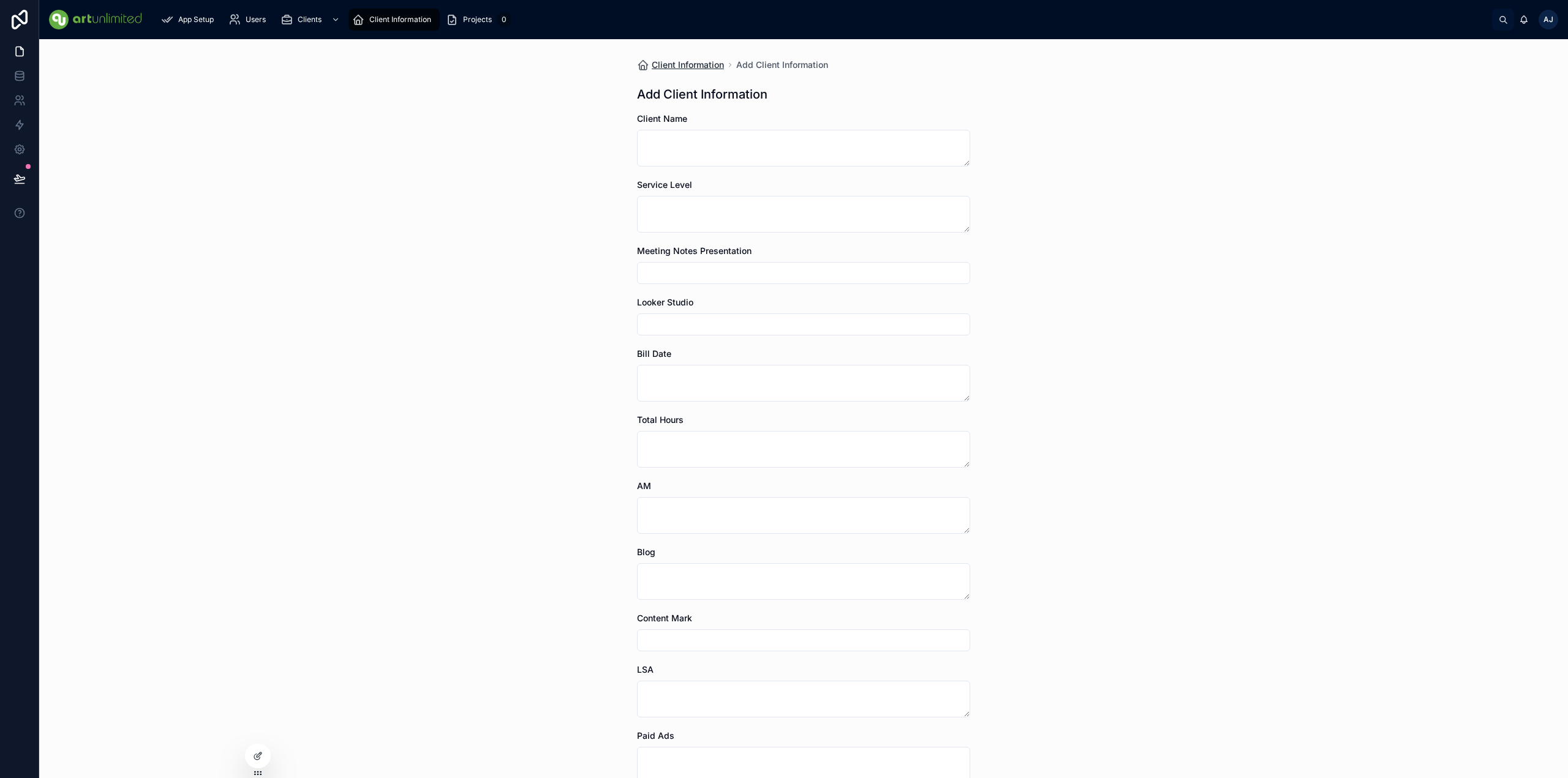
click at [688, 65] on span "Client Information" at bounding box center [688, 65] width 72 height 12
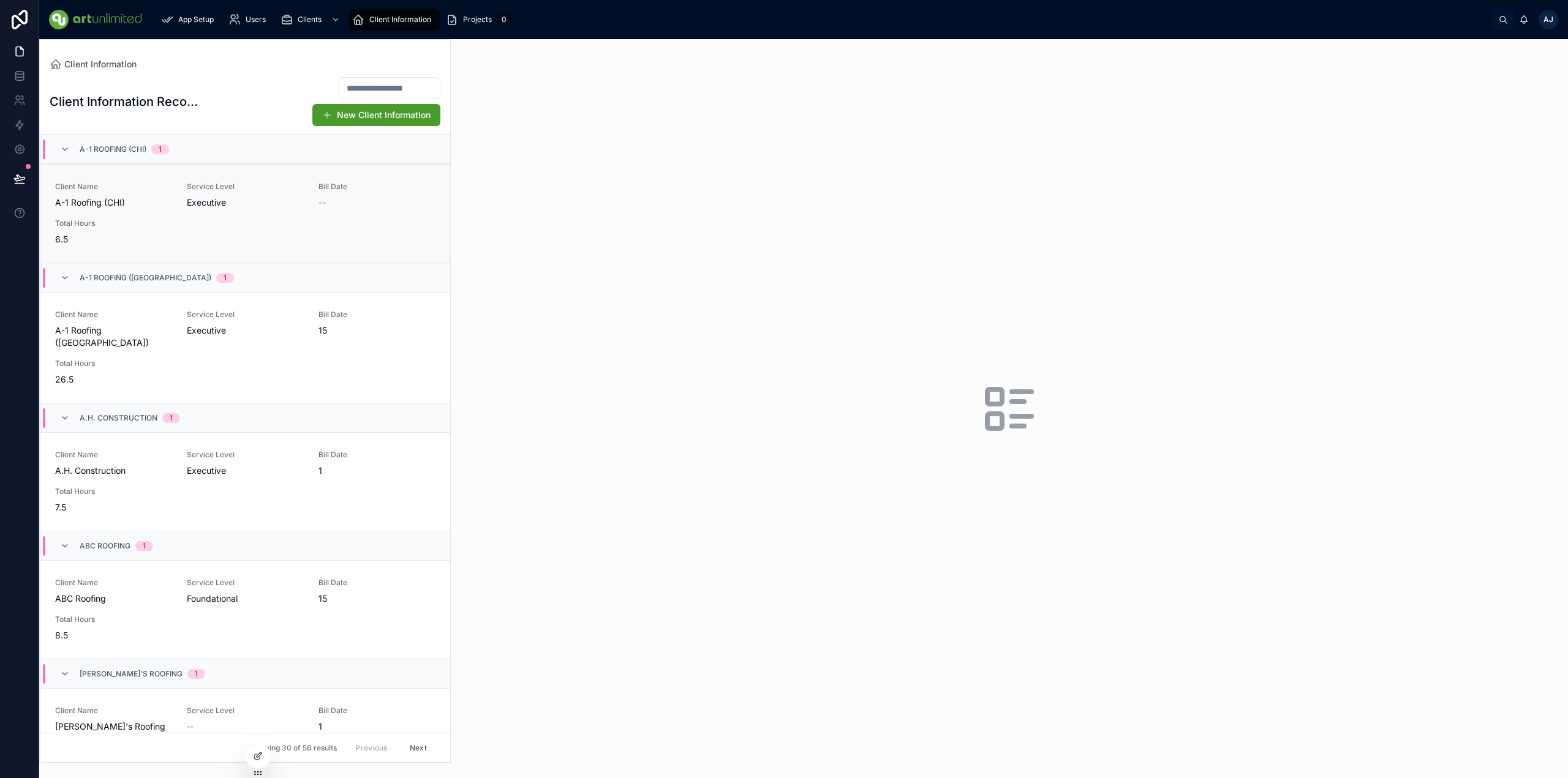
click at [328, 200] on div "--" at bounding box center [377, 202] width 117 height 12
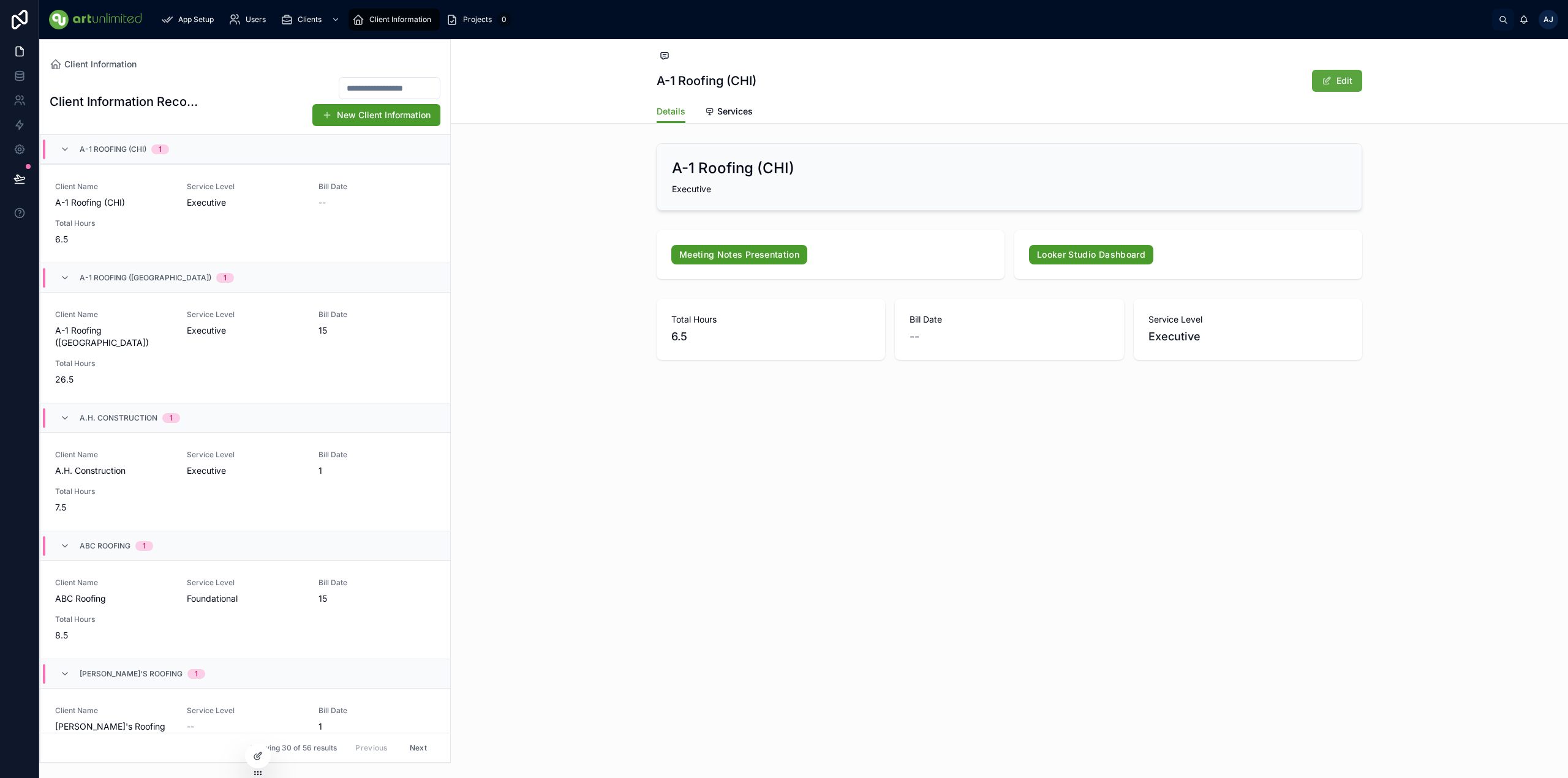
click at [1285, 82] on button "Edit" at bounding box center [1338, 81] width 51 height 22
drag, startPoint x: 956, startPoint y: 157, endPoint x: 815, endPoint y: 168, distance: 141.4
click at [956, 157] on div "A-1 Roofing (CHI) Executive" at bounding box center [1010, 177] width 704 height 66
drag, startPoint x: 734, startPoint y: 170, endPoint x: 801, endPoint y: 153, distance: 69.1
click at [734, 170] on h2 "A-1 Roofing (CHI)" at bounding box center [732, 168] width 123 height 20
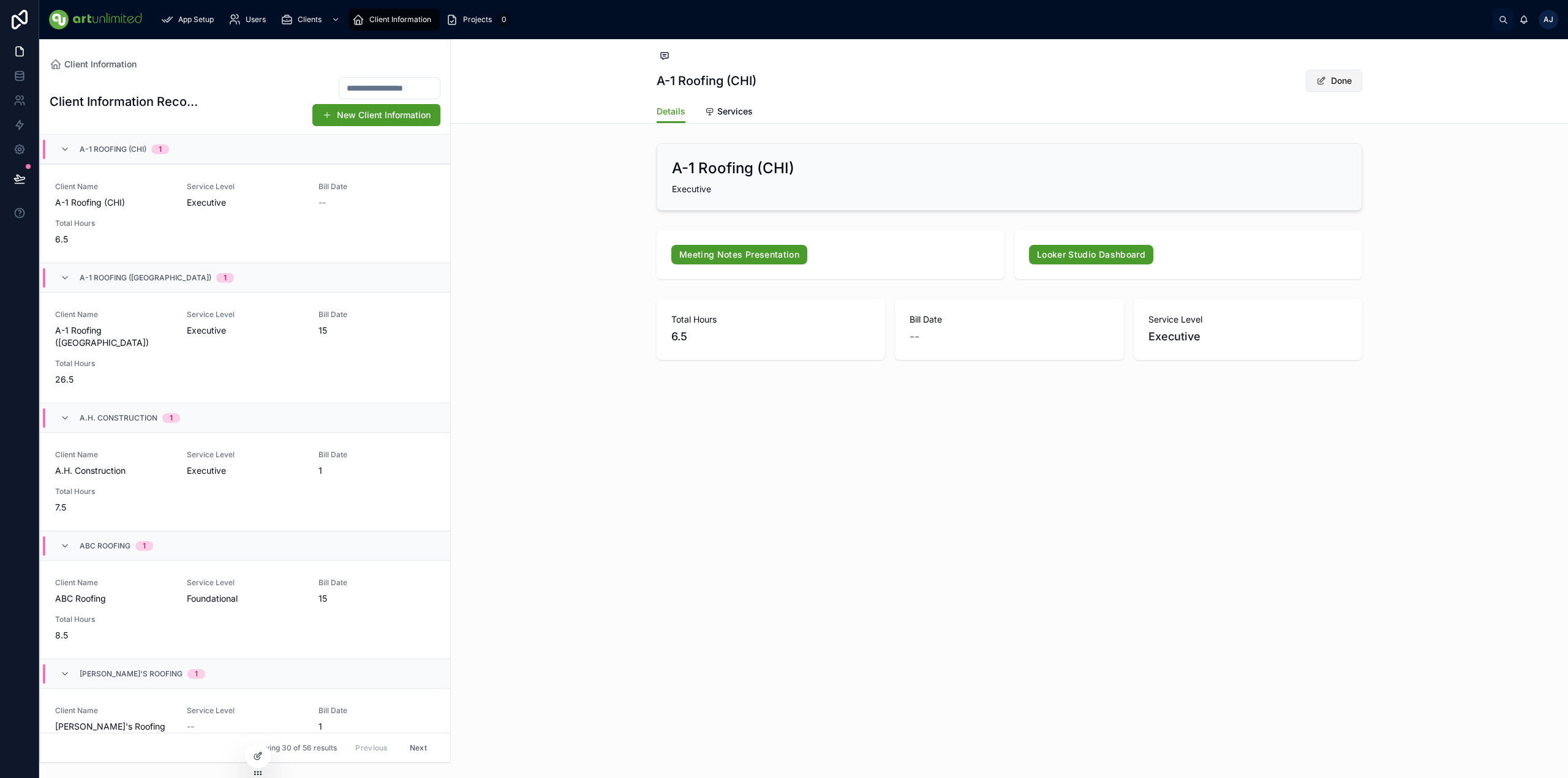
click at [1285, 81] on button "Done" at bounding box center [1334, 81] width 56 height 22
click at [1285, 83] on button "Edit" at bounding box center [1338, 81] width 51 height 22
click at [1285, 81] on button "Done" at bounding box center [1334, 81] width 56 height 22
click at [1285, 82] on button "Edit" at bounding box center [1338, 81] width 51 height 22
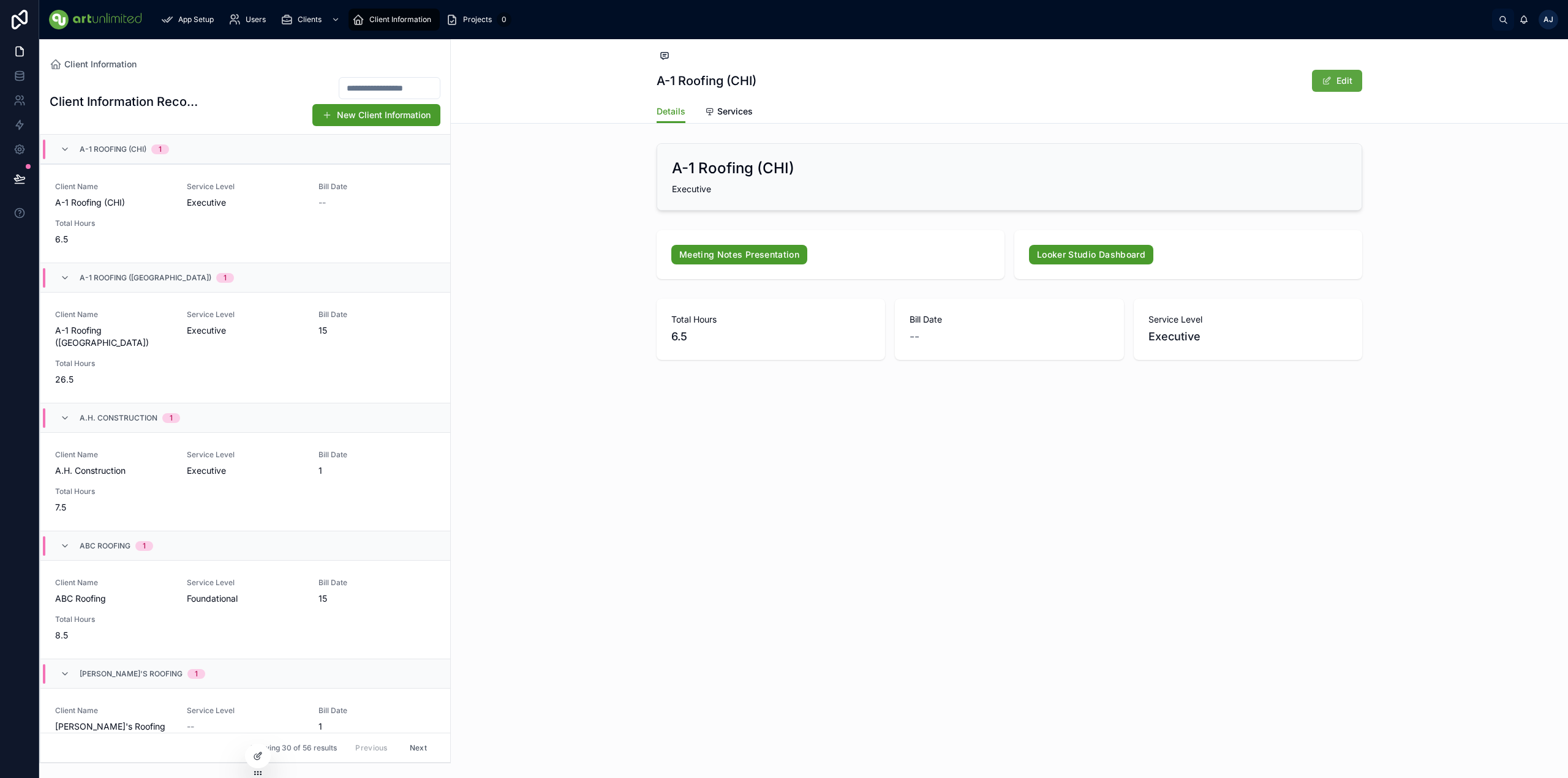
click at [1285, 82] on button "Edit" at bounding box center [1338, 81] width 51 height 22
click at [1285, 82] on button "Done" at bounding box center [1334, 81] width 56 height 22
click at [1285, 83] on button "Edit" at bounding box center [1338, 81] width 51 height 22
drag, startPoint x: 1326, startPoint y: 78, endPoint x: 1325, endPoint y: 90, distance: 12.0
click at [1285, 78] on button "Done" at bounding box center [1334, 81] width 56 height 22
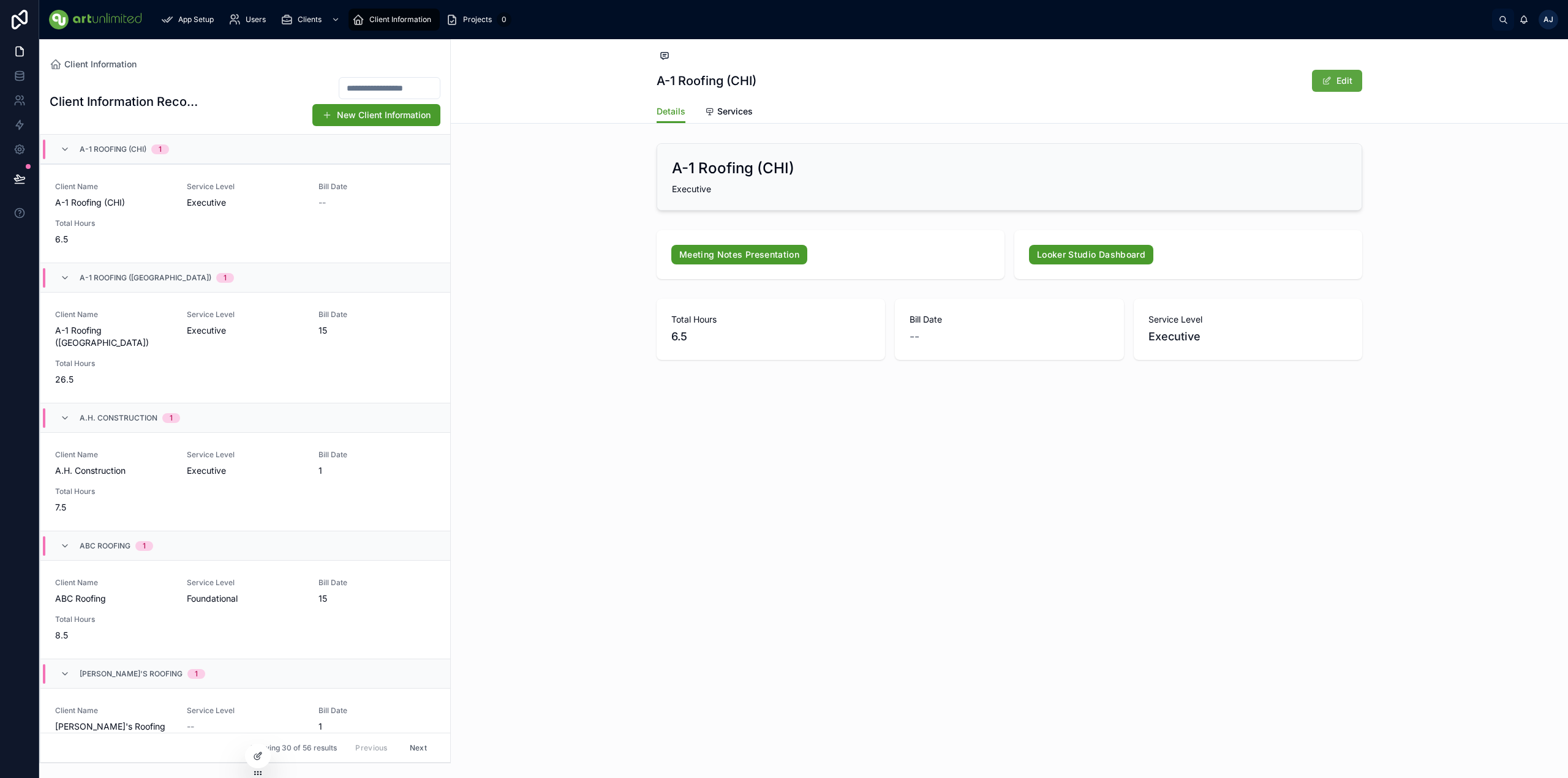
click at [1285, 81] on button "Edit" at bounding box center [1338, 81] width 51 height 22
click at [1285, 81] on button "Done" at bounding box center [1334, 81] width 56 height 22
click at [1285, 81] on button "Edit" at bounding box center [1338, 81] width 51 height 22
click at [1285, 79] on button "Done" at bounding box center [1334, 81] width 56 height 22
click at [1285, 81] on button "Edit" at bounding box center [1338, 81] width 51 height 22
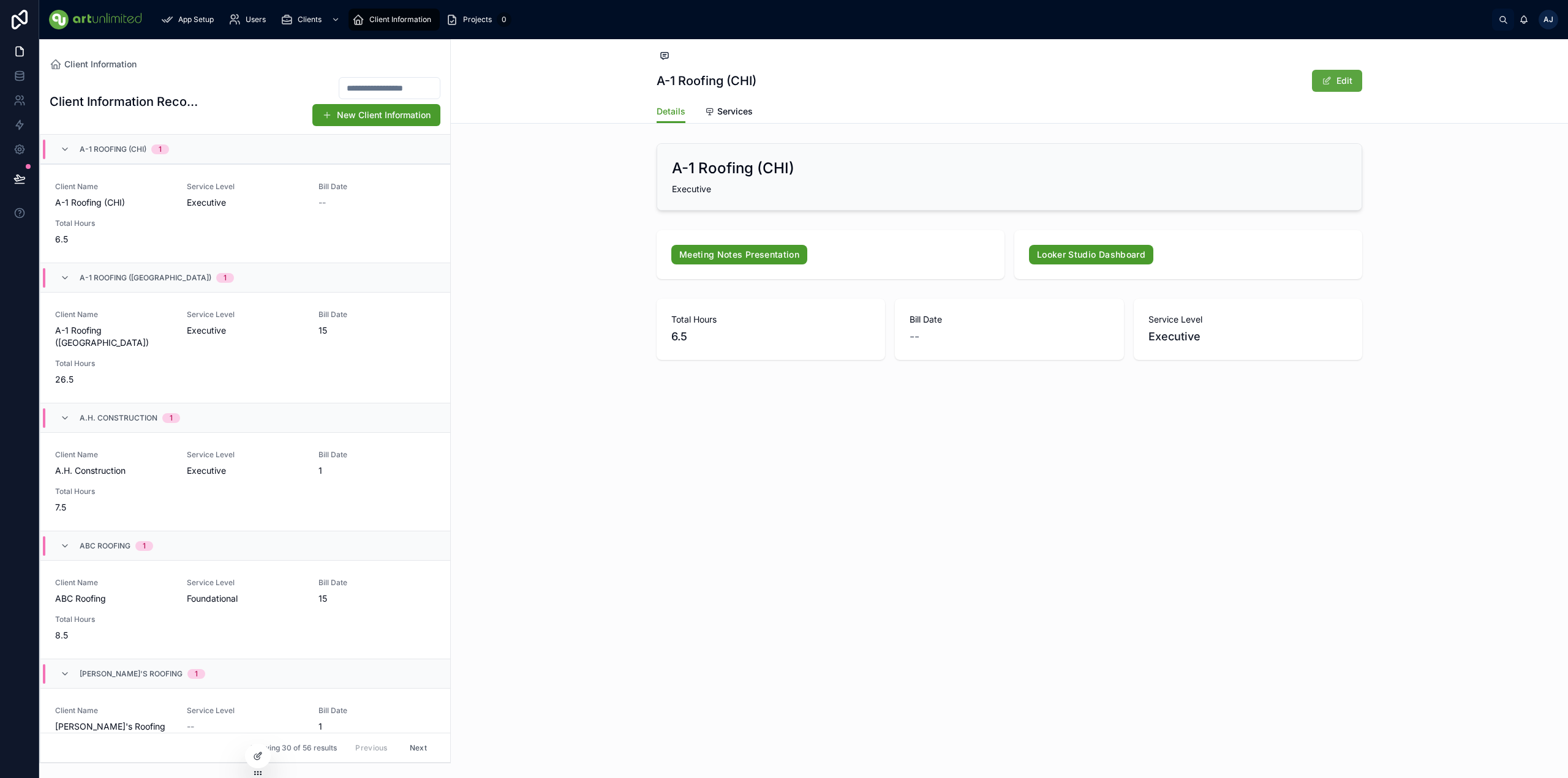
click at [1285, 81] on button "Edit" at bounding box center [1338, 81] width 51 height 22
click at [1285, 81] on button "Done" at bounding box center [1334, 81] width 56 height 22
click at [1285, 82] on button "Edit" at bounding box center [1338, 81] width 51 height 22
click at [1285, 82] on button "Done" at bounding box center [1334, 81] width 56 height 22
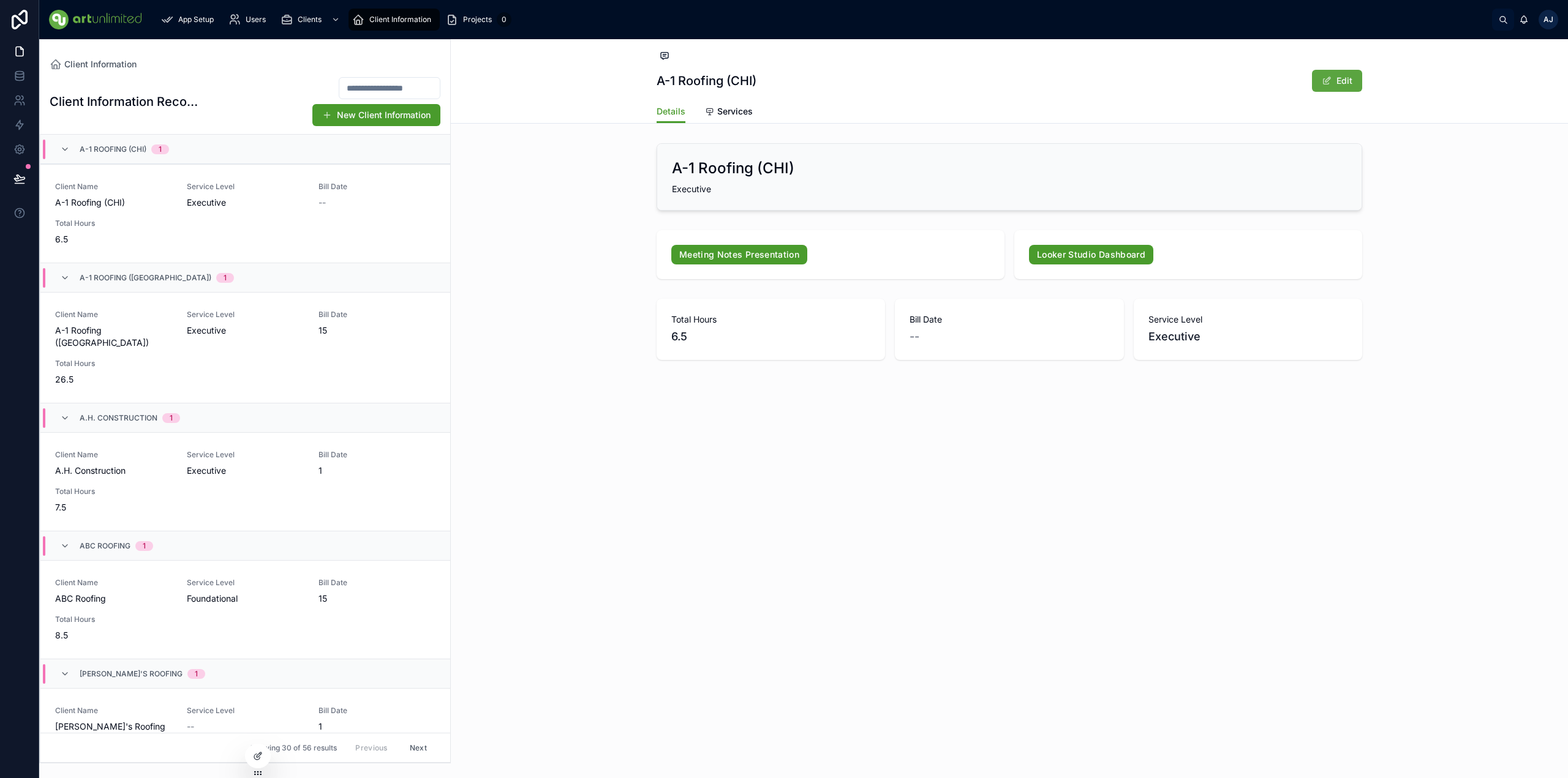
click at [1285, 82] on button "Edit" at bounding box center [1338, 81] width 51 height 22
drag, startPoint x: 727, startPoint y: 114, endPoint x: 732, endPoint y: 120, distance: 7.8
click at [727, 114] on span "Services" at bounding box center [735, 110] width 36 height 12
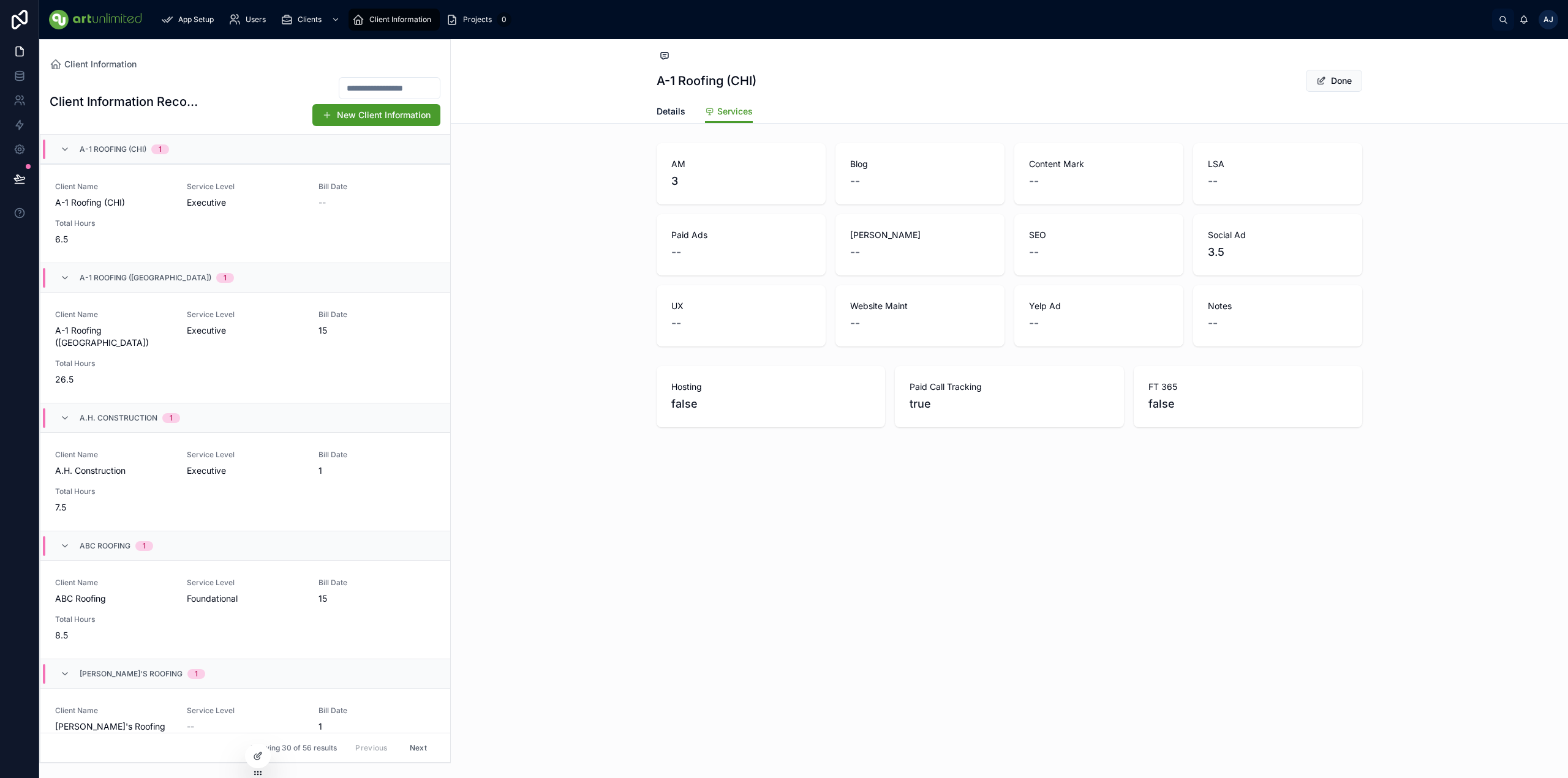
drag, startPoint x: 669, startPoint y: 108, endPoint x: 677, endPoint y: 108, distance: 8.0
click at [669, 108] on span "Details" at bounding box center [671, 110] width 29 height 12
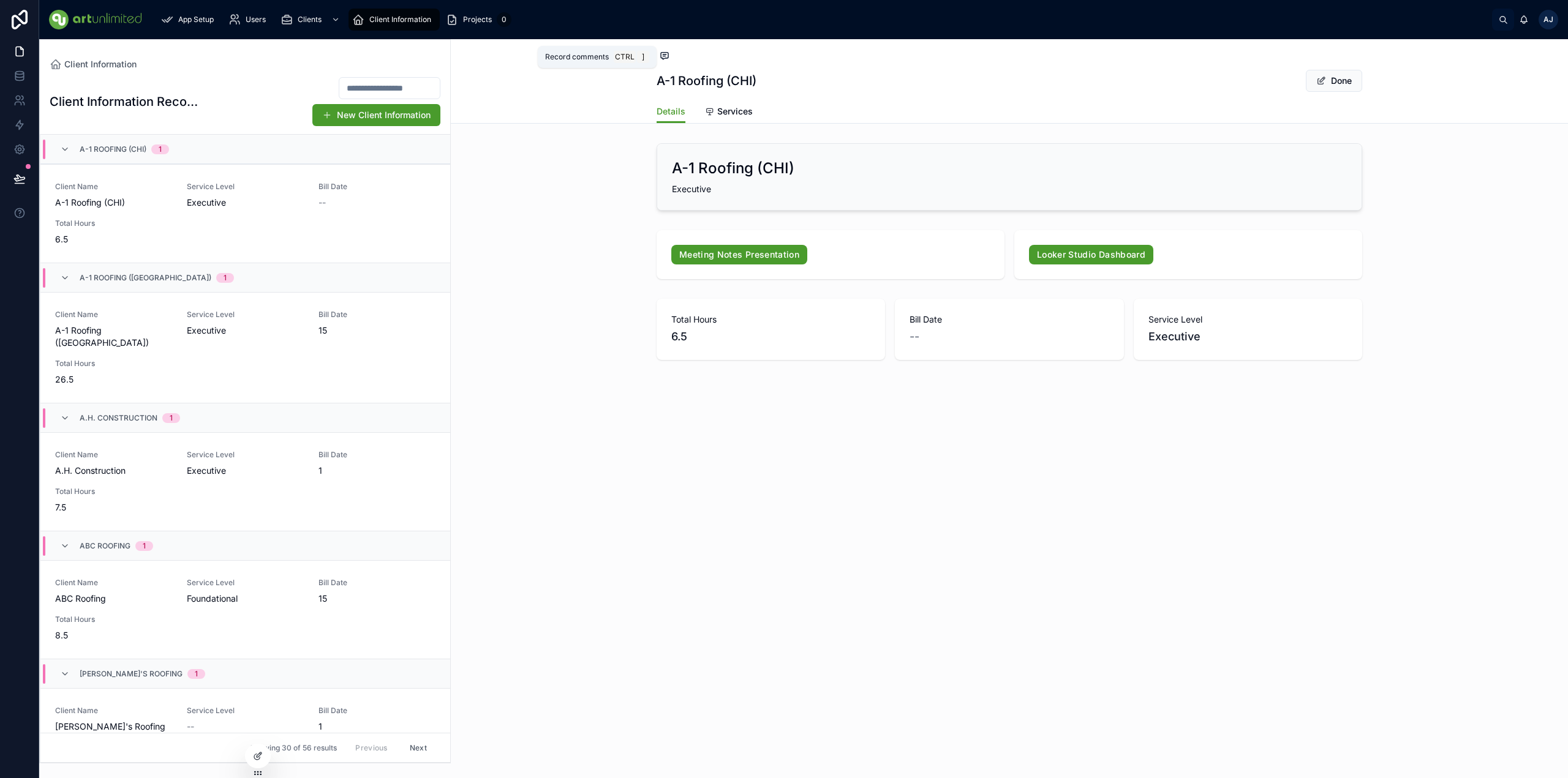
click at [662, 57] on icon at bounding box center [664, 55] width 9 height 9
click at [1285, 539] on div "Note" at bounding box center [1391, 705] width 17 height 9
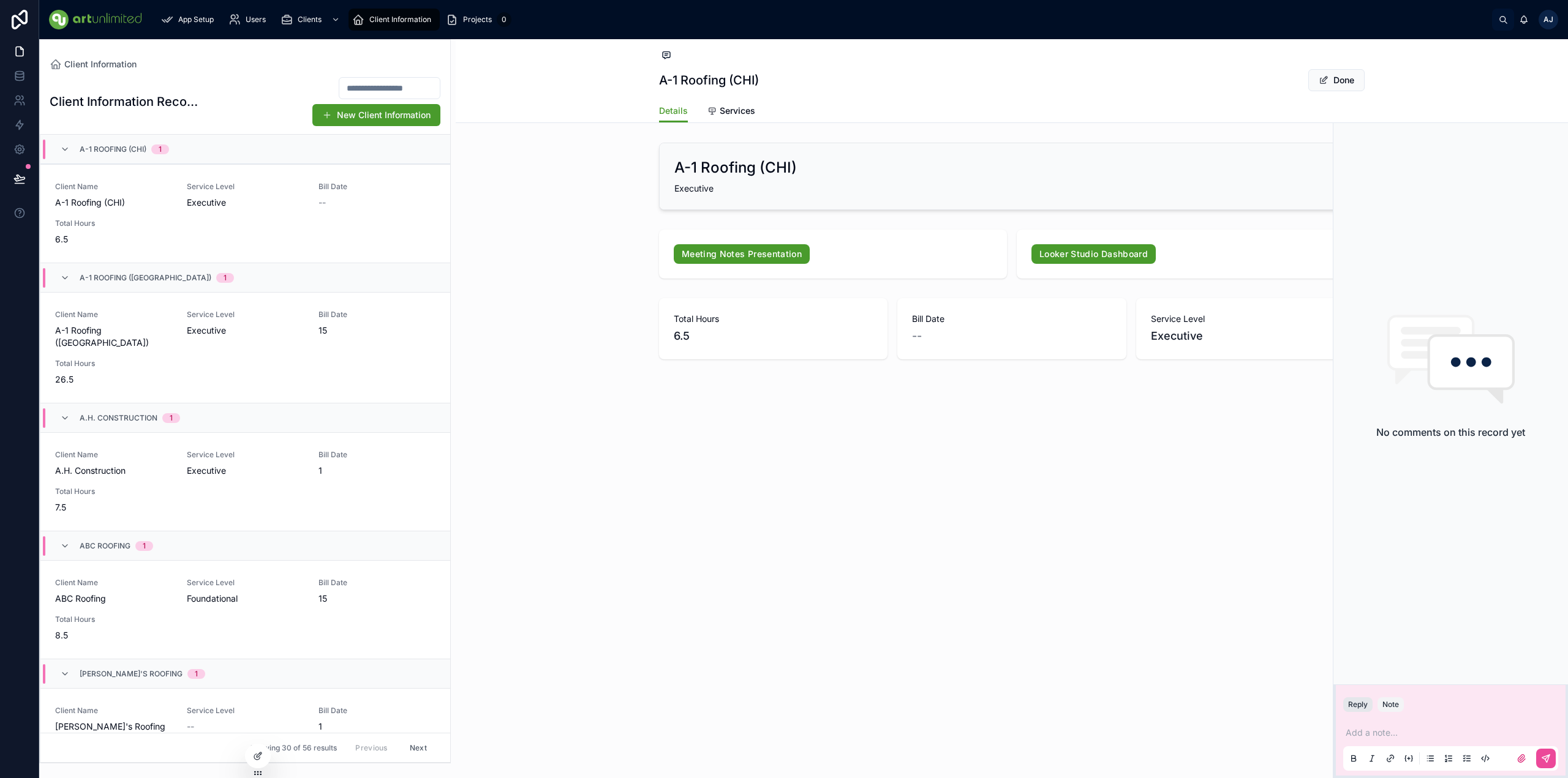
click at [1285, 539] on button "Reply" at bounding box center [1357, 705] width 29 height 15
click at [909, 459] on div "Client Information A-1 Roofing (CHI) Done Details Details Services A-1 Roofing …" at bounding box center [1009, 408] width 1117 height 739
click at [252, 340] on div "Client Name A-1 Roofing (WA) Service Level Executive Bill Date 15 Total Hours 2…" at bounding box center [245, 347] width 380 height 76
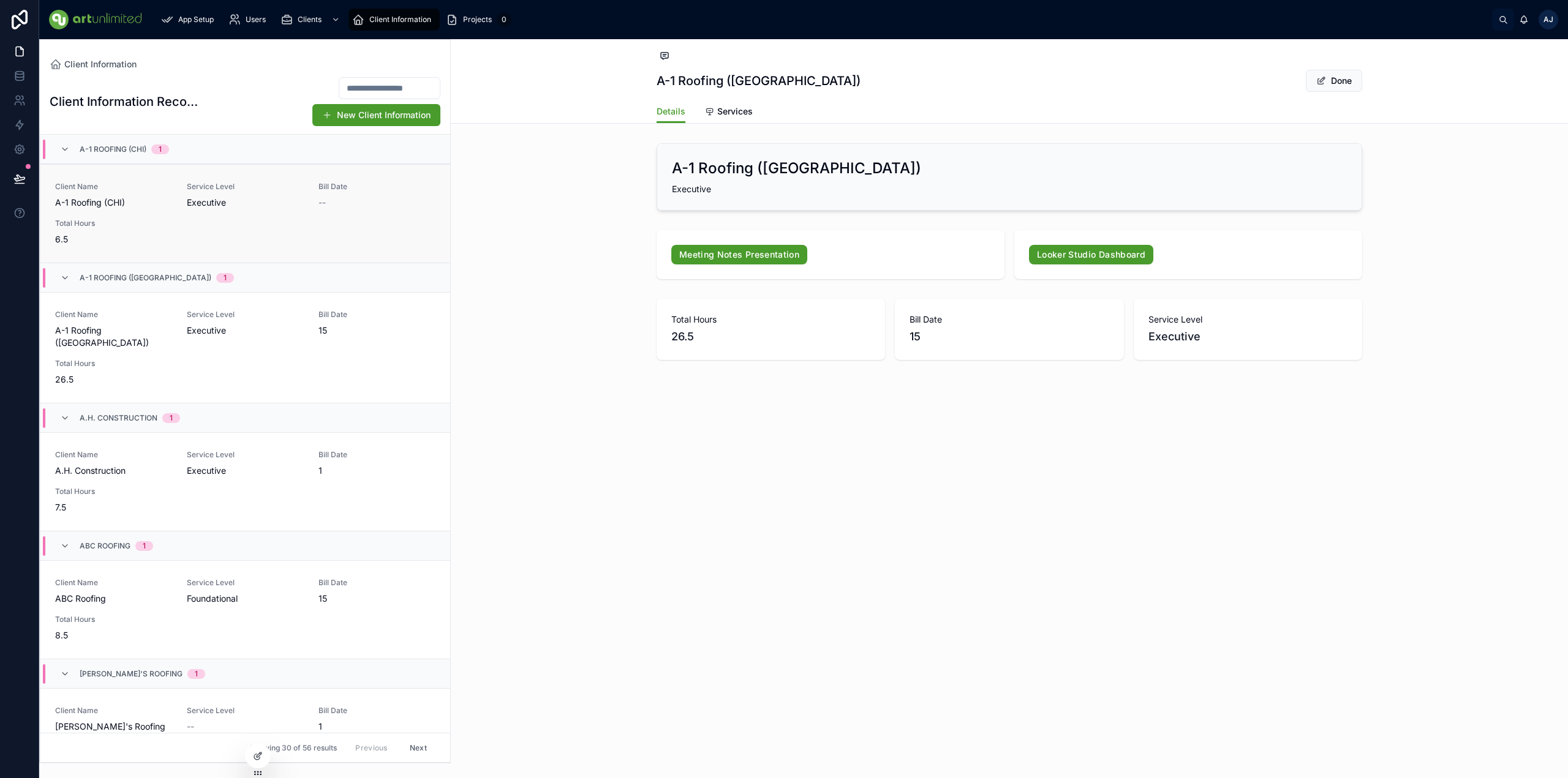
click at [256, 245] on link "Client Name A-1 Roofing (CHI) Service Level Executive Bill Date -- Total Hours …" at bounding box center [245, 213] width 410 height 98
click at [227, 464] on span "Executive" at bounding box center [244, 470] width 117 height 12
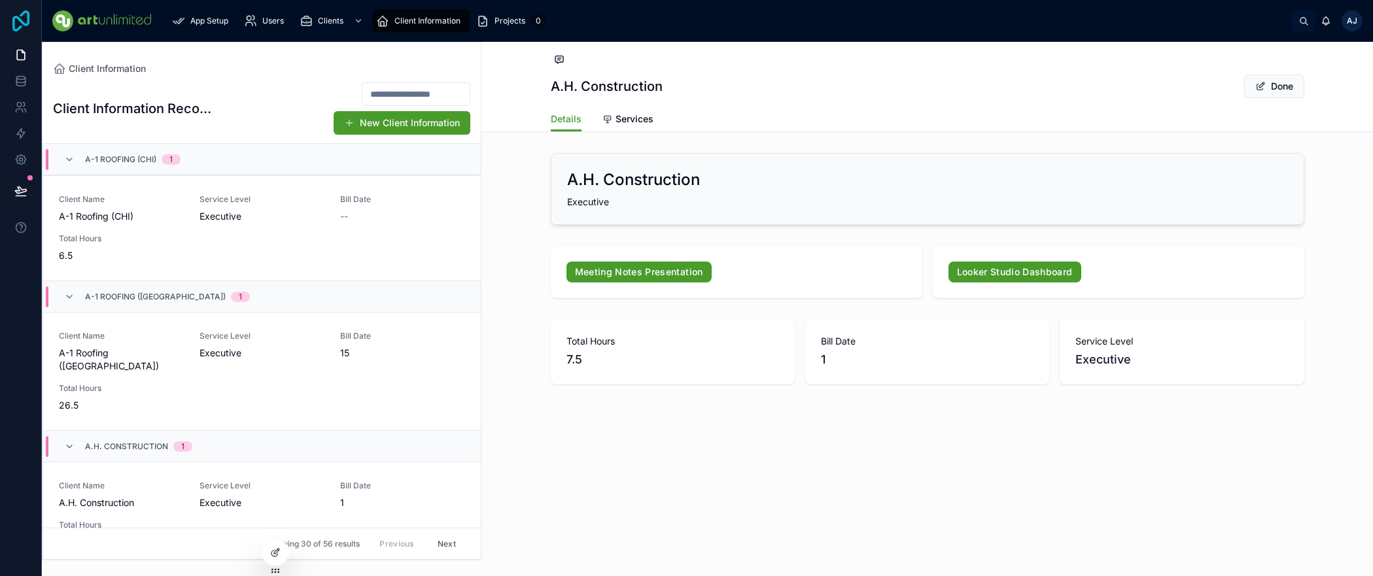
click at [18, 22] on icon at bounding box center [21, 20] width 26 height 21
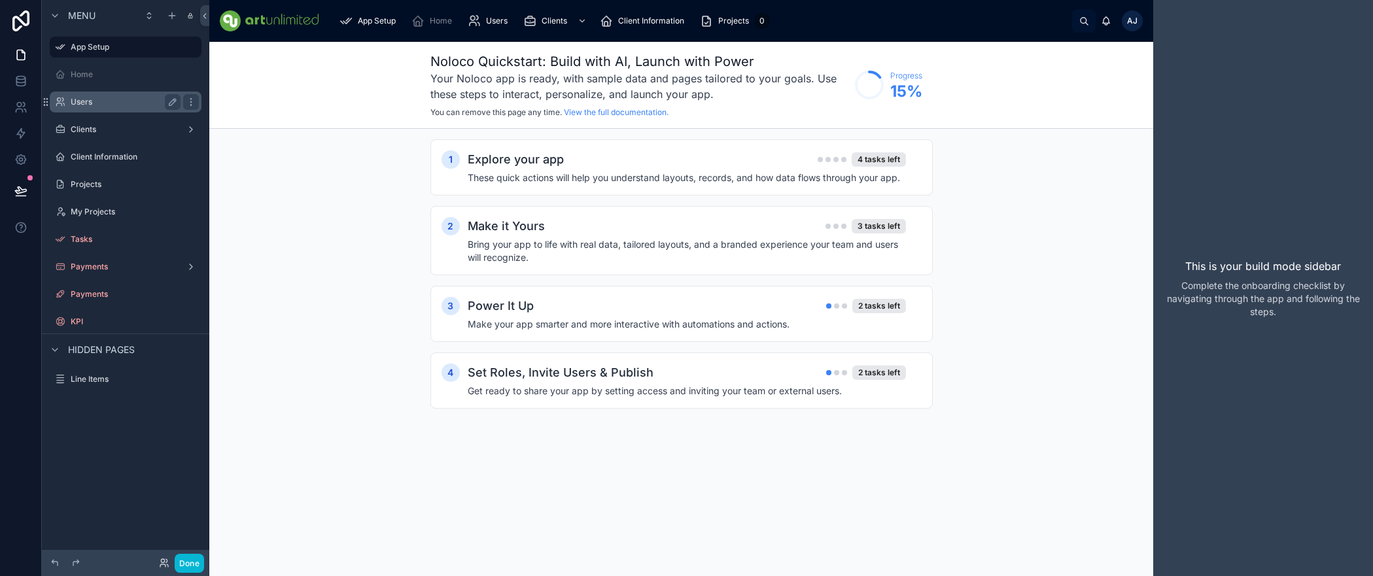
click at [87, 106] on label "Users" at bounding box center [123, 102] width 105 height 10
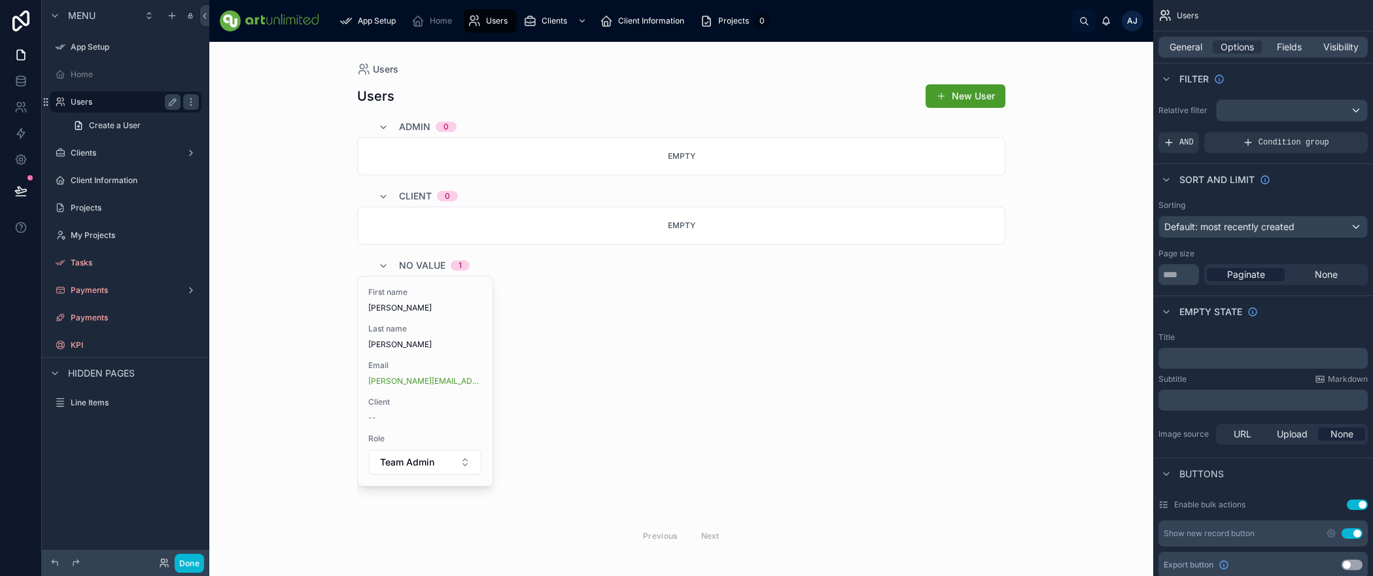
click at [91, 105] on label "Users" at bounding box center [123, 102] width 105 height 10
click at [67, 101] on div "scrollable content" at bounding box center [60, 102] width 16 height 16
drag, startPoint x: 290, startPoint y: 141, endPoint x: 228, endPoint y: 148, distance: 62.5
click at [290, 141] on div "Users Users New User Admin 0 Empty Client 0 Empty No value 1 First name Amanda …" at bounding box center [681, 309] width 944 height 534
click at [18, 160] on icon at bounding box center [20, 159] width 13 height 13
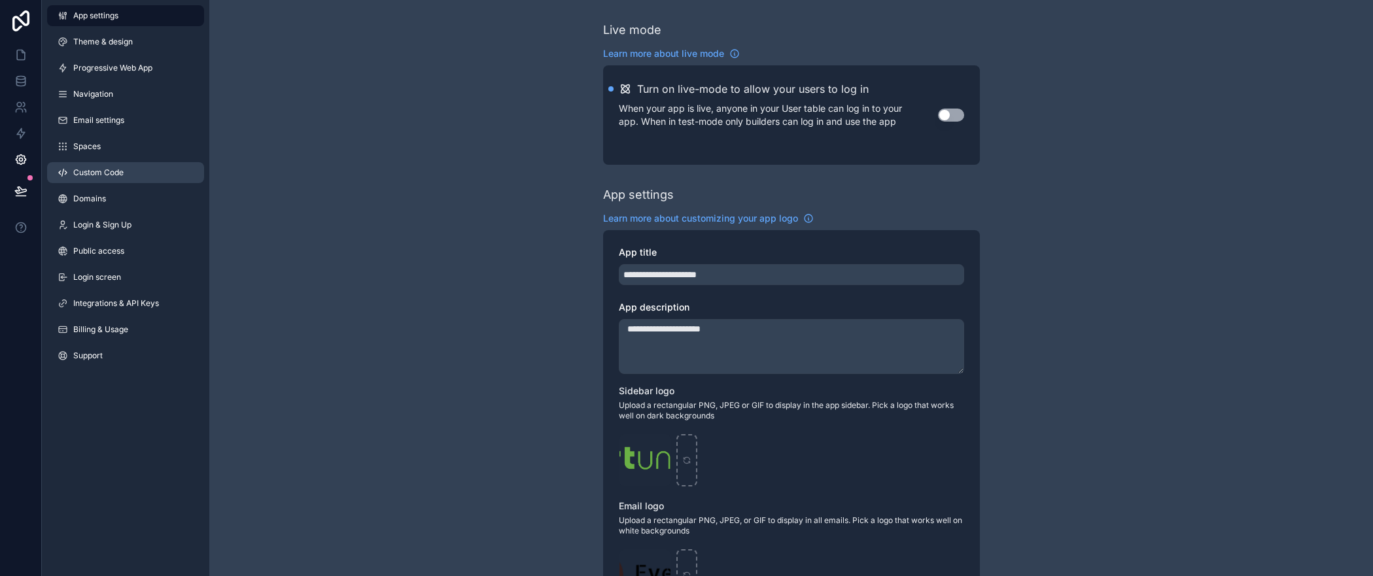
click at [103, 172] on span "Custom Code" at bounding box center [98, 172] width 50 height 10
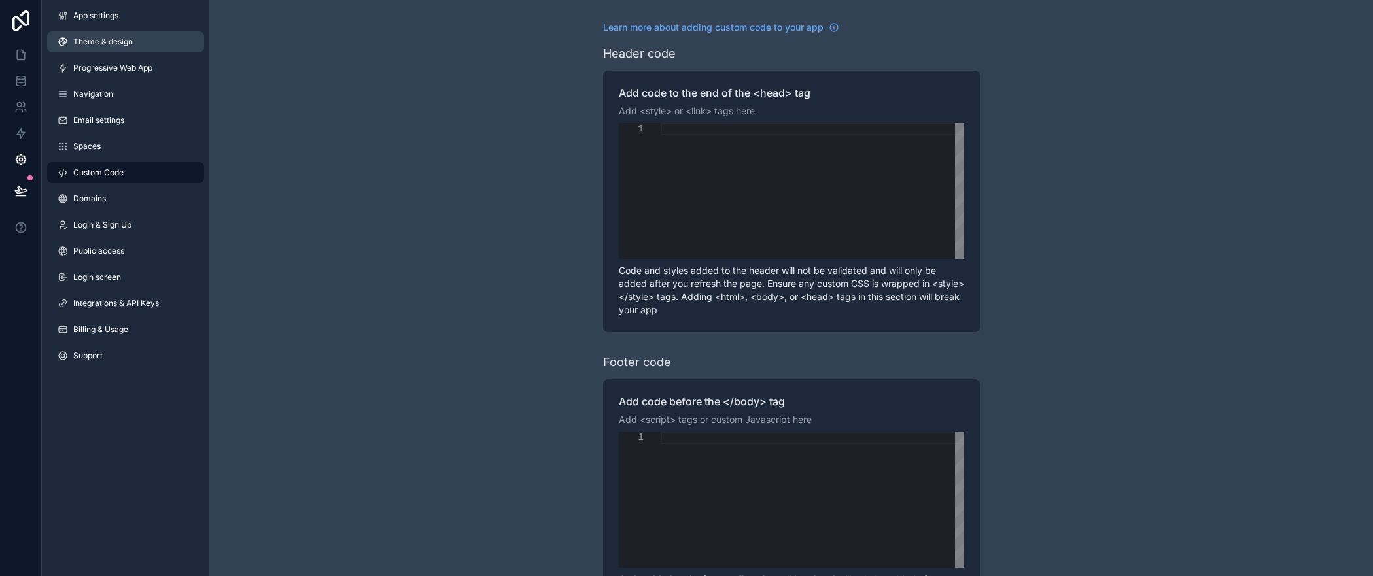
click at [109, 40] on span "Theme & design" at bounding box center [103, 42] width 60 height 10
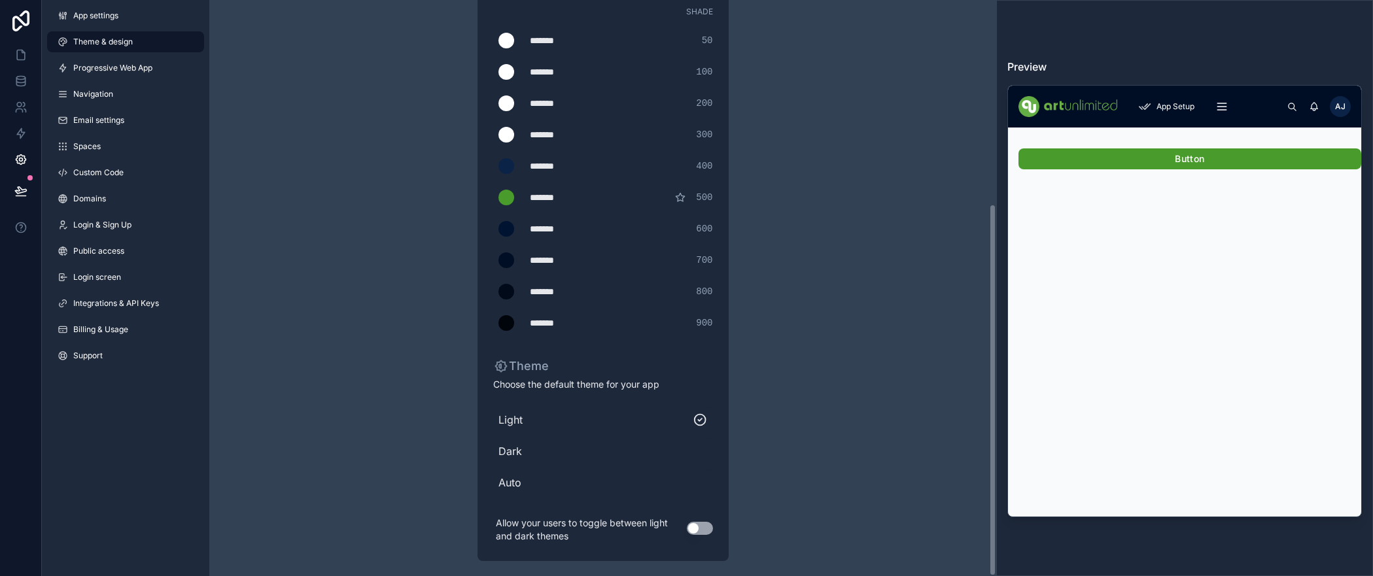
scroll to position [316, 0]
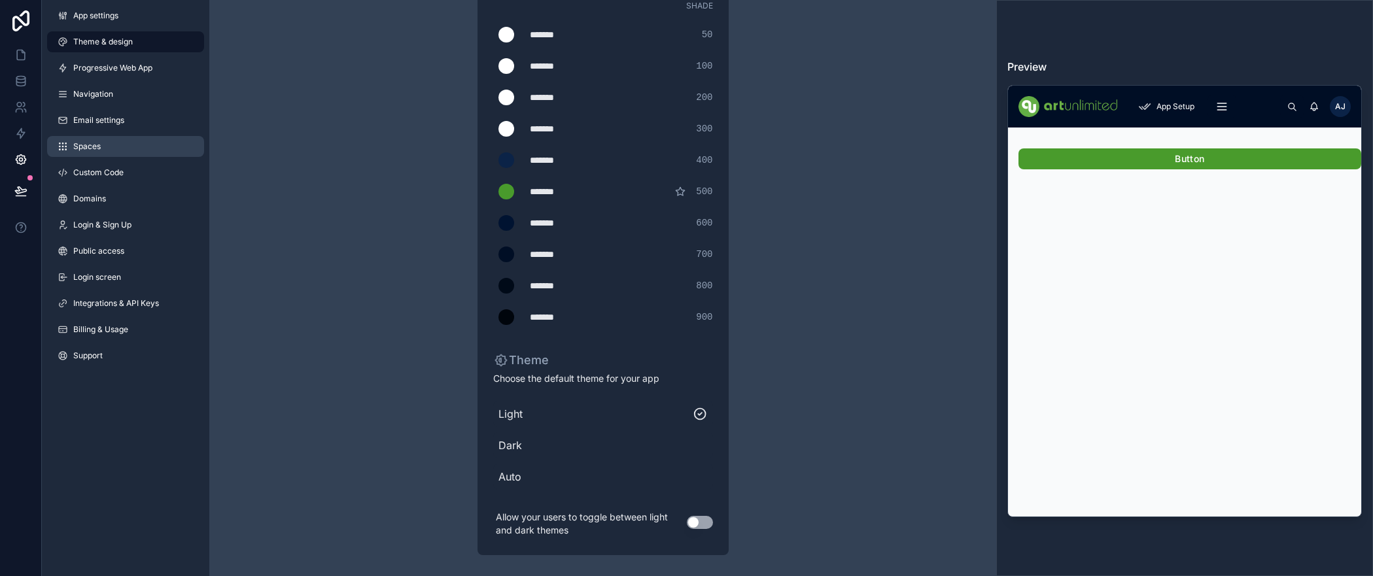
click at [94, 145] on span "Spaces" at bounding box center [86, 146] width 27 height 10
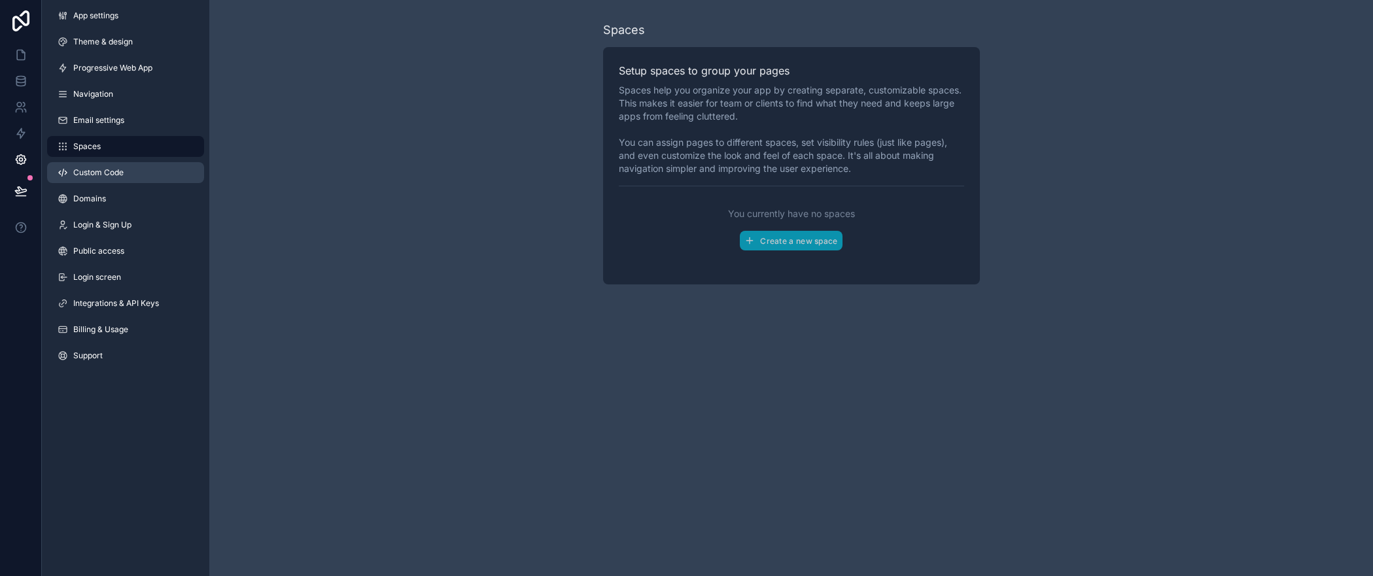
click at [107, 172] on span "Custom Code" at bounding box center [98, 172] width 50 height 10
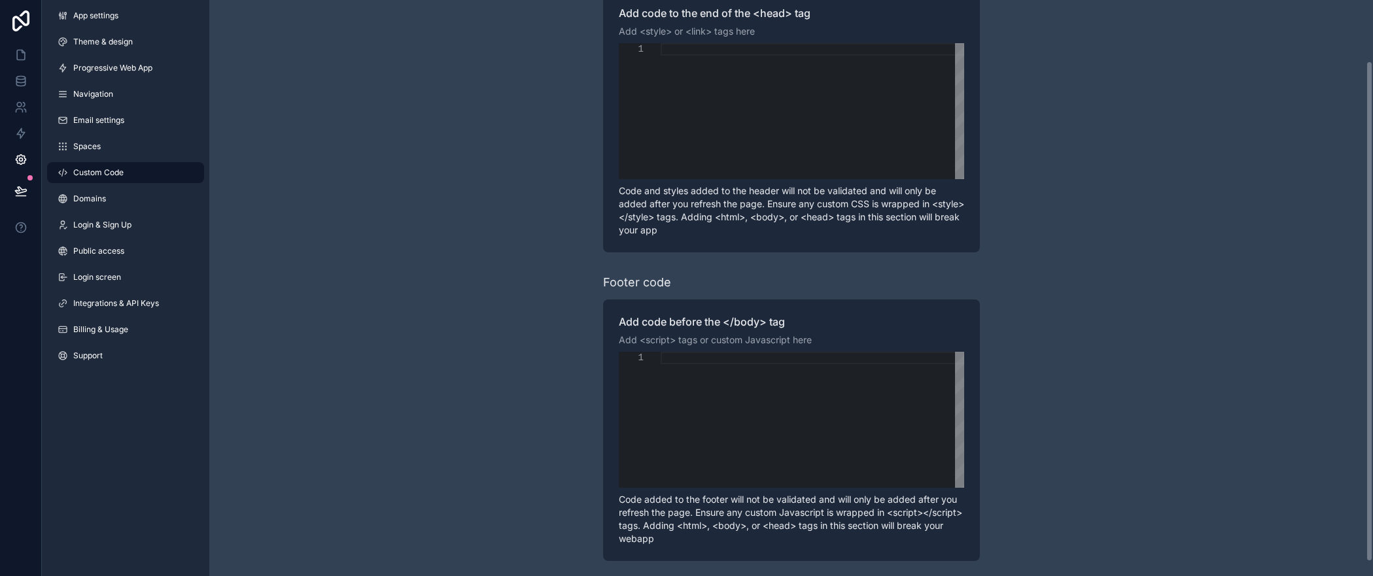
scroll to position [86, 0]
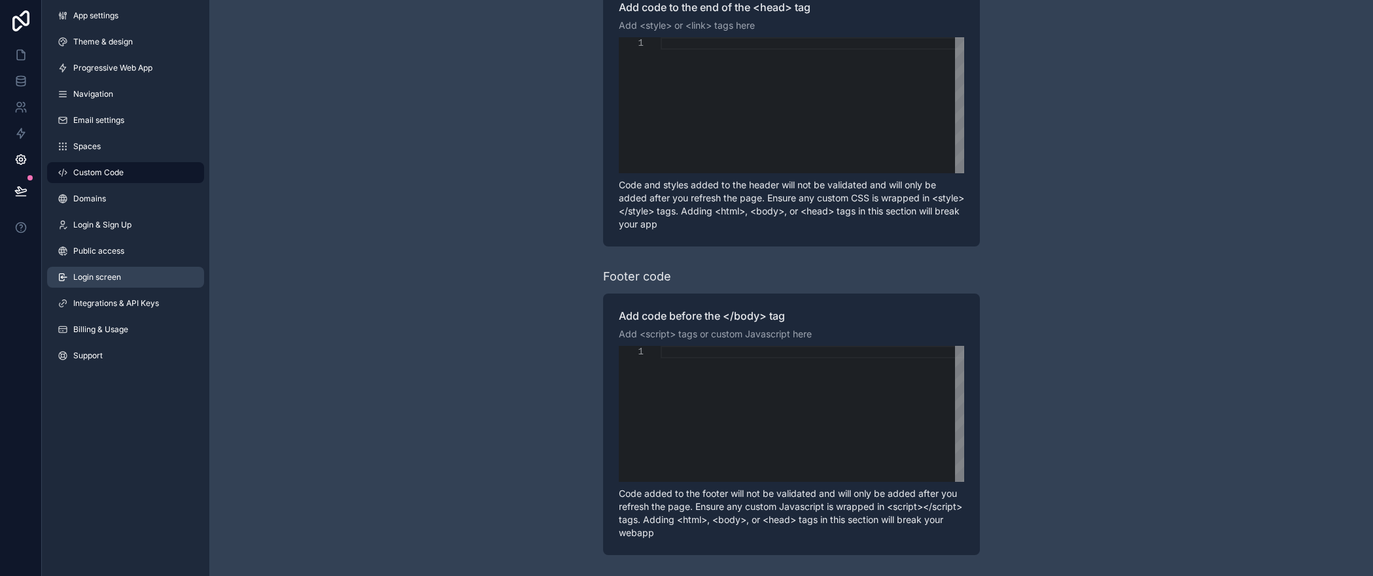
click at [102, 281] on span "Login screen" at bounding box center [97, 277] width 48 height 10
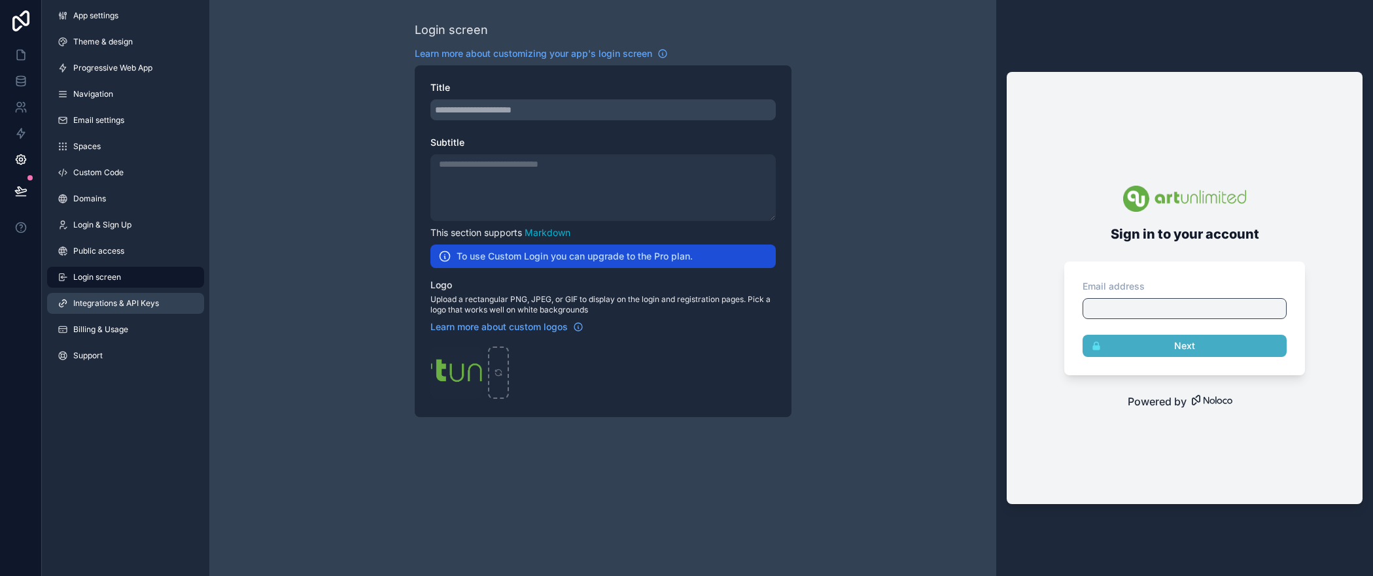
click at [118, 303] on span "Integrations & API Keys" at bounding box center [116, 303] width 86 height 10
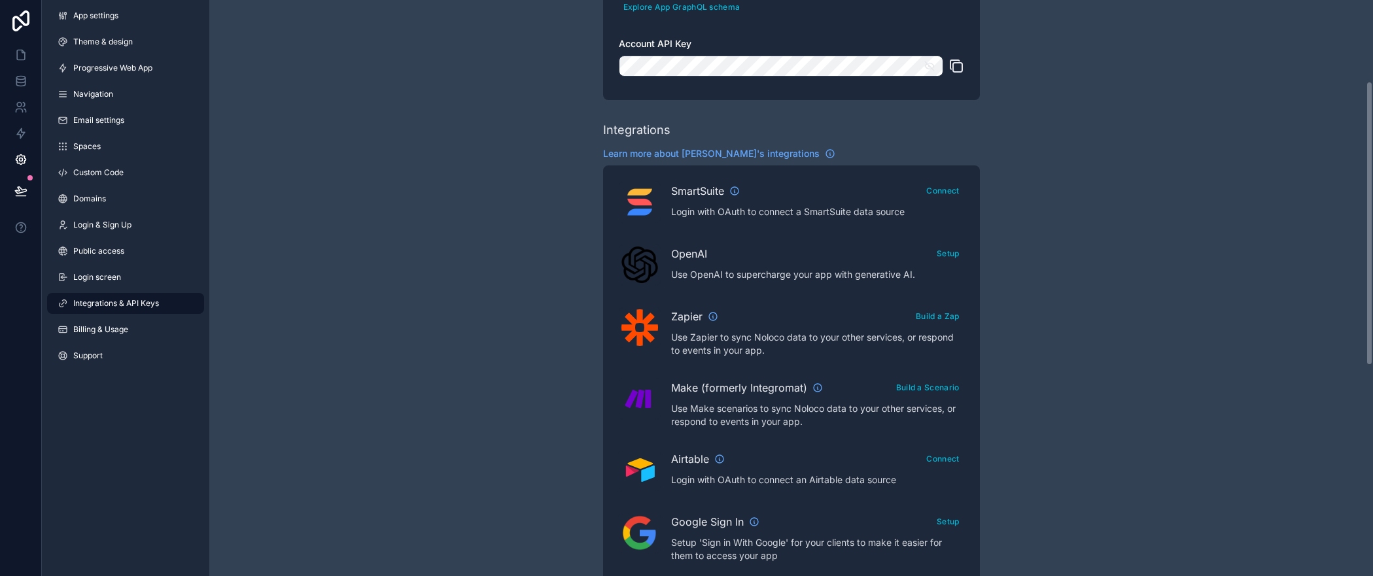
scroll to position [164, 0]
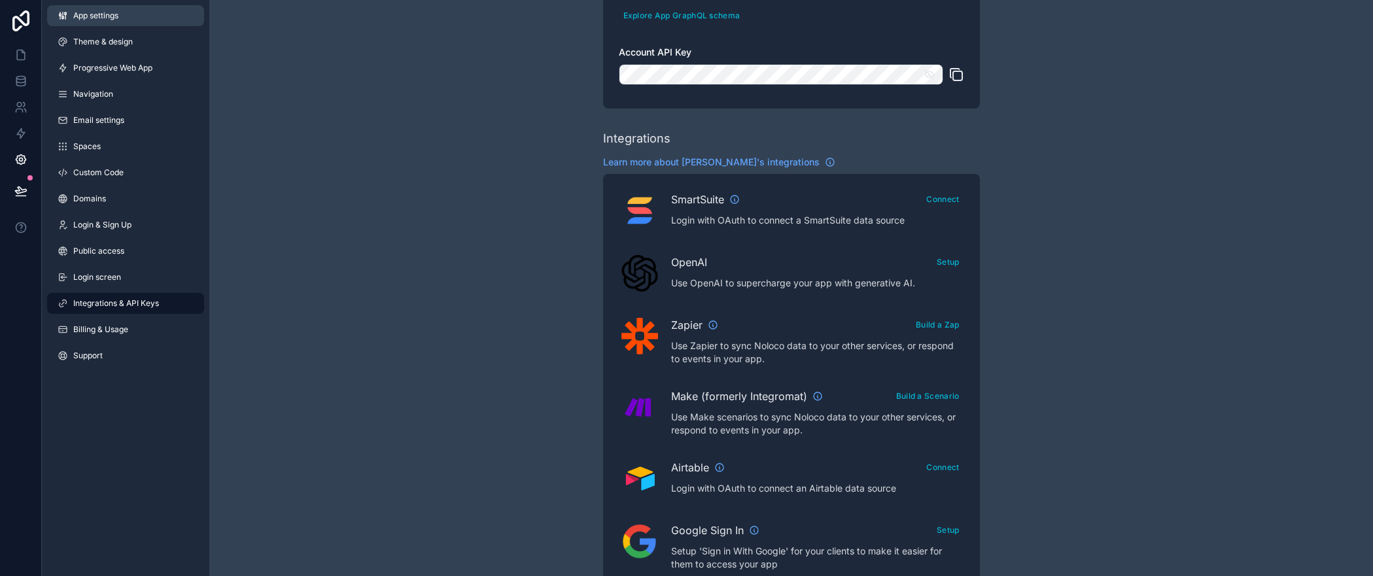
click at [93, 13] on span "App settings" at bounding box center [95, 15] width 45 height 10
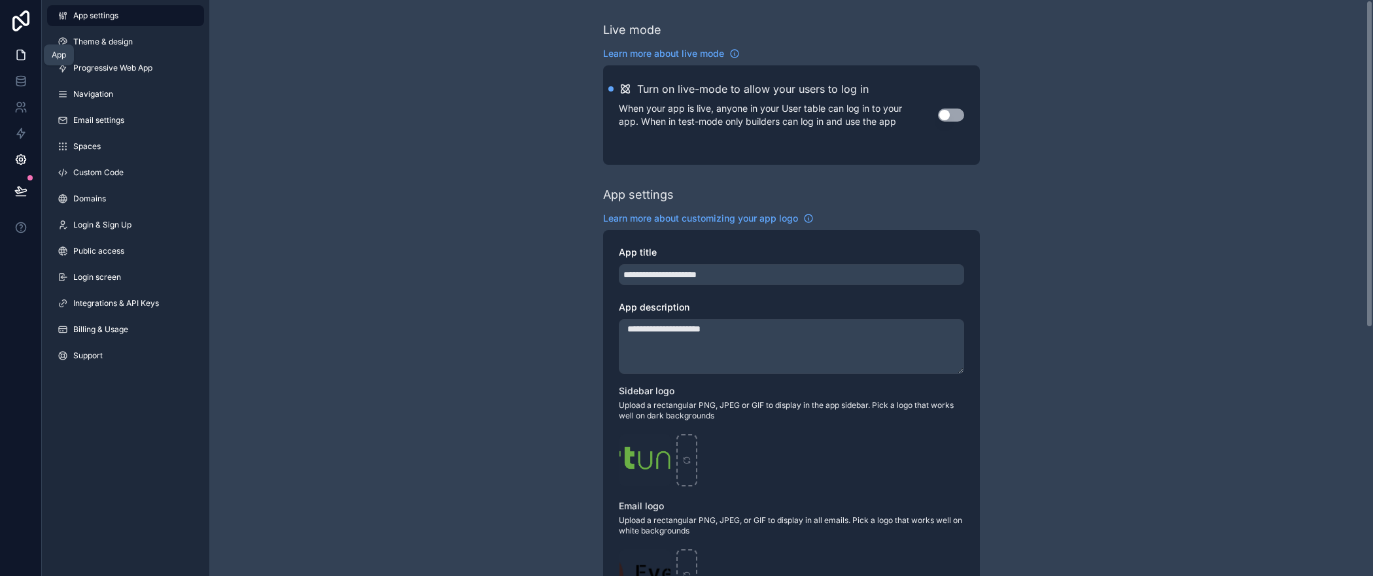
click at [18, 56] on icon at bounding box center [20, 54] width 13 height 13
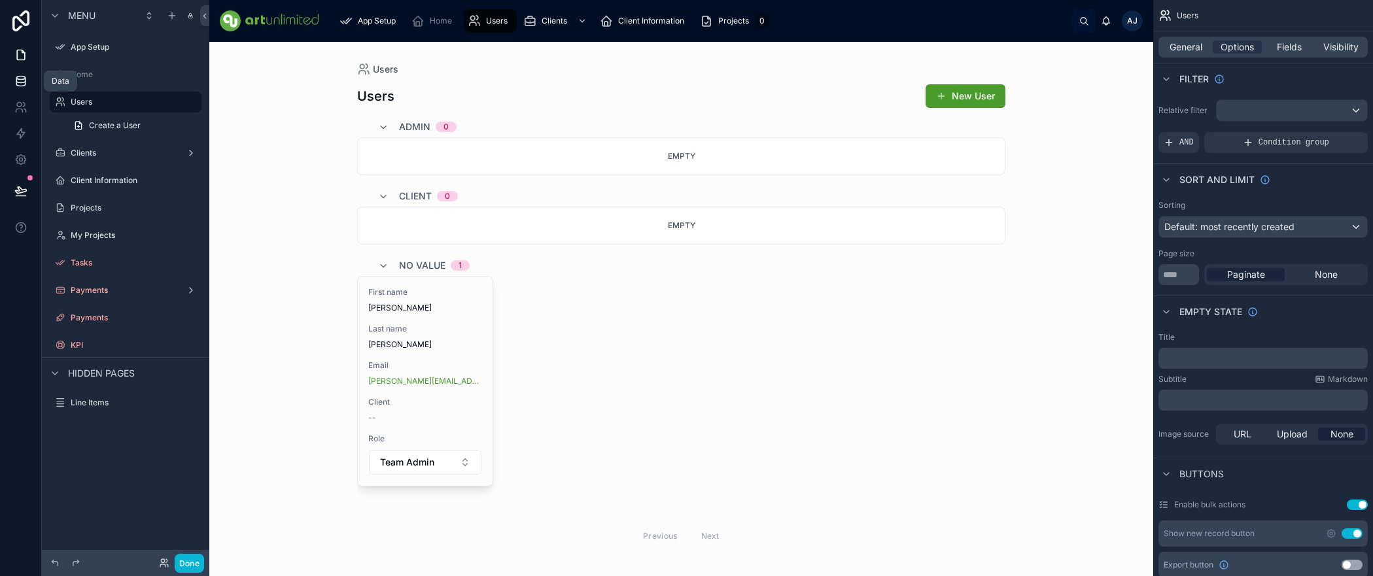
click at [21, 88] on link at bounding box center [20, 81] width 41 height 26
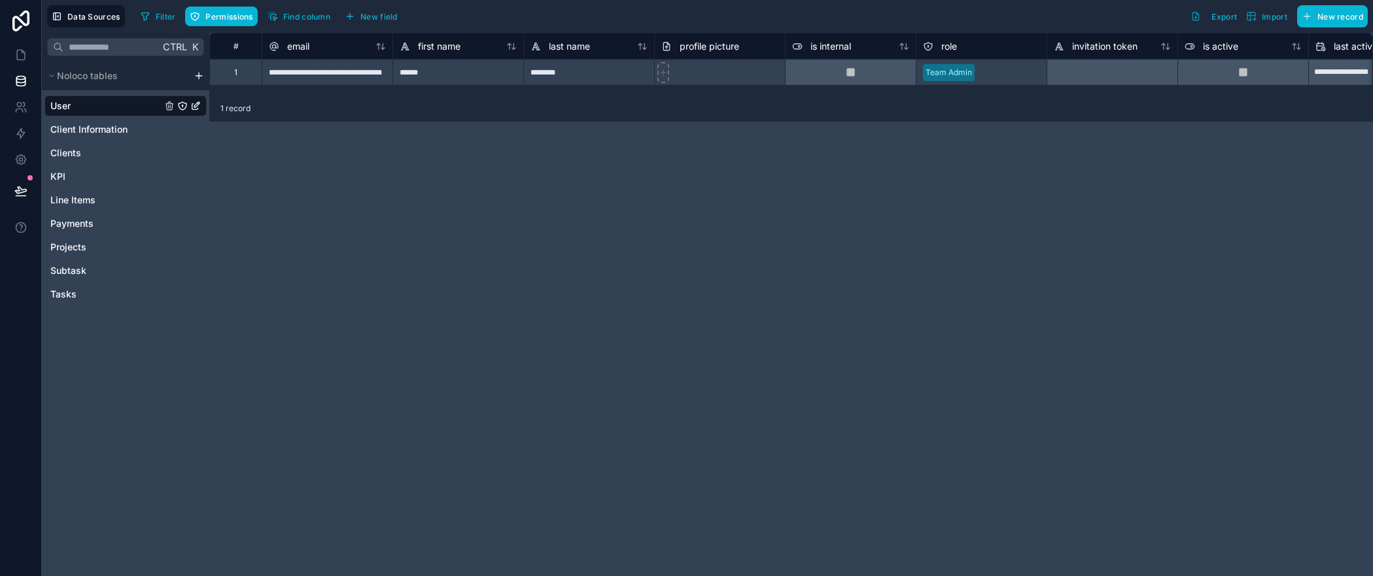
click at [77, 106] on link "User" at bounding box center [105, 105] width 111 height 13
click at [196, 454] on div "Ctrl K Noloco tables User Client Information Clients KPI Line Items Payments Pr…" at bounding box center [125, 304] width 167 height 543
click at [530, 576] on html "**********" at bounding box center [686, 288] width 1373 height 576
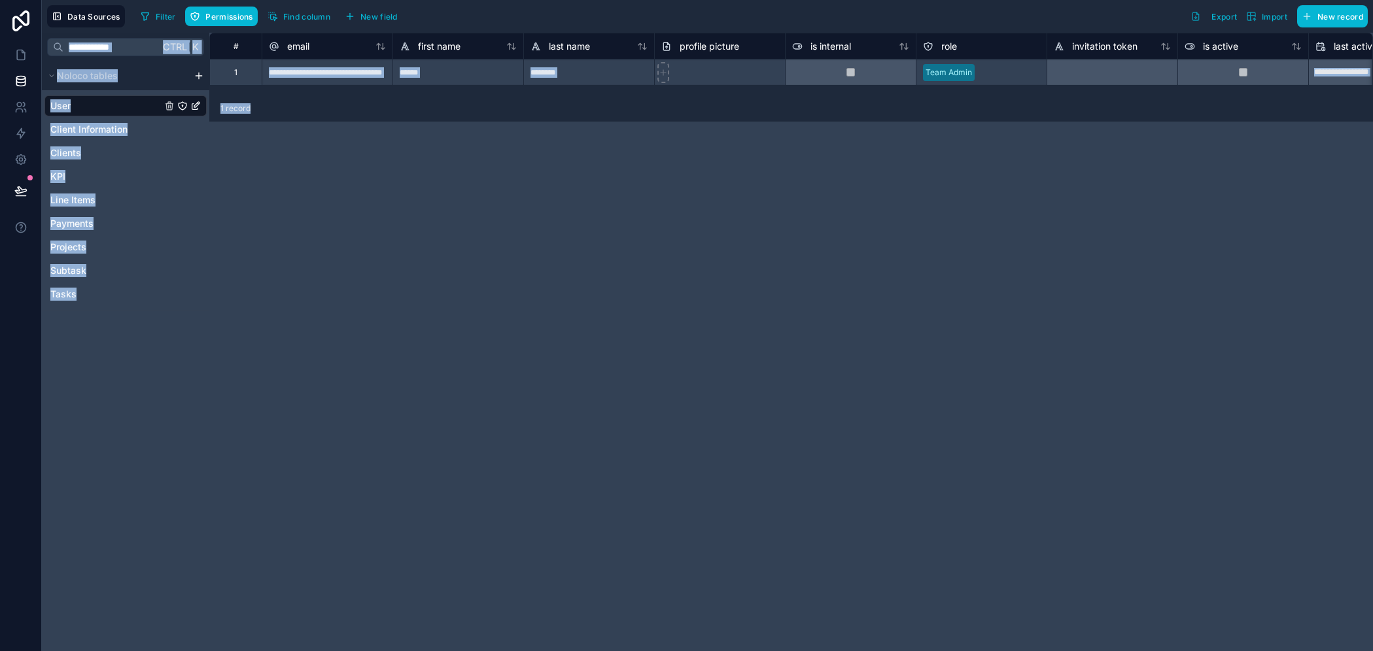
drag, startPoint x: 498, startPoint y: 517, endPoint x: 492, endPoint y: 512, distance: 7.5
click at [496, 518] on div "**********" at bounding box center [790, 342] width 1163 height 619
click at [119, 288] on link "Tasks" at bounding box center [105, 294] width 111 height 13
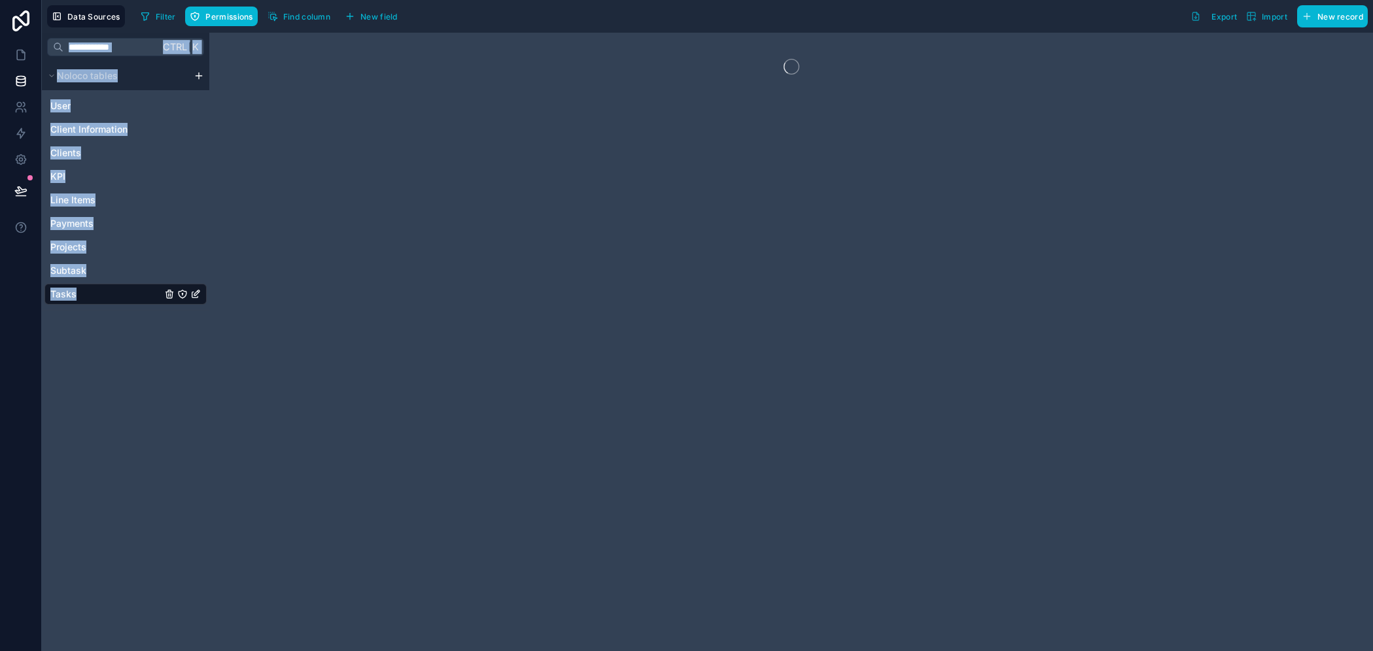
click at [108, 381] on div "Ctrl K Noloco tables User Client Information Clients KPI Line Items Payments Pr…" at bounding box center [125, 342] width 167 height 619
